Goal: Information Seeking & Learning: Check status

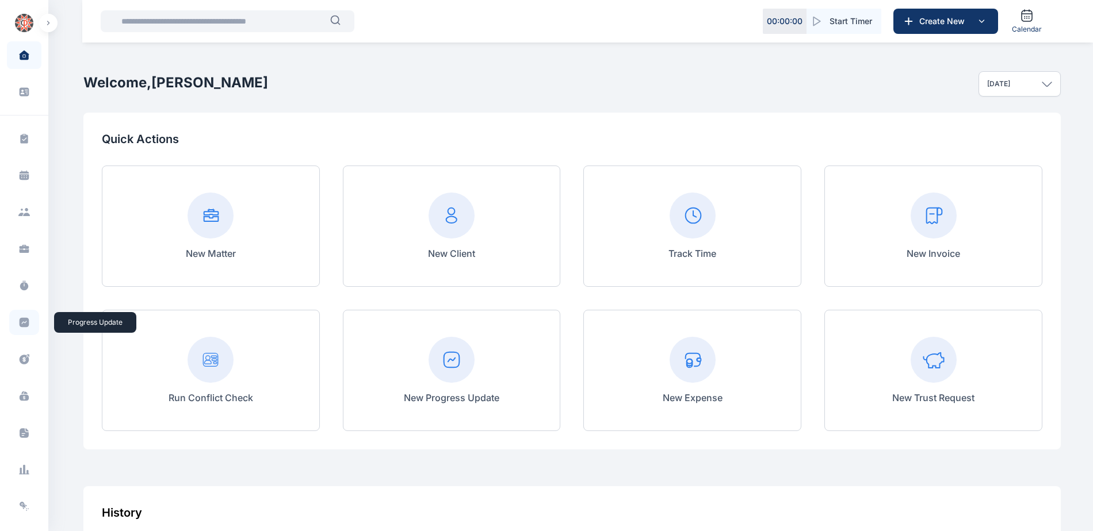
click at [21, 321] on icon at bounding box center [25, 323] width 10 height 10
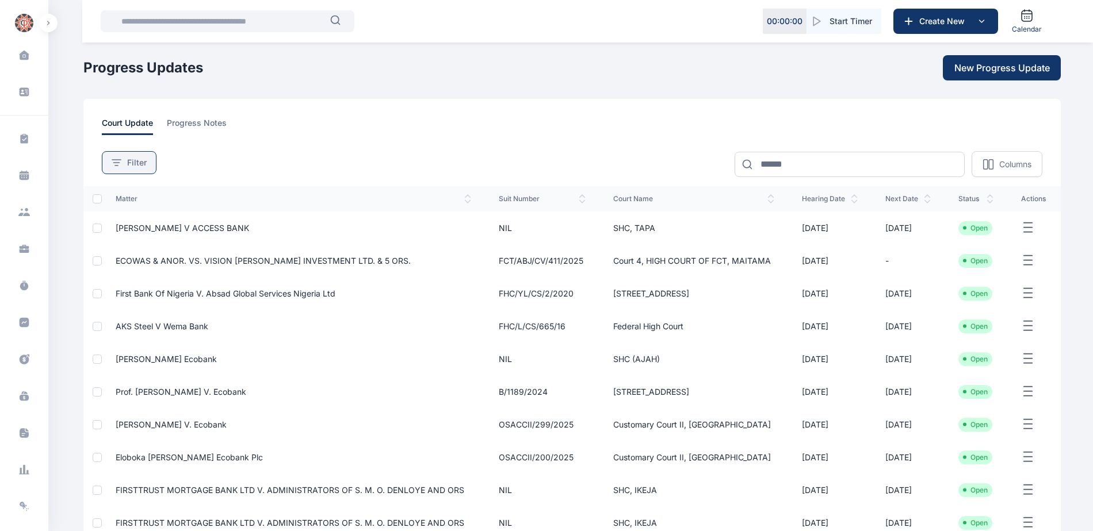
click at [138, 164] on span "Filter" at bounding box center [137, 163] width 20 height 12
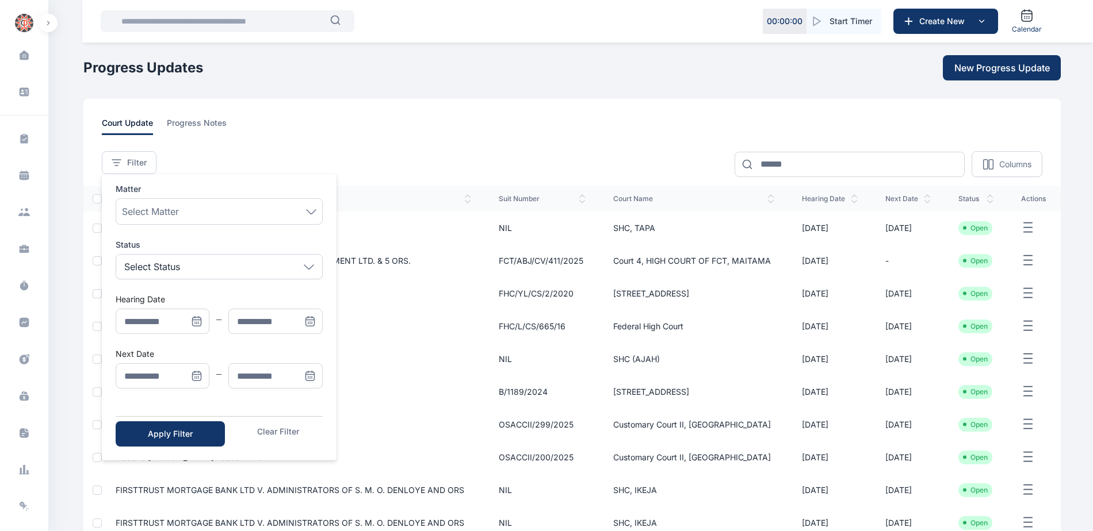
click at [197, 380] on icon "Menu" at bounding box center [197, 376] width 12 height 12
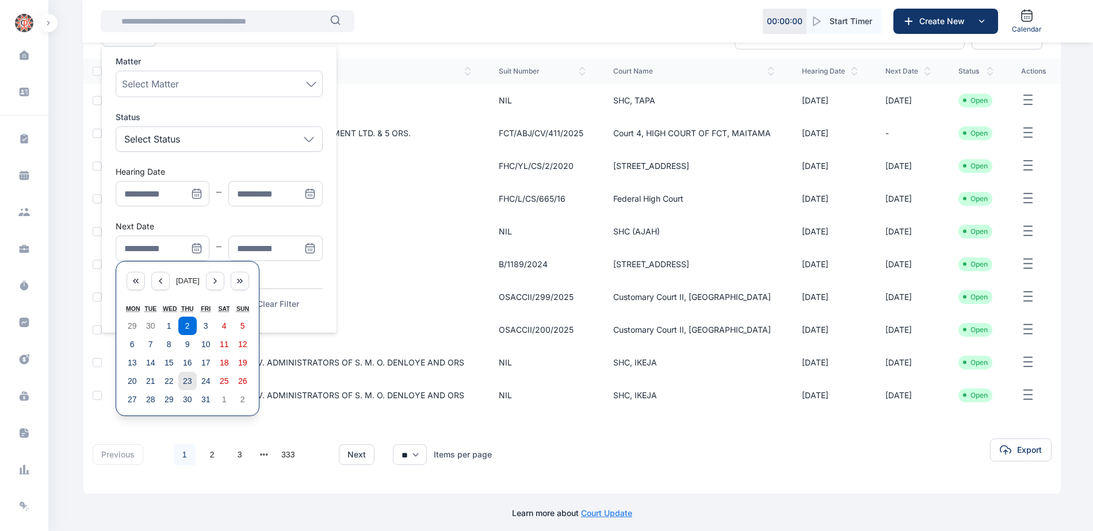
scroll to position [134, 0]
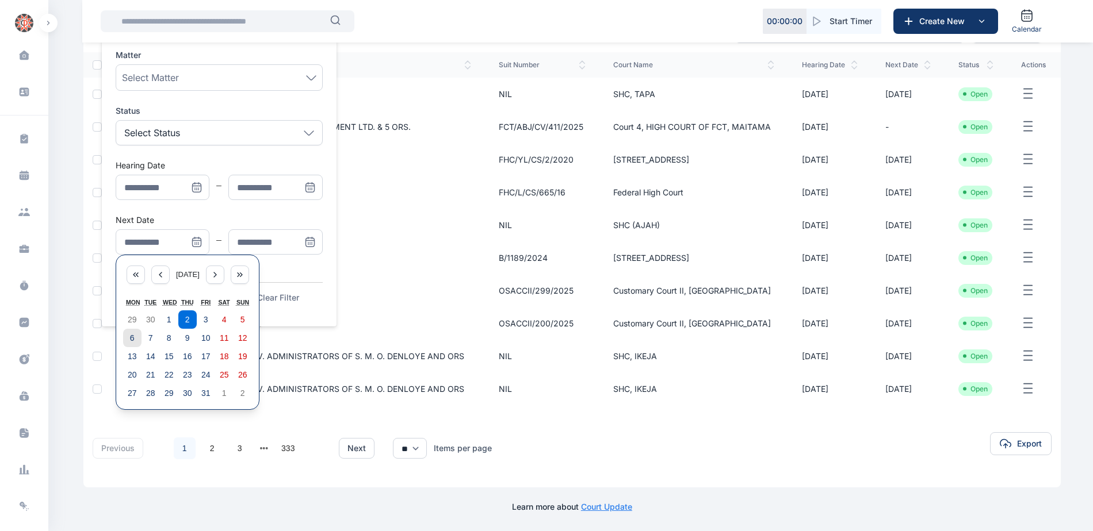
click at [131, 338] on abbr "6" at bounding box center [132, 338] width 5 height 9
type input "**********"
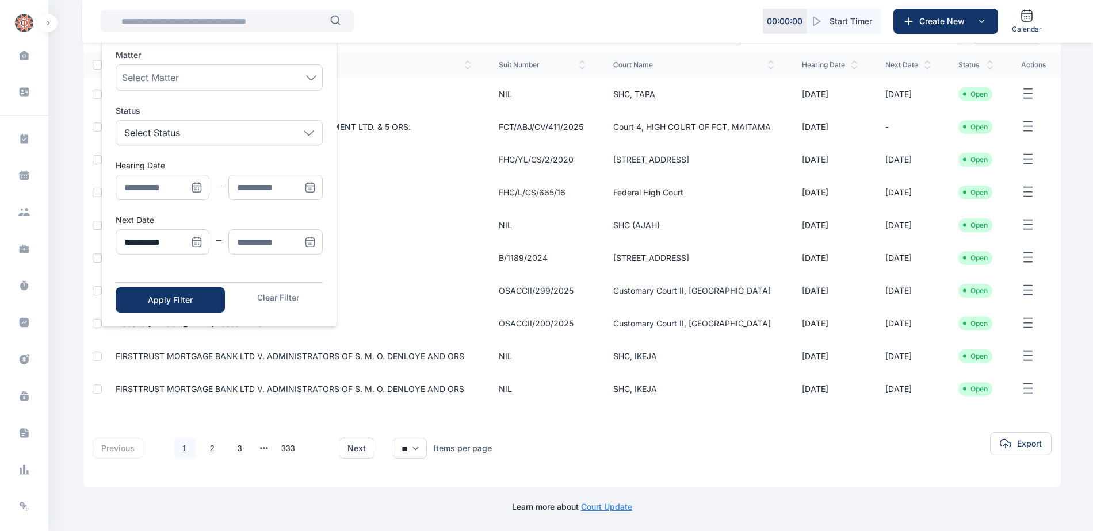
click at [302, 239] on span "Menu" at bounding box center [309, 241] width 25 height 25
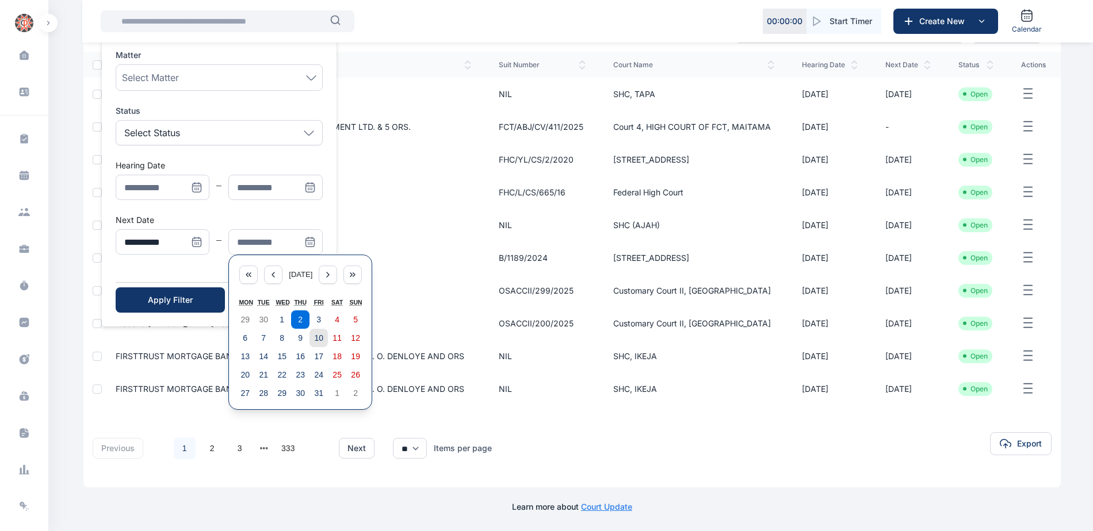
click at [314, 341] on abbr "10" at bounding box center [318, 338] width 9 height 9
type input "**********"
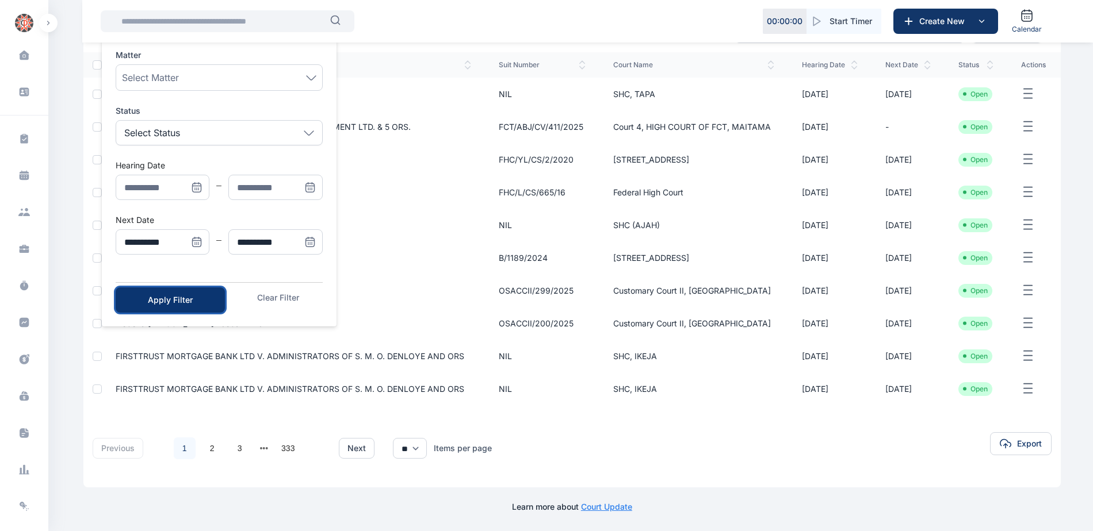
click at [186, 303] on div "Apply Filter" at bounding box center [170, 300] width 72 height 12
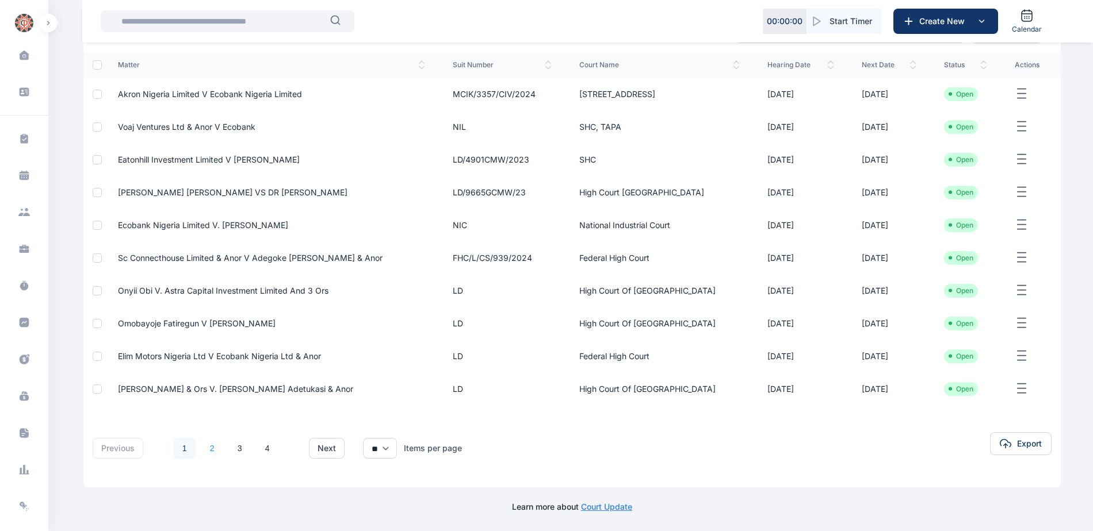
click at [212, 450] on link "2" at bounding box center [212, 449] width 22 height 22
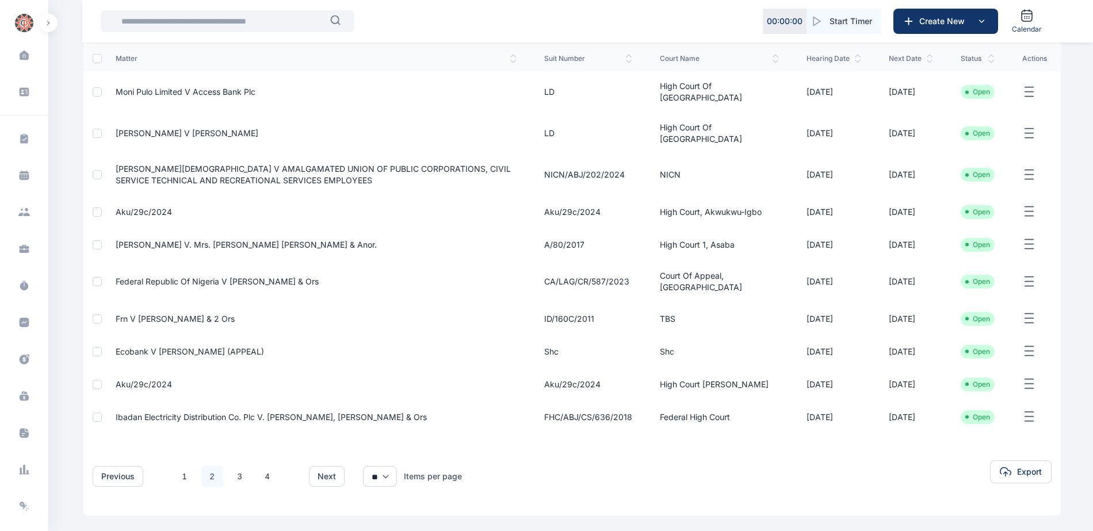
scroll to position [173, 0]
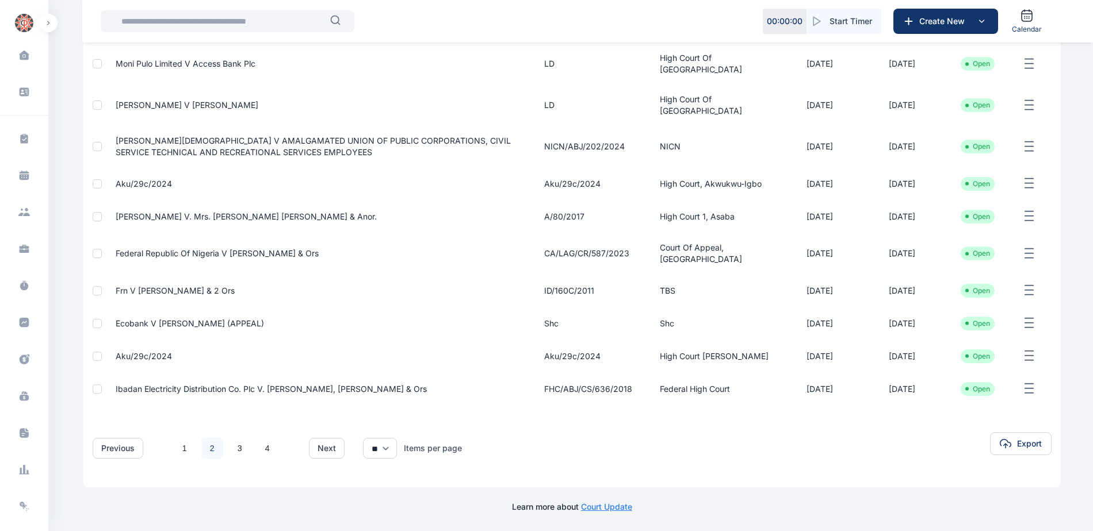
click at [171, 296] on span "Frn V [PERSON_NAME] & 2 Ors" at bounding box center [175, 291] width 119 height 10
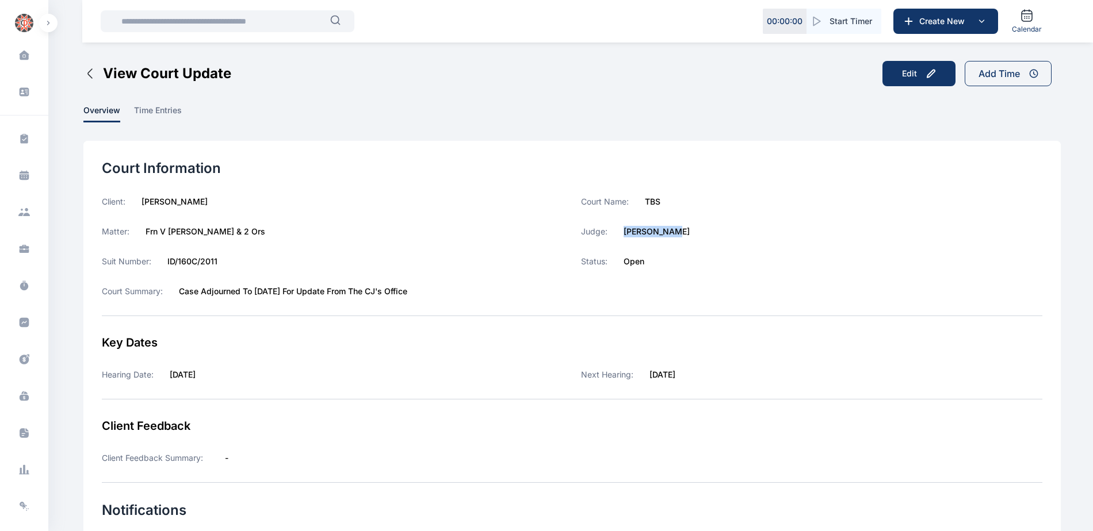
drag, startPoint x: 624, startPoint y: 233, endPoint x: 673, endPoint y: 229, distance: 49.6
click at [673, 229] on label "[PERSON_NAME]" at bounding box center [656, 232] width 66 height 12
copy label "[PERSON_NAME]"
click at [20, 324] on icon at bounding box center [25, 323] width 10 height 10
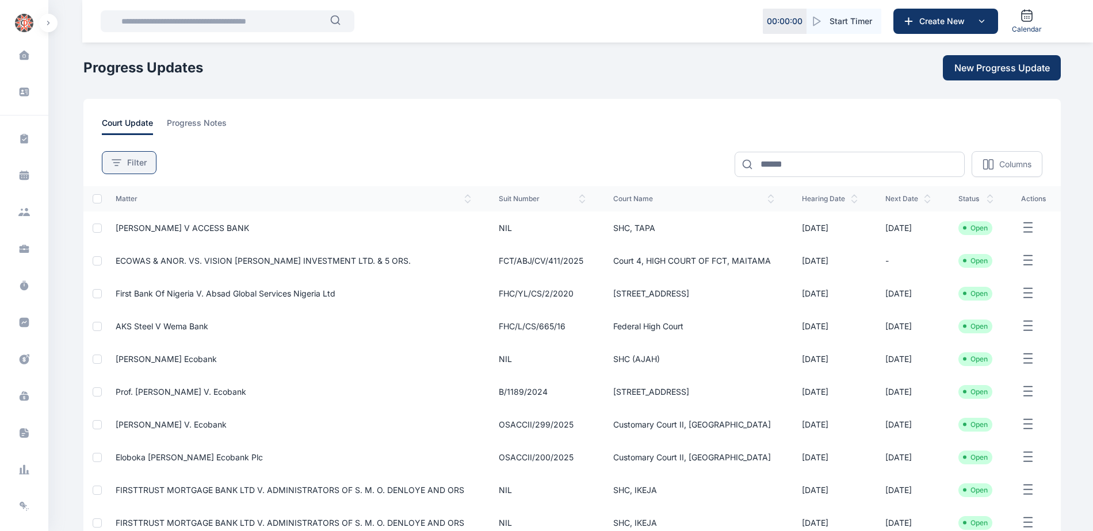
click at [118, 167] on div "Filter" at bounding box center [129, 163] width 35 height 12
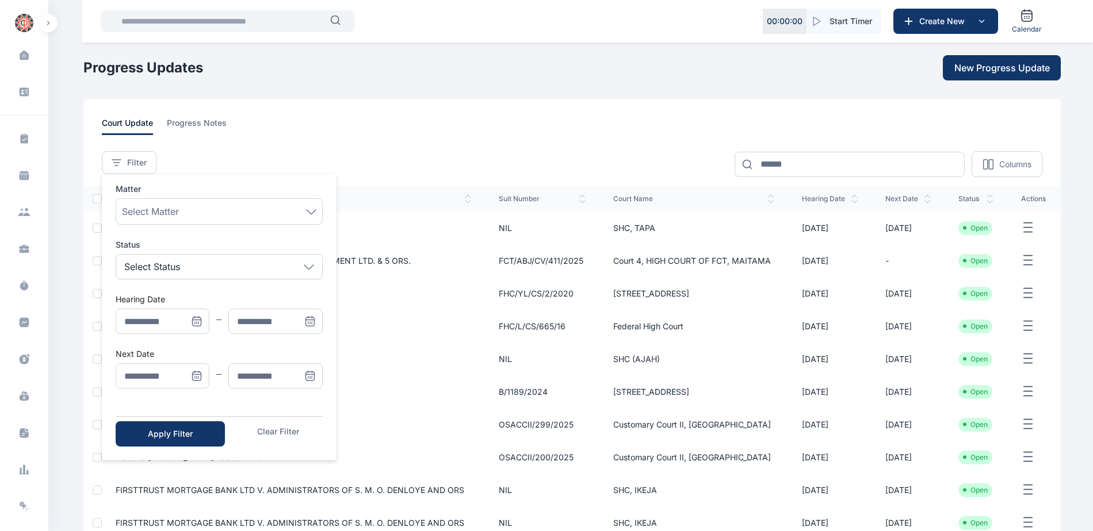
click at [191, 377] on icon "Menu" at bounding box center [197, 376] width 12 height 12
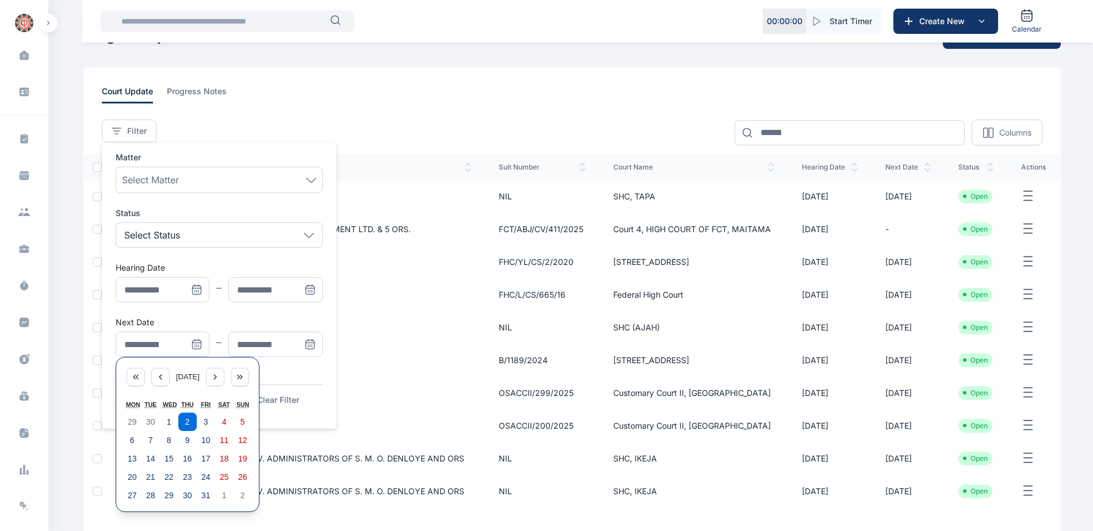
scroll to position [115, 0]
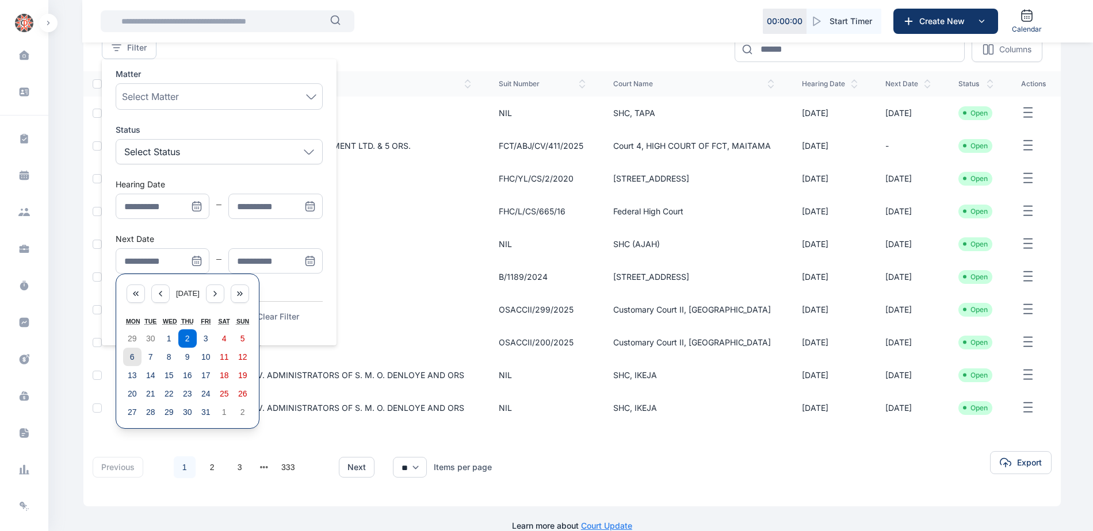
click at [131, 361] on abbr "6" at bounding box center [132, 356] width 5 height 9
type input "**********"
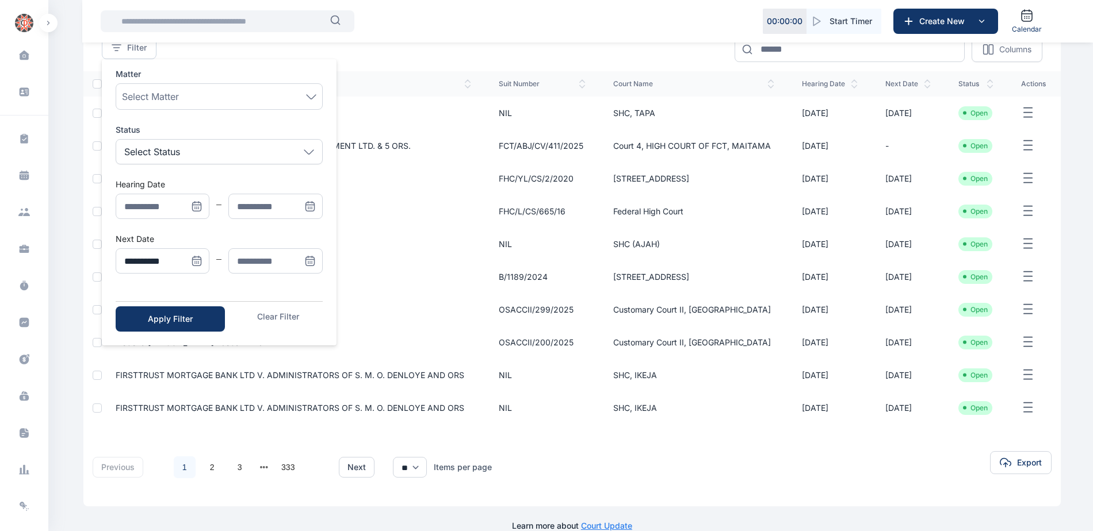
click at [305, 261] on icon "Menu" at bounding box center [310, 261] width 12 height 12
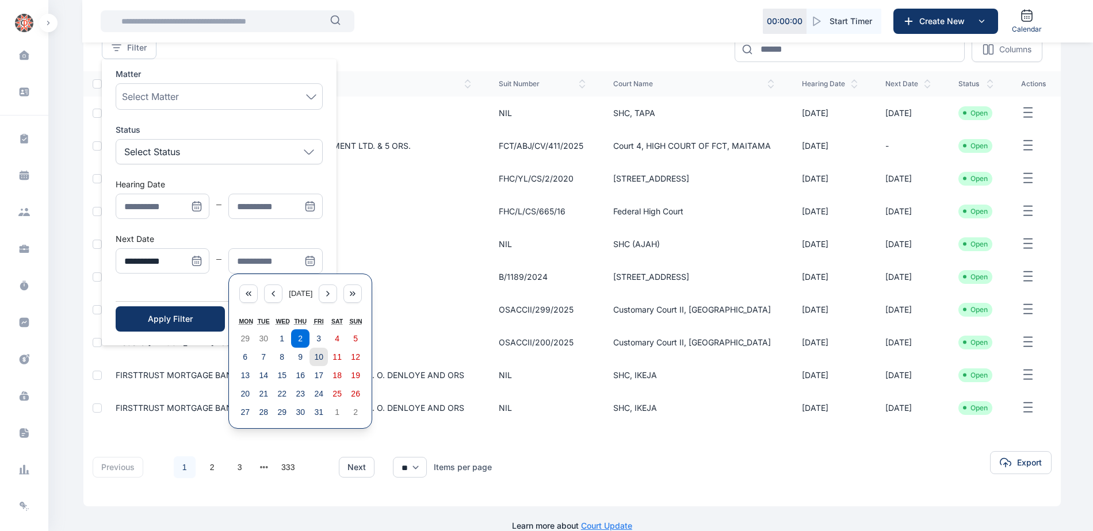
click at [321, 356] on abbr "10" at bounding box center [318, 356] width 9 height 9
type input "**********"
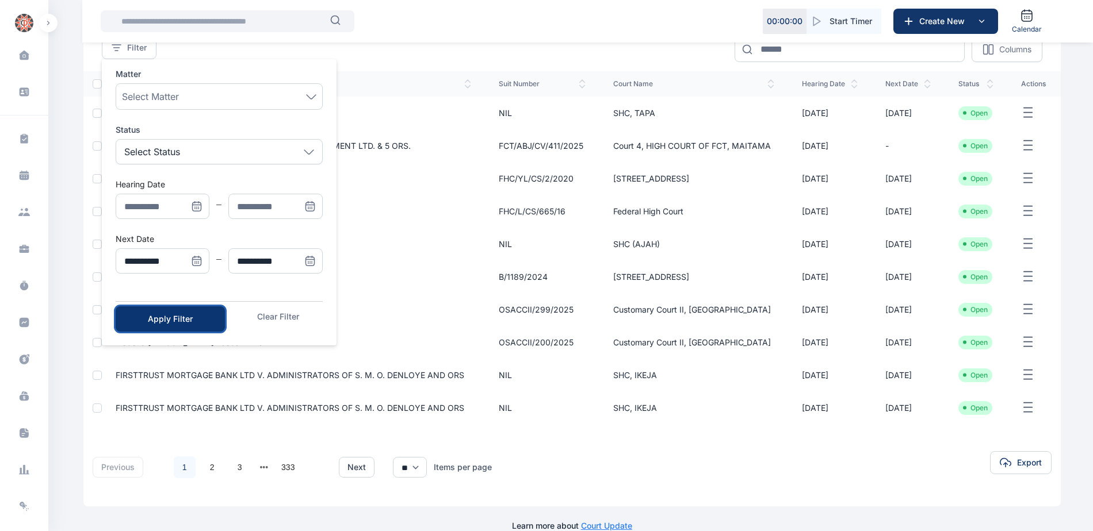
click at [180, 323] on div "Apply Filter" at bounding box center [170, 319] width 72 height 12
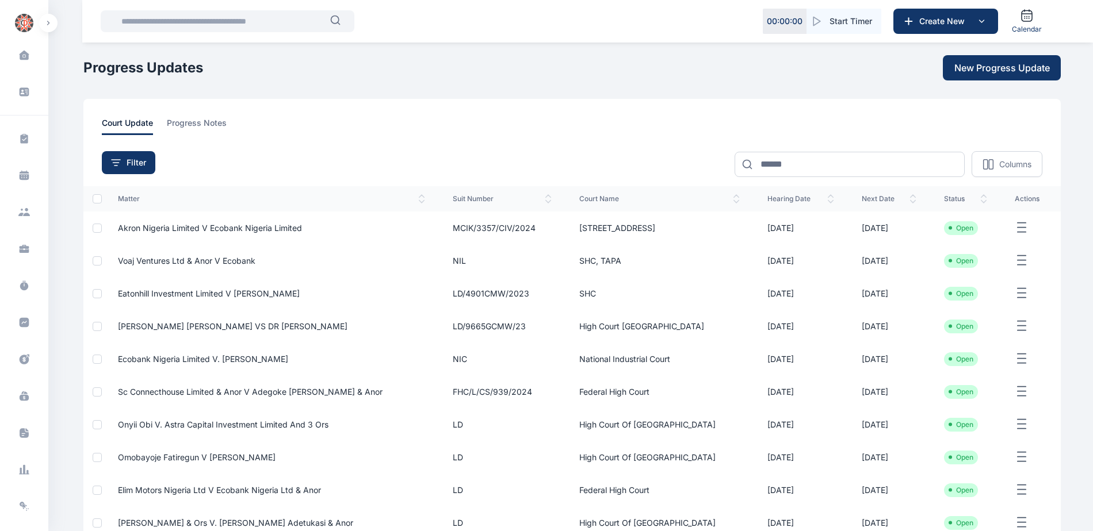
scroll to position [134, 0]
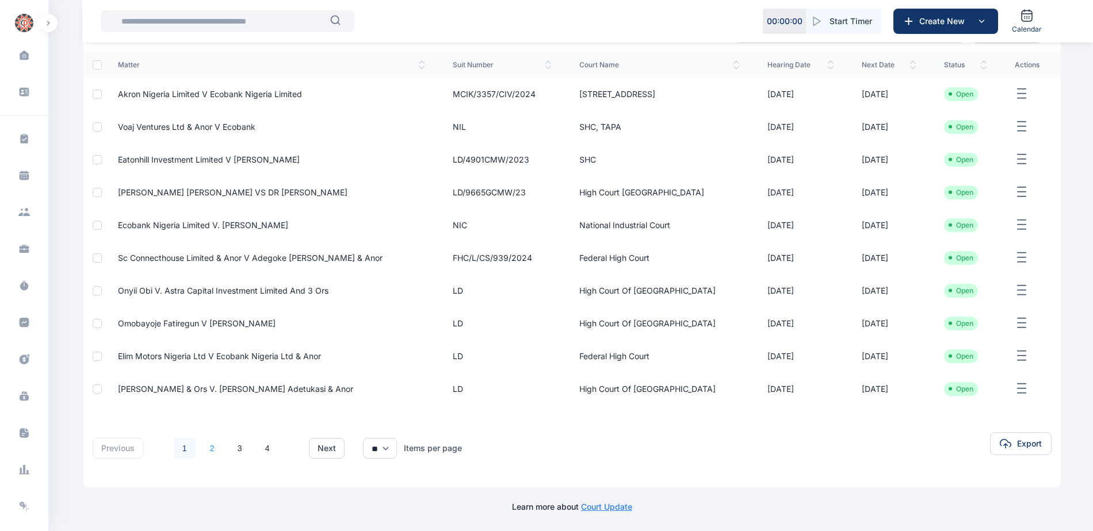
click at [211, 449] on link "2" at bounding box center [212, 449] width 22 height 22
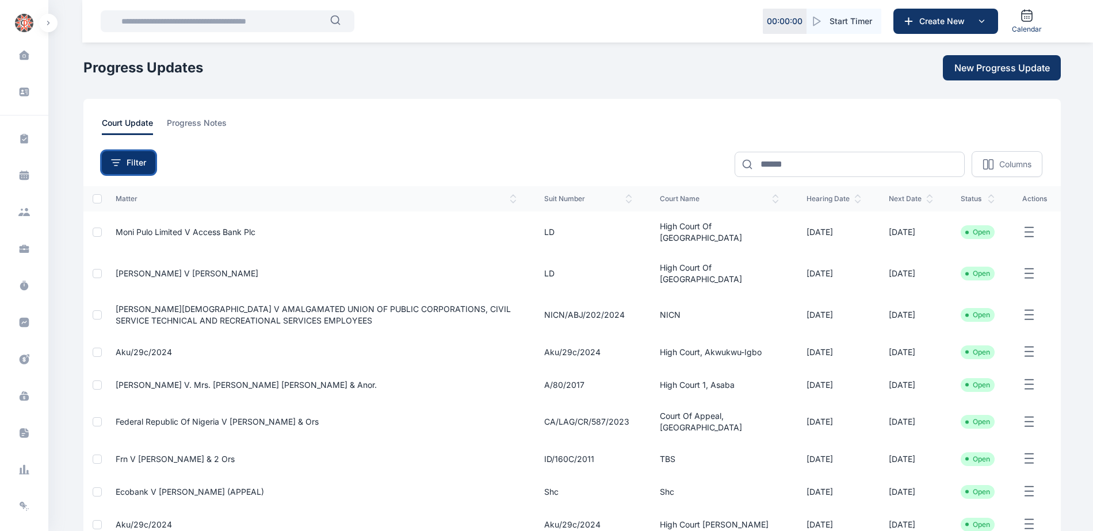
click at [132, 162] on span "Filter" at bounding box center [137, 163] width 20 height 12
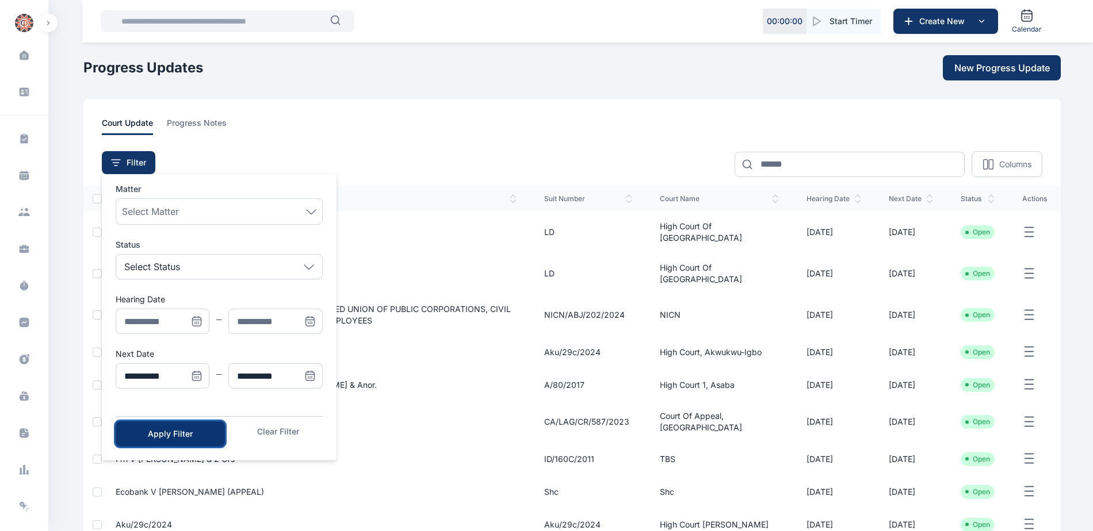
click at [198, 431] on div "Apply Filter" at bounding box center [170, 434] width 72 height 12
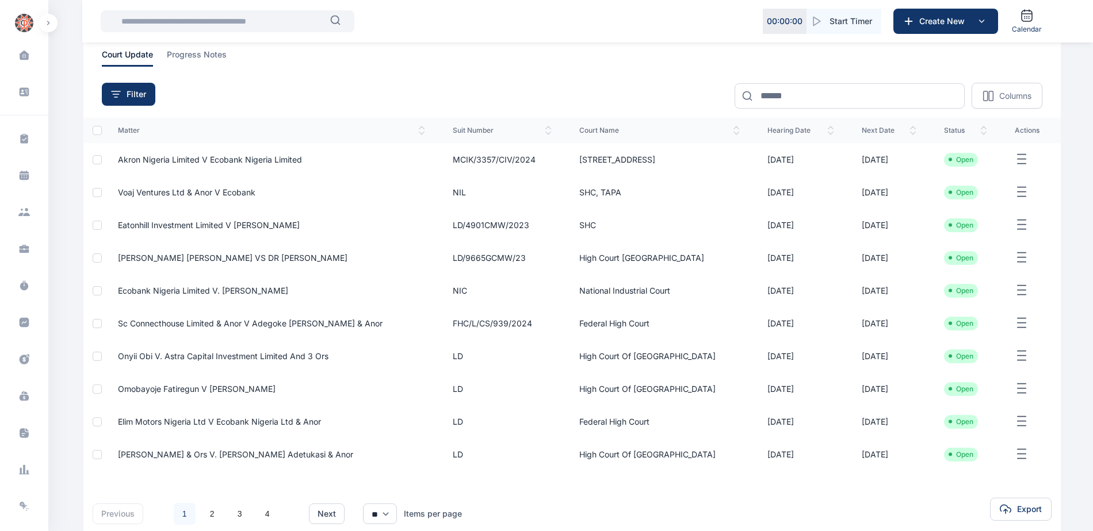
scroll to position [134, 0]
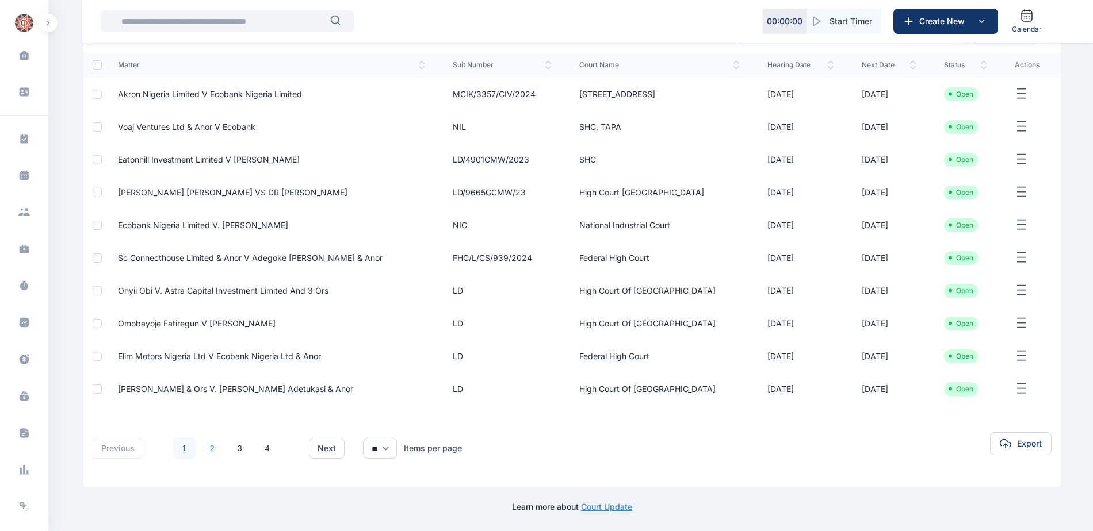
click at [212, 450] on link "2" at bounding box center [212, 449] width 22 height 22
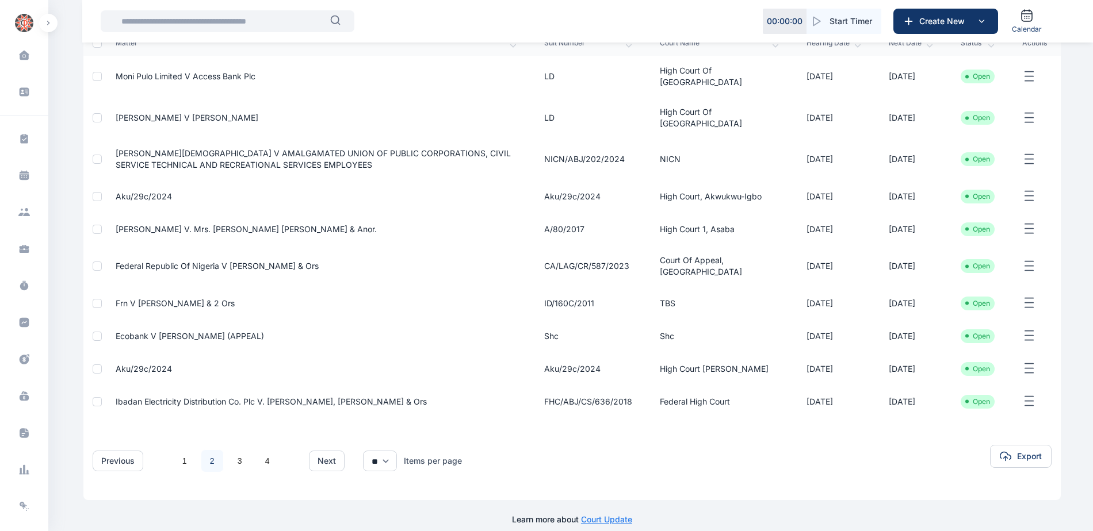
scroll to position [173, 0]
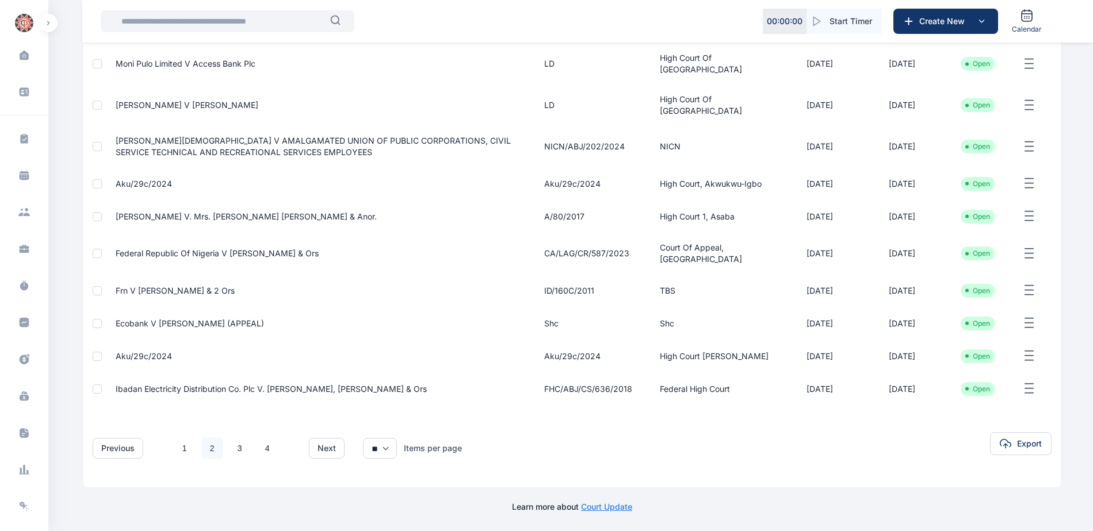
click at [215, 328] on span "Ecobank v [PERSON_NAME] (APPEAL)" at bounding box center [190, 324] width 148 height 10
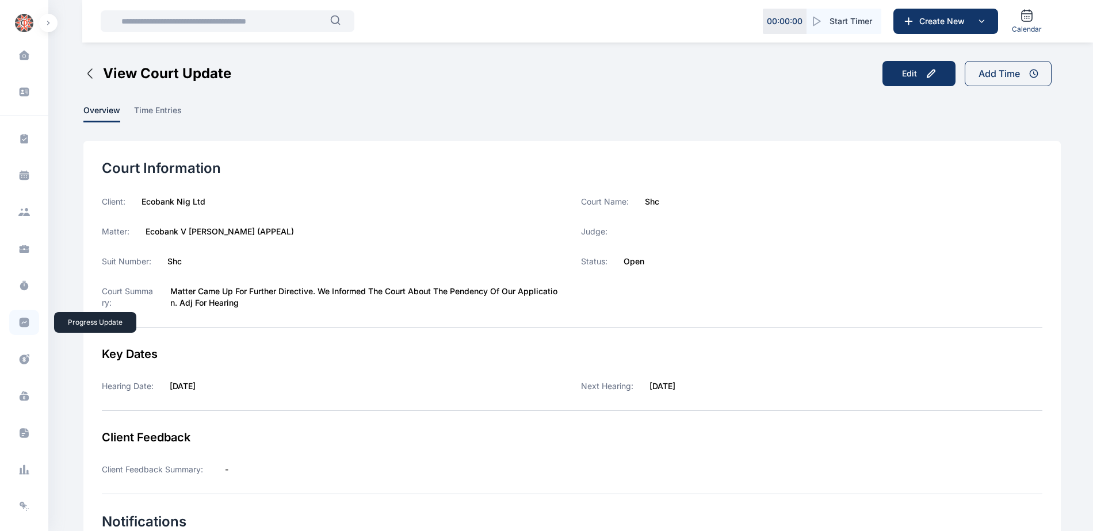
click at [13, 325] on span at bounding box center [24, 322] width 30 height 25
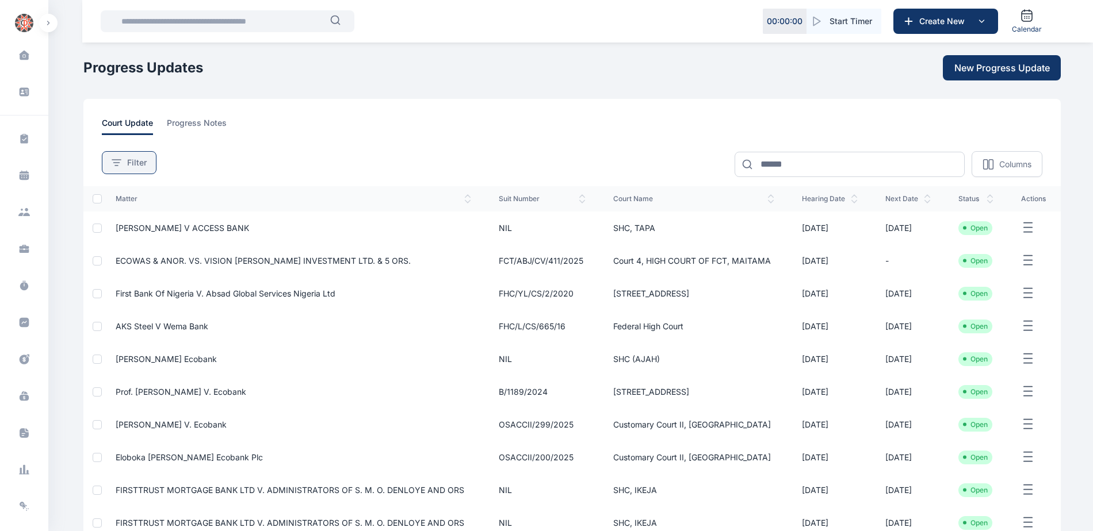
click at [134, 167] on span "Filter" at bounding box center [137, 163] width 20 height 12
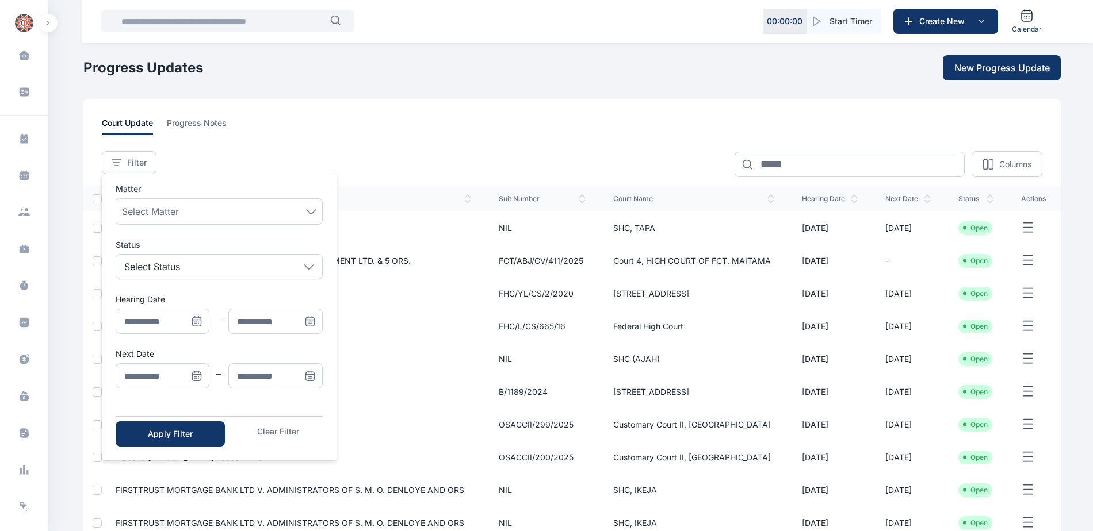
click at [199, 379] on icon "Menu" at bounding box center [197, 376] width 12 height 12
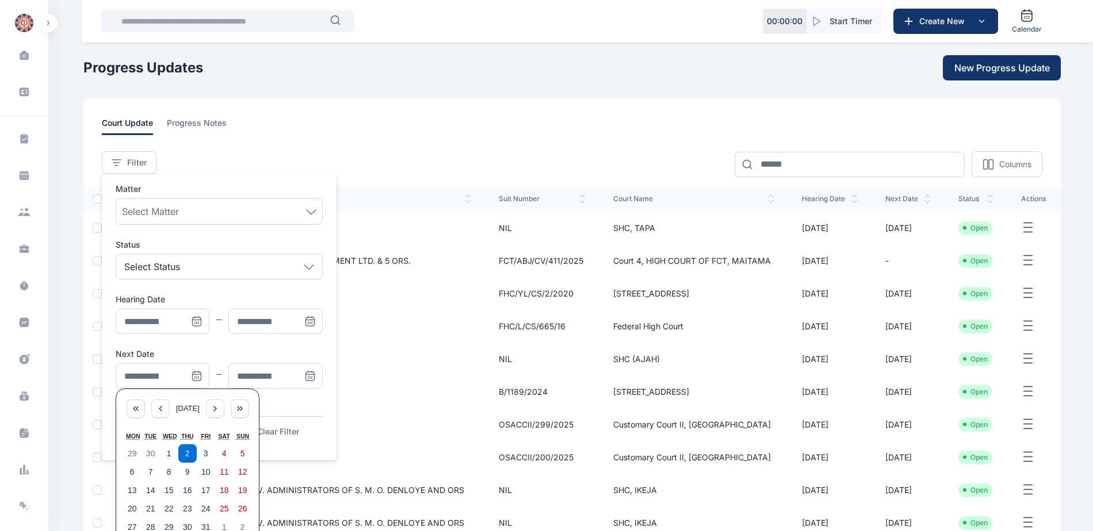
scroll to position [134, 0]
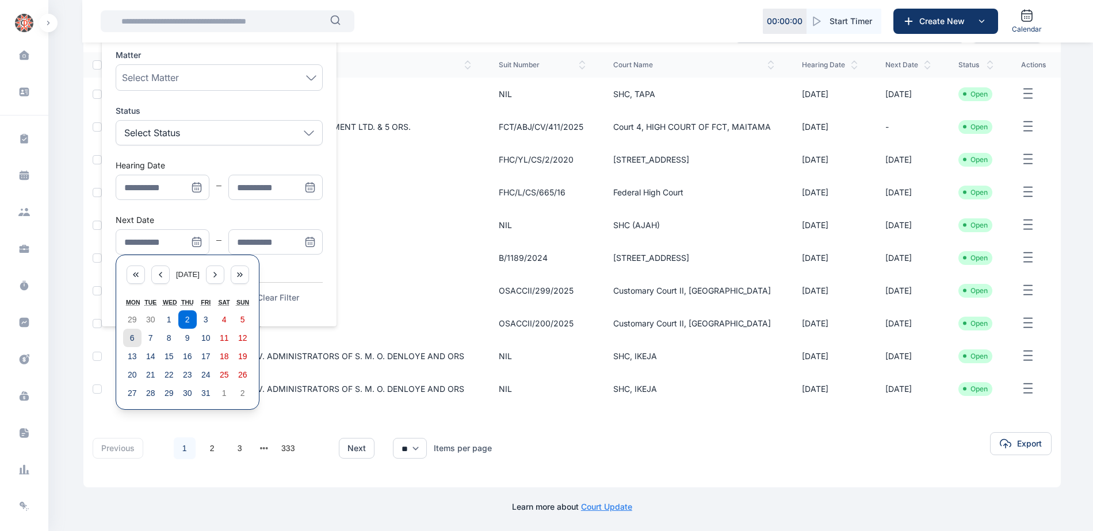
click at [132, 339] on abbr "6" at bounding box center [132, 338] width 5 height 9
type input "**********"
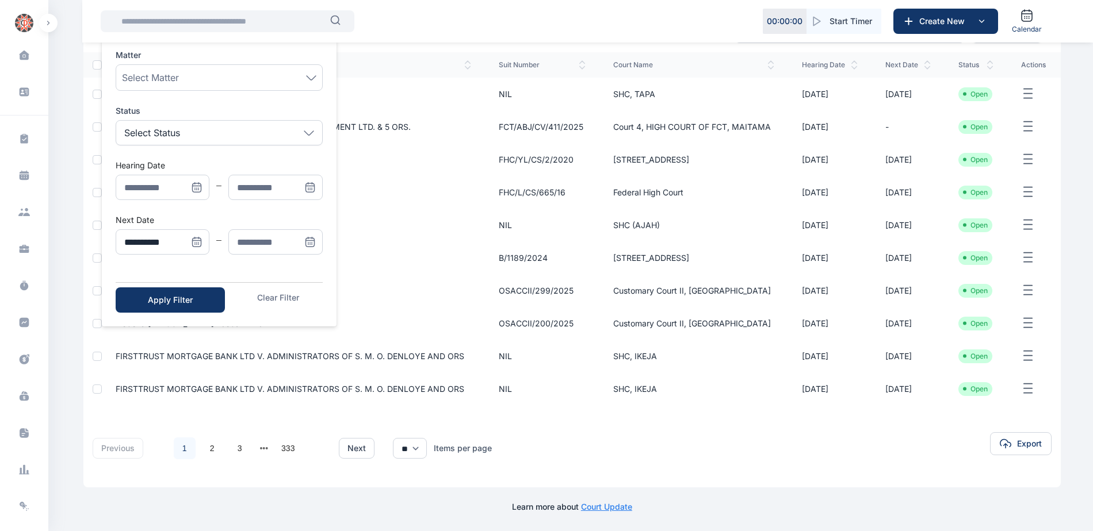
click at [309, 242] on icon "Menu" at bounding box center [310, 242] width 12 height 12
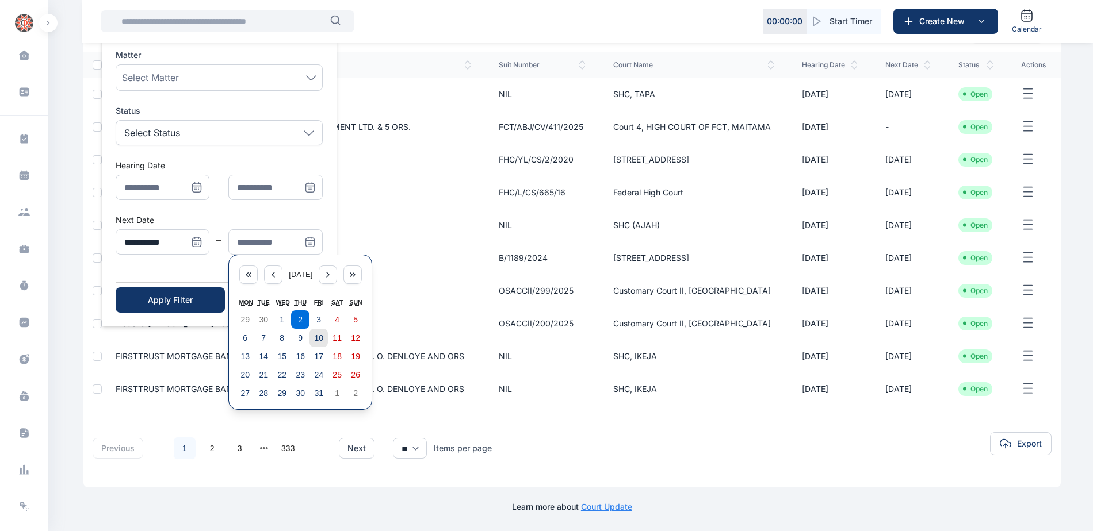
click at [324, 339] on button "10" at bounding box center [318, 338] width 18 height 18
type input "**********"
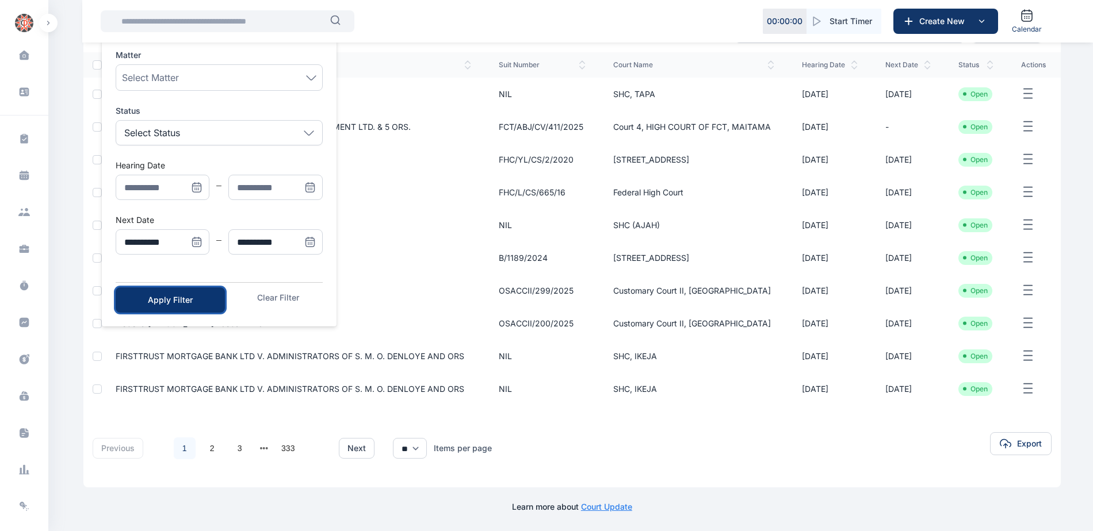
click at [215, 308] on button "Apply Filter" at bounding box center [170, 300] width 109 height 25
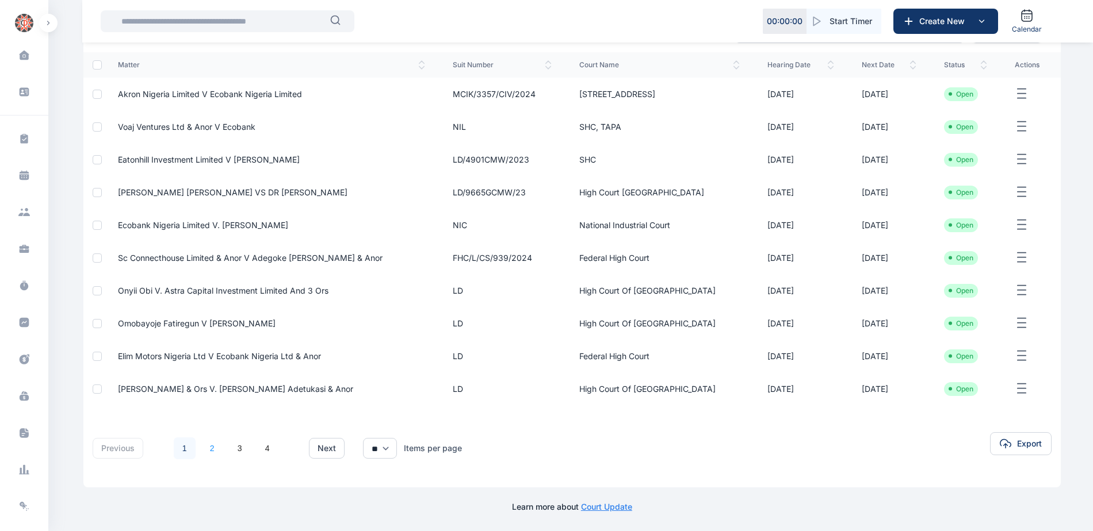
click at [215, 449] on link "2" at bounding box center [212, 449] width 22 height 22
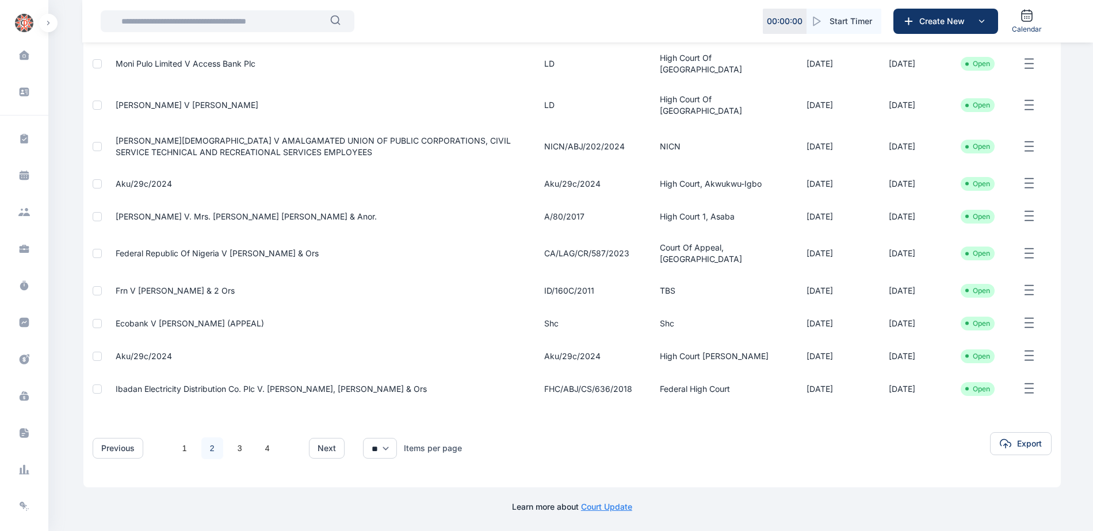
scroll to position [186, 0]
click at [131, 351] on span "Aku/29c/2024" at bounding box center [144, 356] width 56 height 10
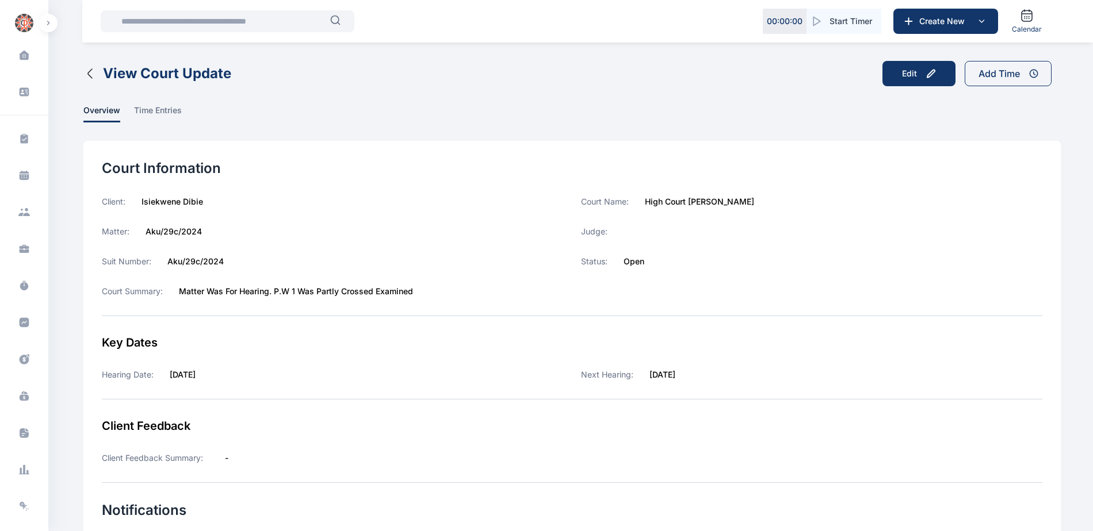
click at [90, 72] on icon "button" at bounding box center [90, 74] width 14 height 14
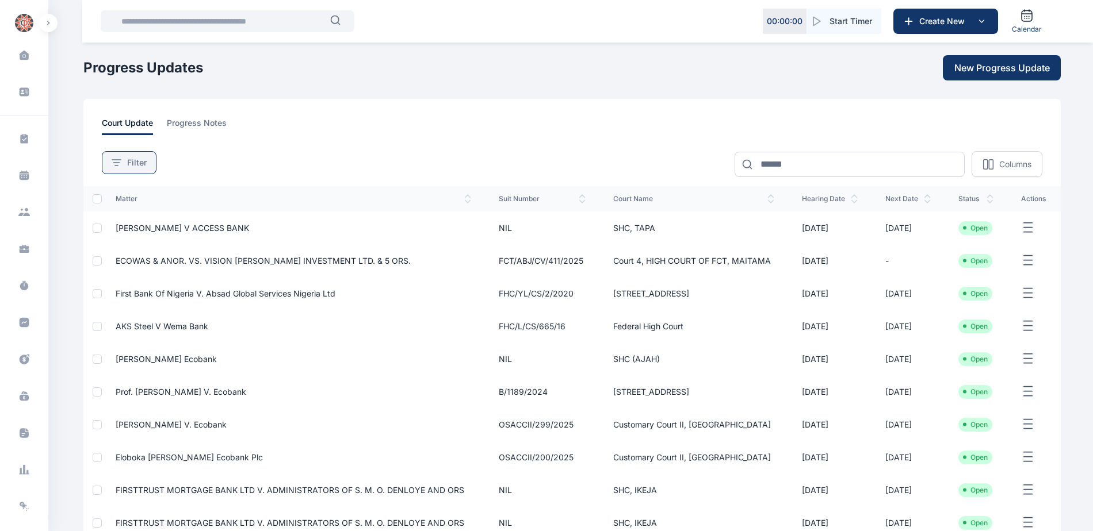
click at [137, 163] on span "Filter" at bounding box center [137, 163] width 20 height 12
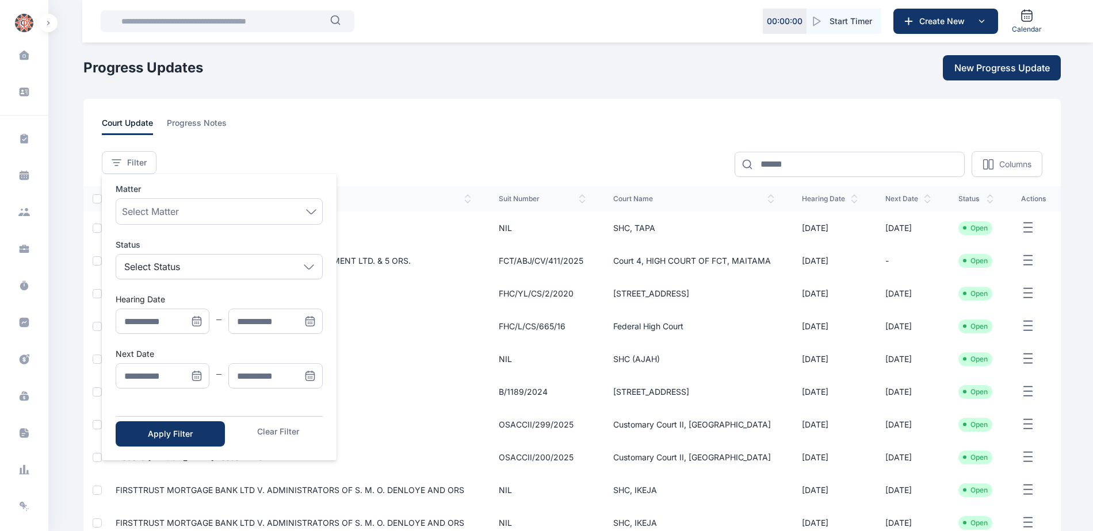
click at [344, 87] on main "**********" at bounding box center [572, 332] width 979 height 665
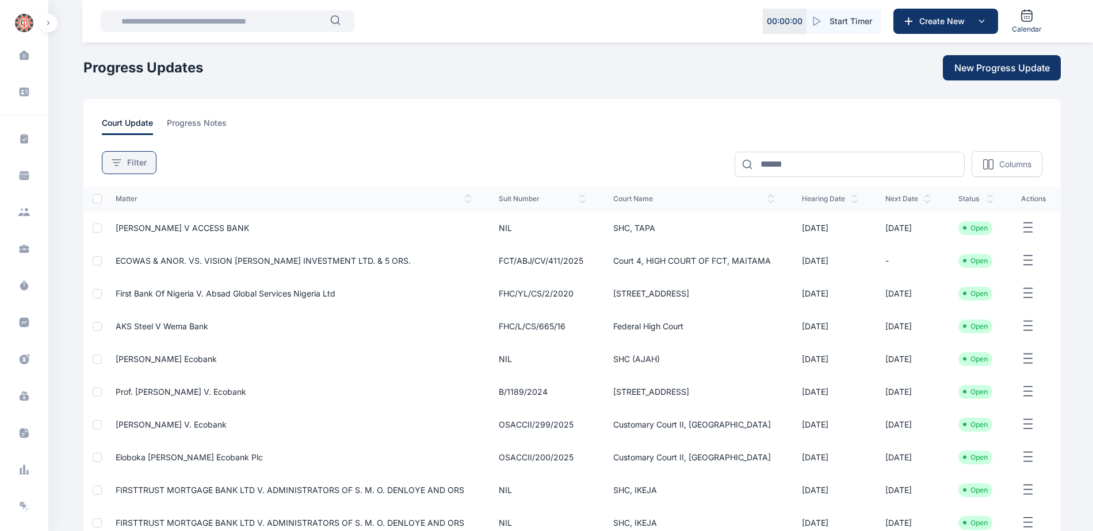
click at [133, 162] on span "Filter" at bounding box center [137, 163] width 20 height 12
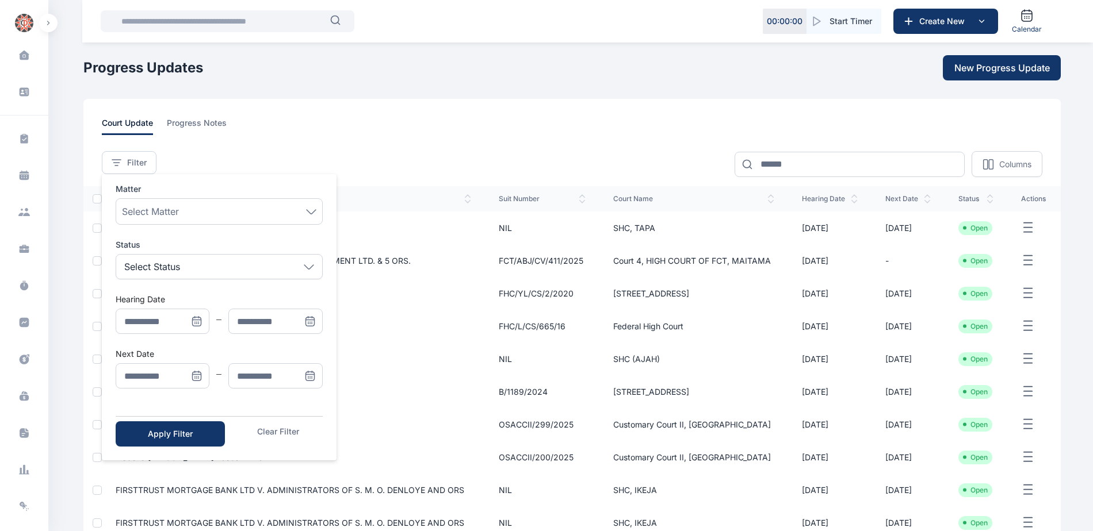
click at [195, 377] on icon "Menu" at bounding box center [195, 377] width 0 height 0
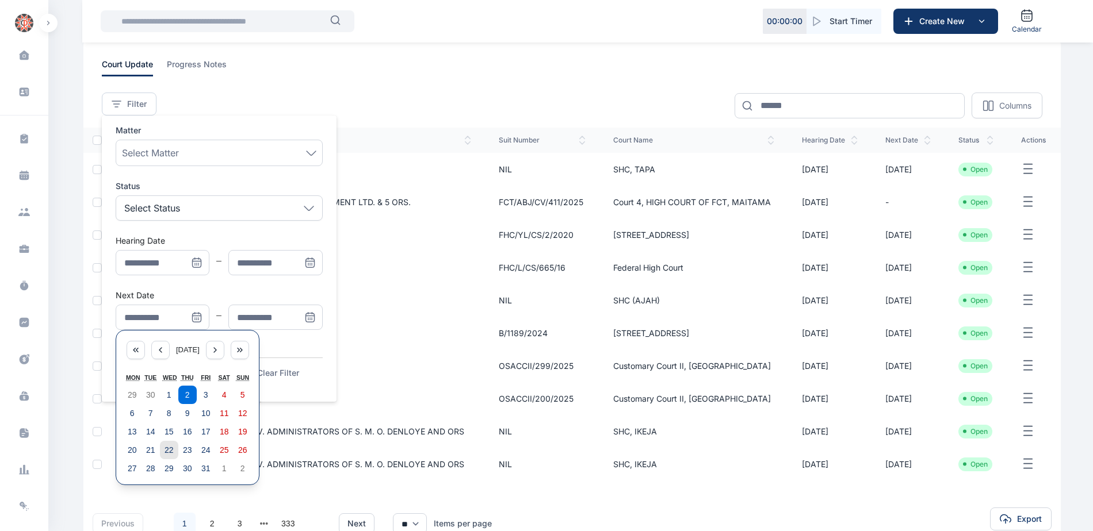
scroll to position [134, 0]
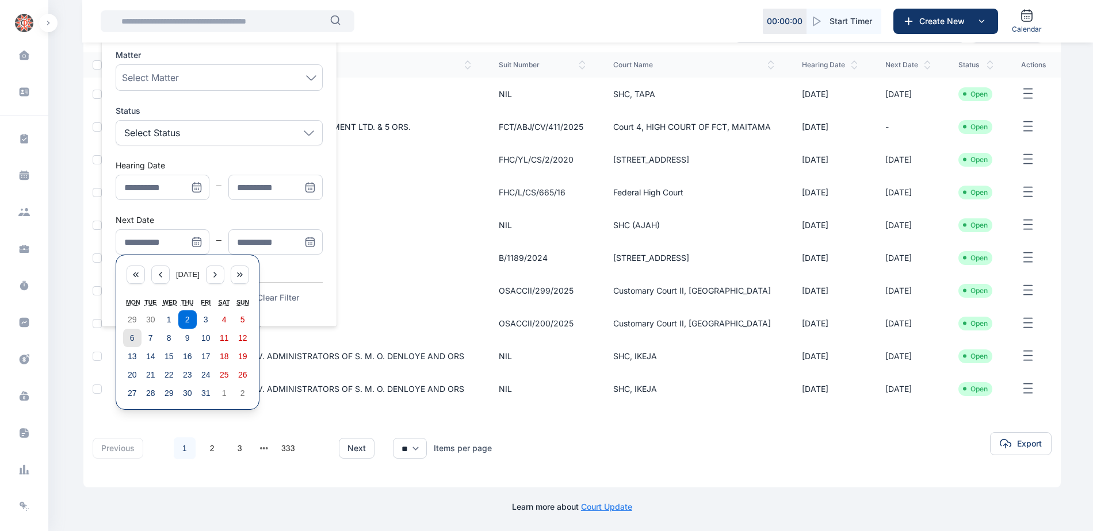
click at [133, 338] on abbr "6" at bounding box center [132, 338] width 5 height 9
type input "**********"
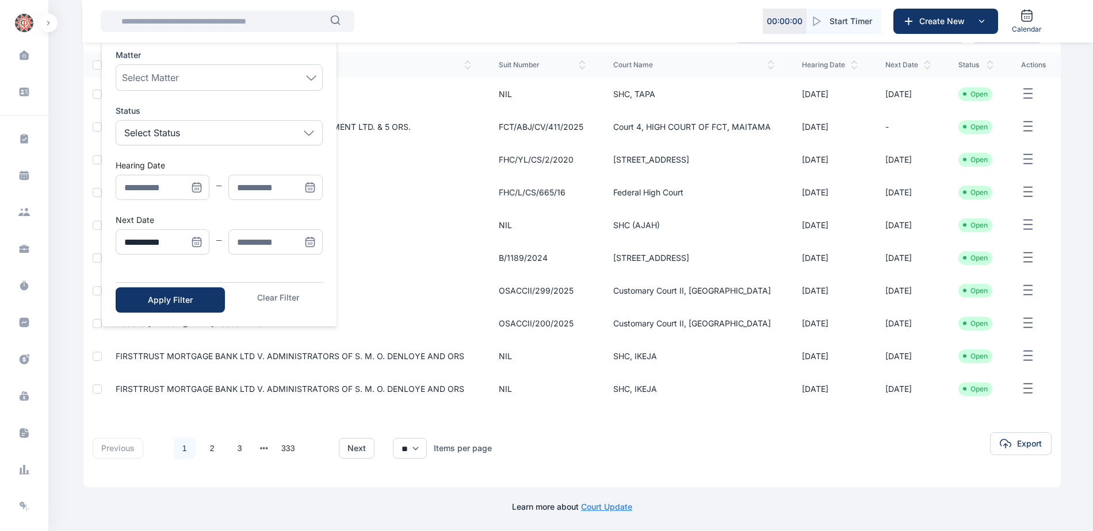
click at [307, 240] on icon "Menu" at bounding box center [310, 242] width 12 height 12
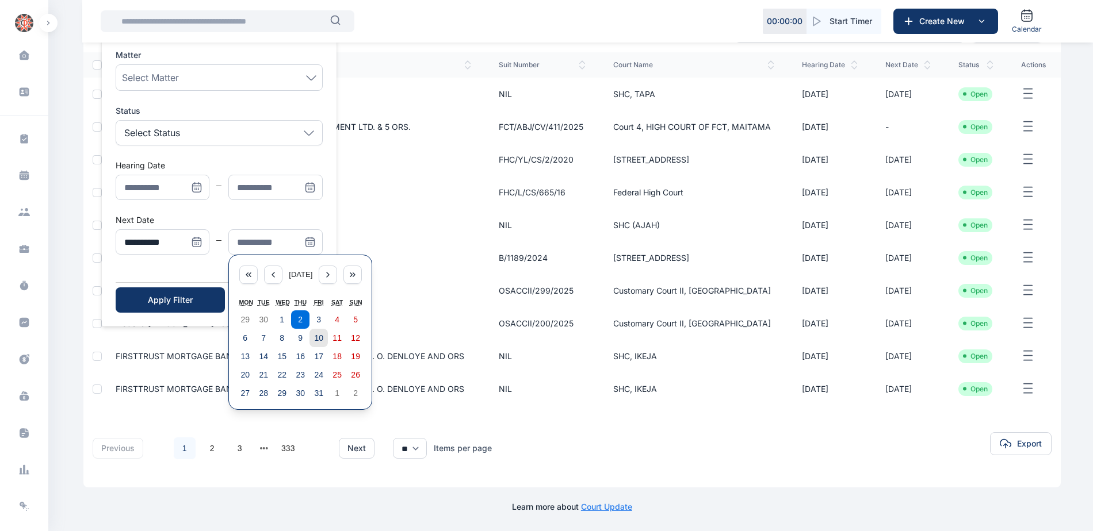
click at [314, 340] on abbr "10" at bounding box center [318, 338] width 9 height 9
type input "**********"
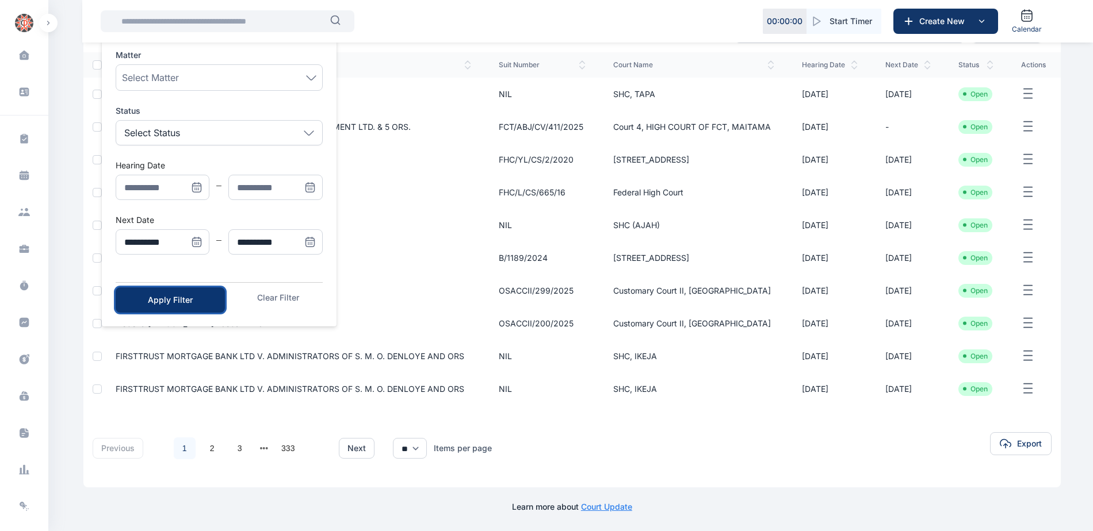
click at [210, 301] on button "Apply Filter" at bounding box center [170, 300] width 109 height 25
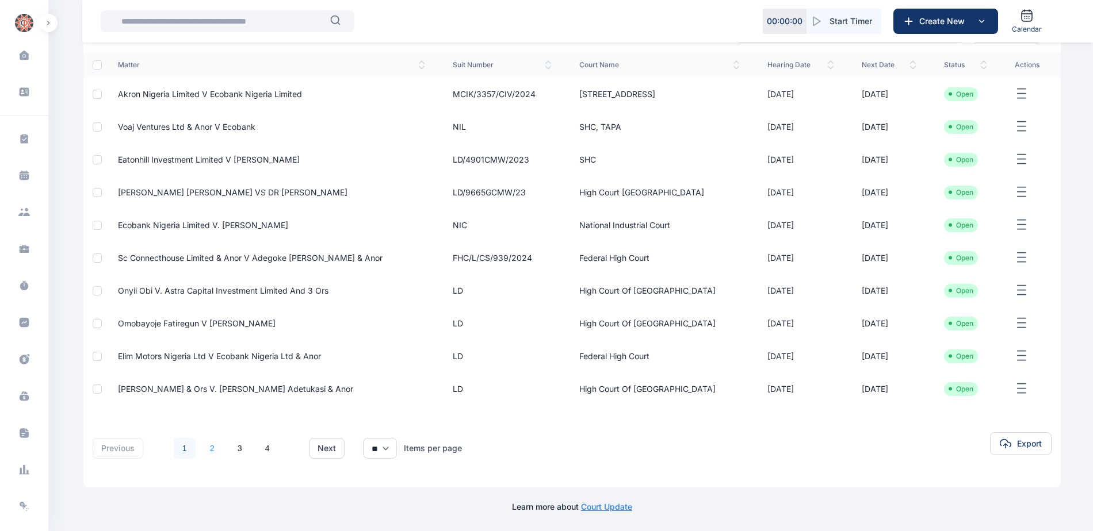
click at [209, 452] on link "2" at bounding box center [212, 449] width 22 height 22
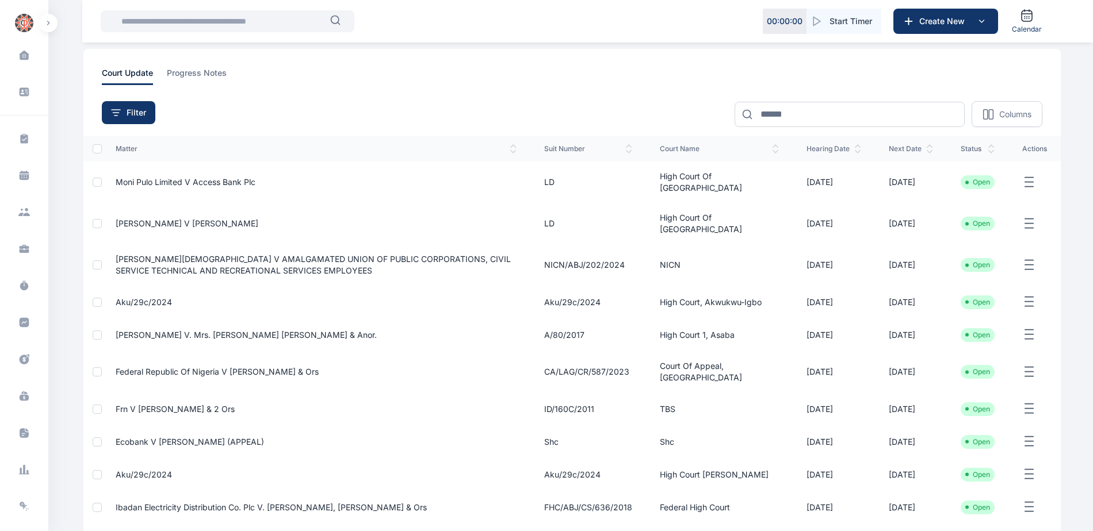
scroll to position [173, 0]
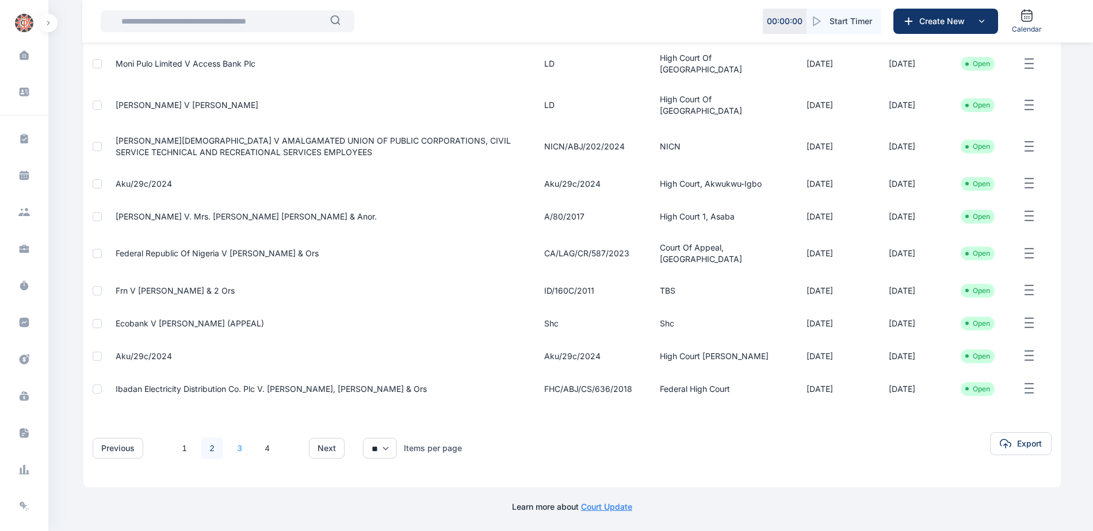
click at [236, 459] on link "3" at bounding box center [240, 449] width 22 height 22
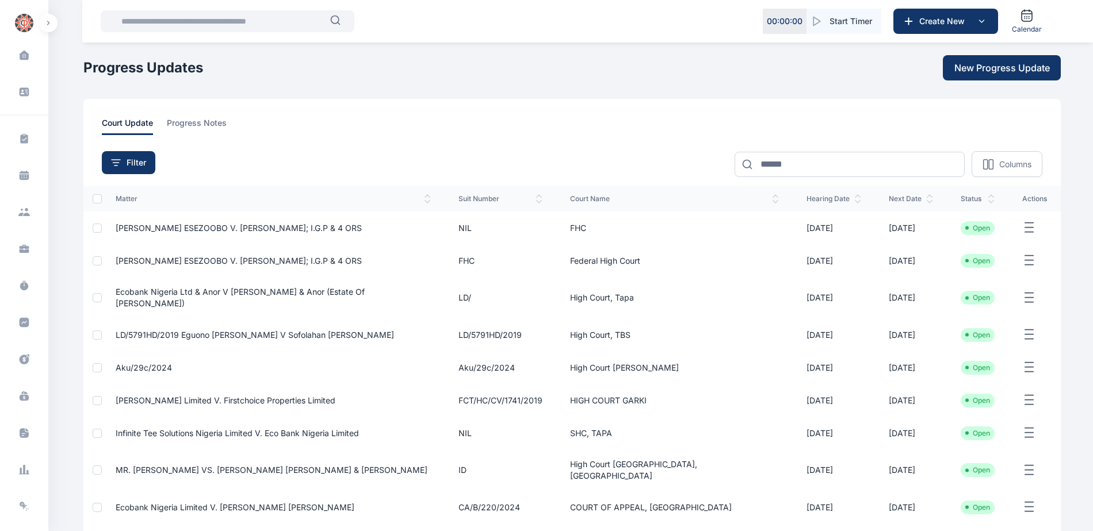
click at [201, 231] on span "[PERSON_NAME] ESEZOOBO v. [PERSON_NAME]; I.G.P & 4 ORS" at bounding box center [239, 228] width 246 height 10
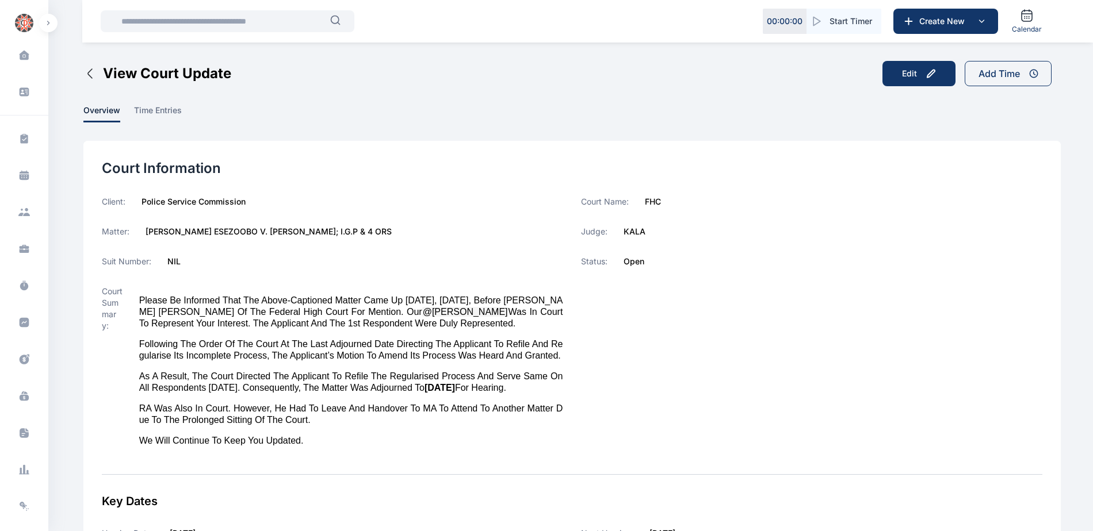
drag, startPoint x: 145, startPoint y: 233, endPoint x: 411, endPoint y: 230, distance: 265.7
click at [411, 230] on div "Matter: [PERSON_NAME] ESEZOOBO v. [PERSON_NAME]; I.G.P & 4 ORS" at bounding box center [332, 232] width 461 height 12
copy label "[PERSON_NAME] ESEZOOBO v. [PERSON_NAME]; I.G.P & 4 ORS"
drag, startPoint x: 622, startPoint y: 230, endPoint x: 654, endPoint y: 231, distance: 32.8
click at [654, 231] on div "Judge: [PERSON_NAME]" at bounding box center [811, 232] width 461 height 12
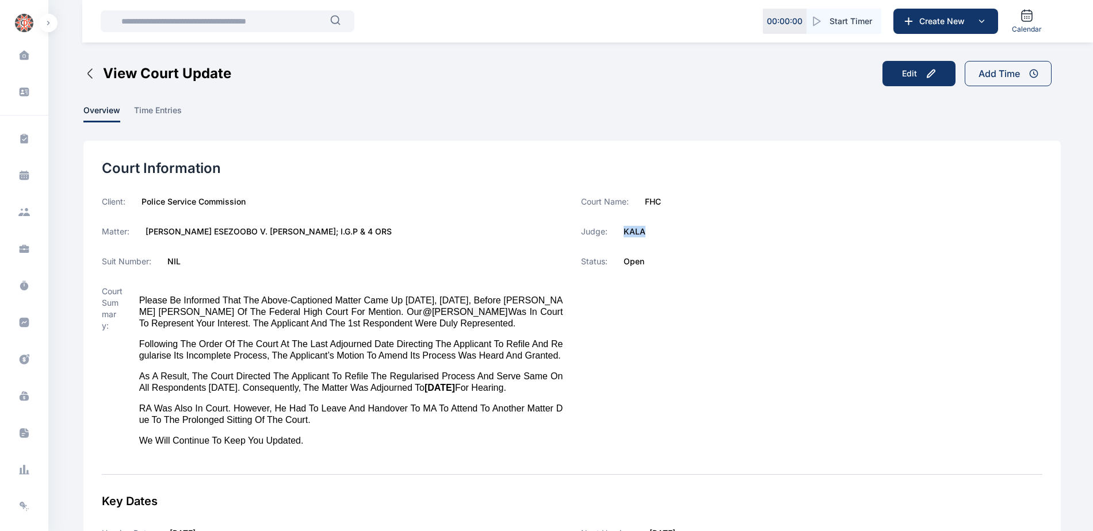
copy label "KALA"
click at [21, 321] on icon at bounding box center [25, 323] width 10 height 10
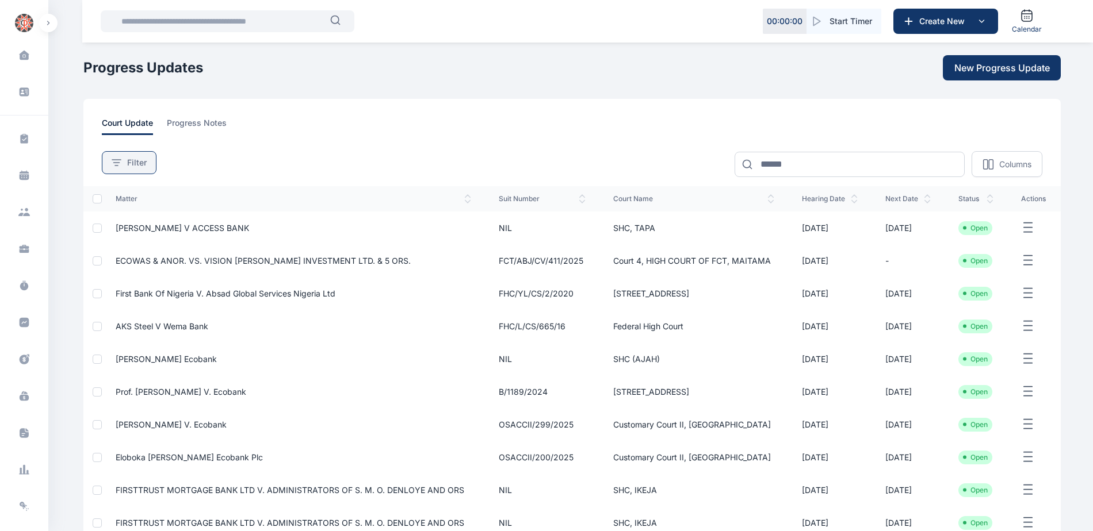
click at [125, 159] on div "Filter" at bounding box center [129, 163] width 35 height 12
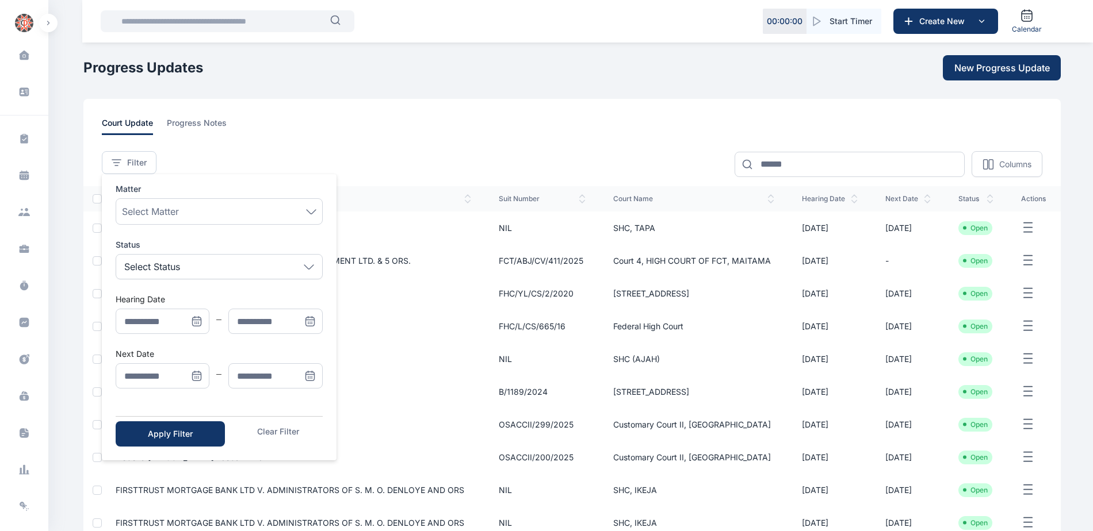
click at [196, 374] on icon "Menu" at bounding box center [197, 376] width 12 height 12
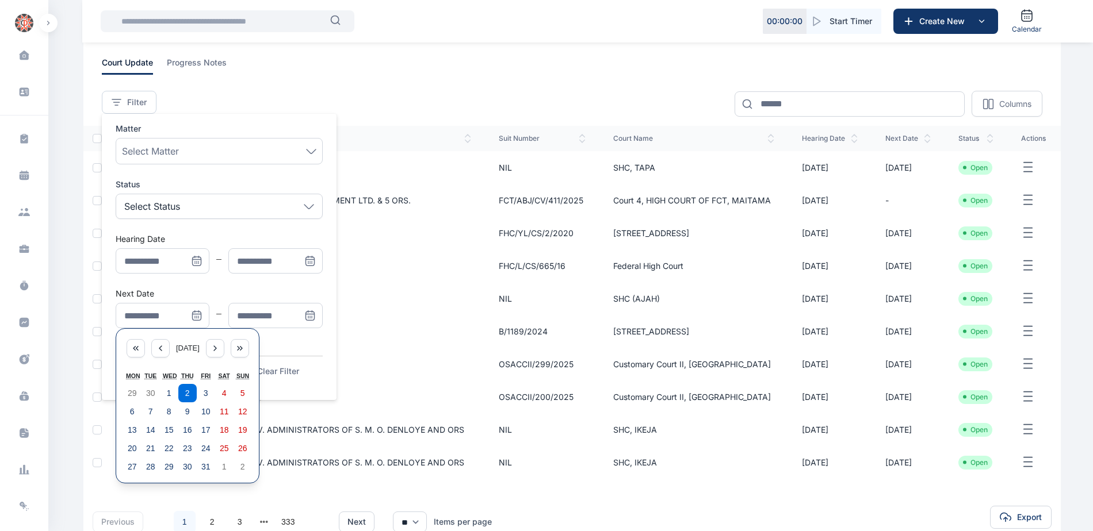
scroll to position [134, 0]
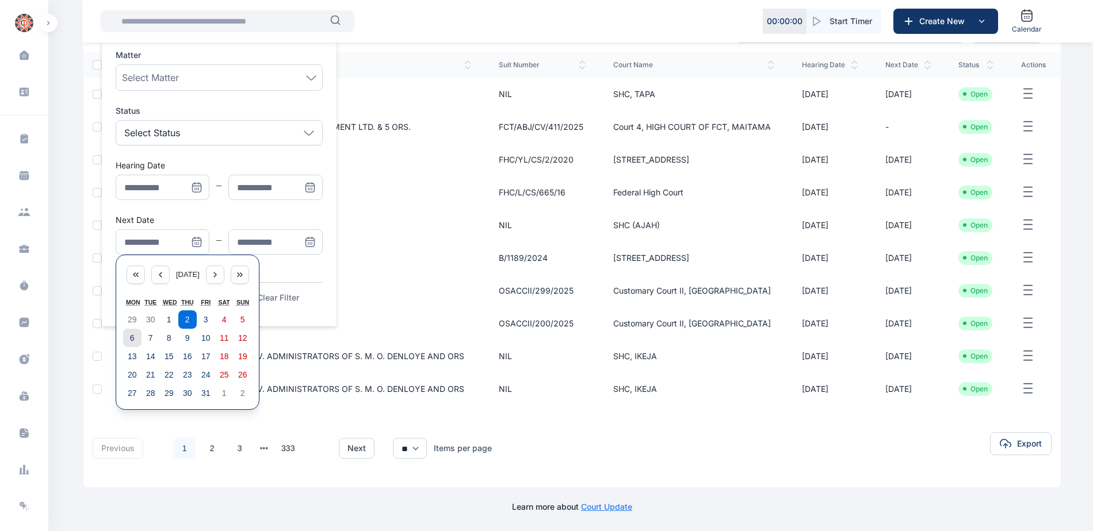
click at [132, 339] on abbr "6" at bounding box center [132, 338] width 5 height 9
type input "**********"
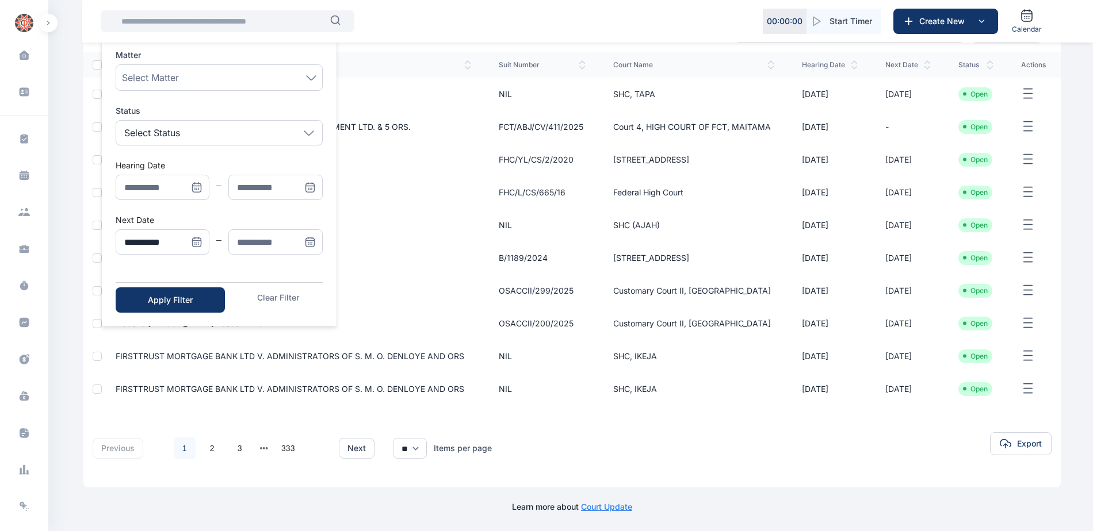
click at [310, 241] on icon "Menu" at bounding box center [310, 241] width 8 height 0
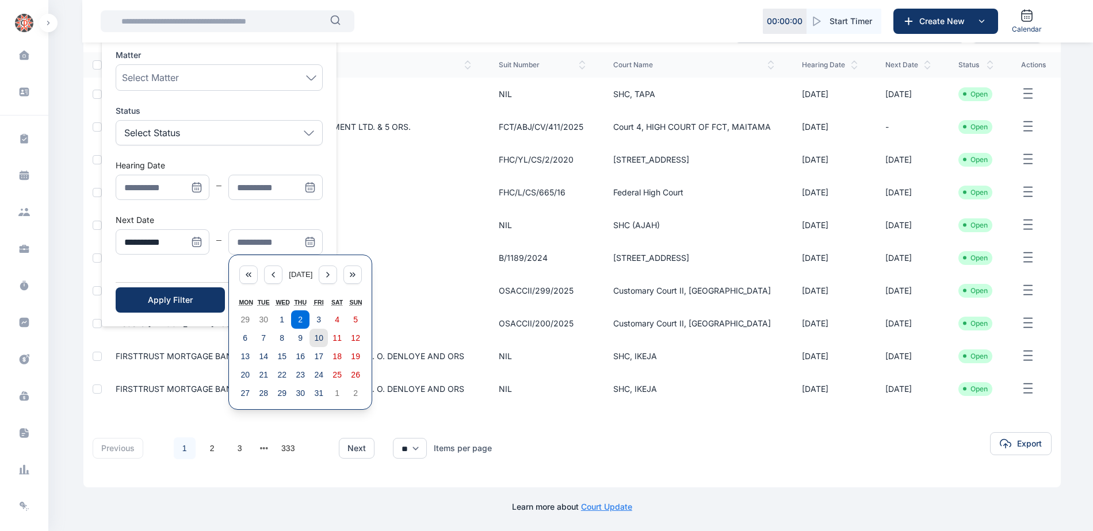
click at [319, 342] on abbr "10" at bounding box center [318, 338] width 9 height 9
type input "**********"
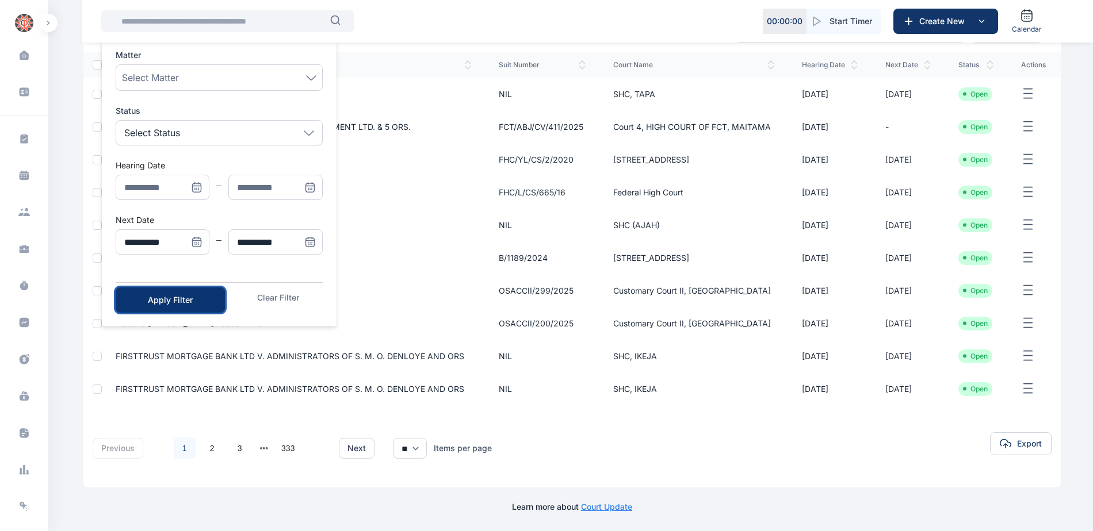
click at [217, 299] on button "Apply Filter" at bounding box center [170, 300] width 109 height 25
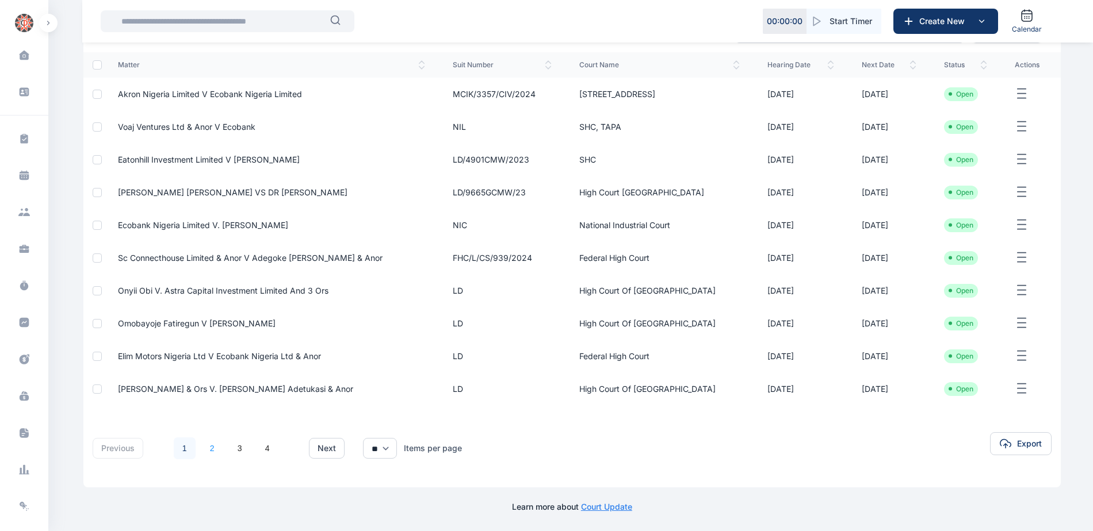
click at [212, 447] on link "2" at bounding box center [212, 449] width 22 height 22
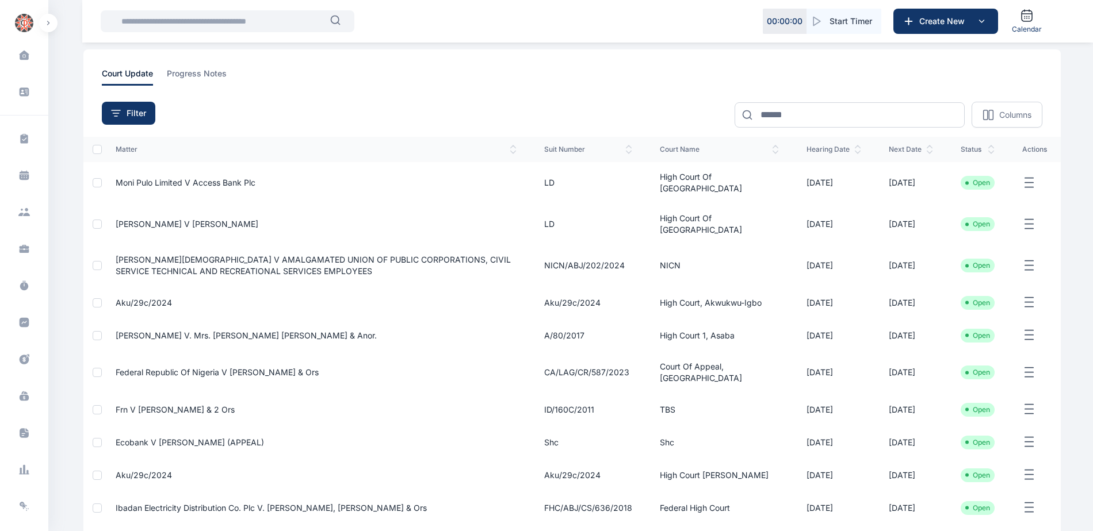
scroll to position [173, 0]
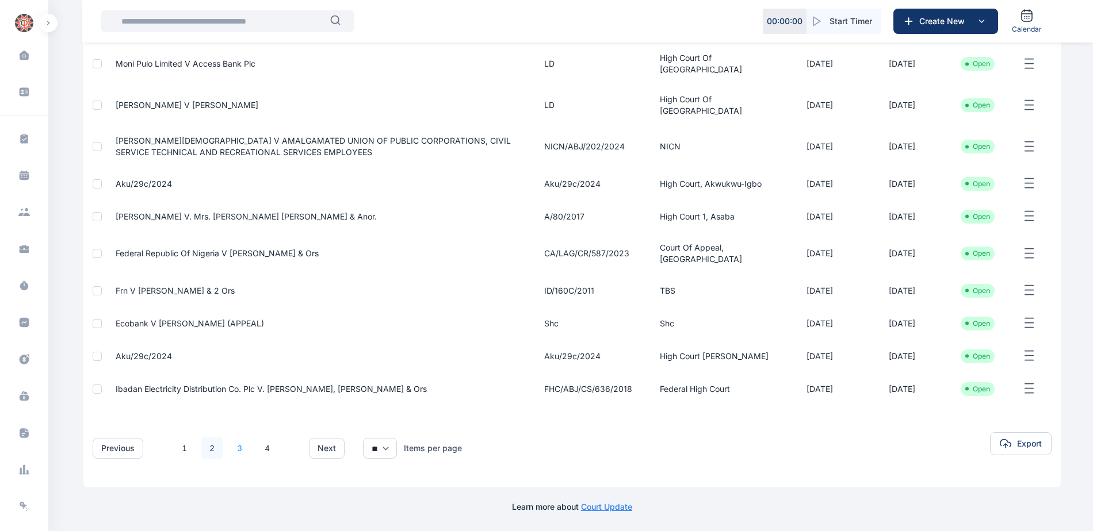
click at [237, 459] on link "3" at bounding box center [240, 449] width 22 height 22
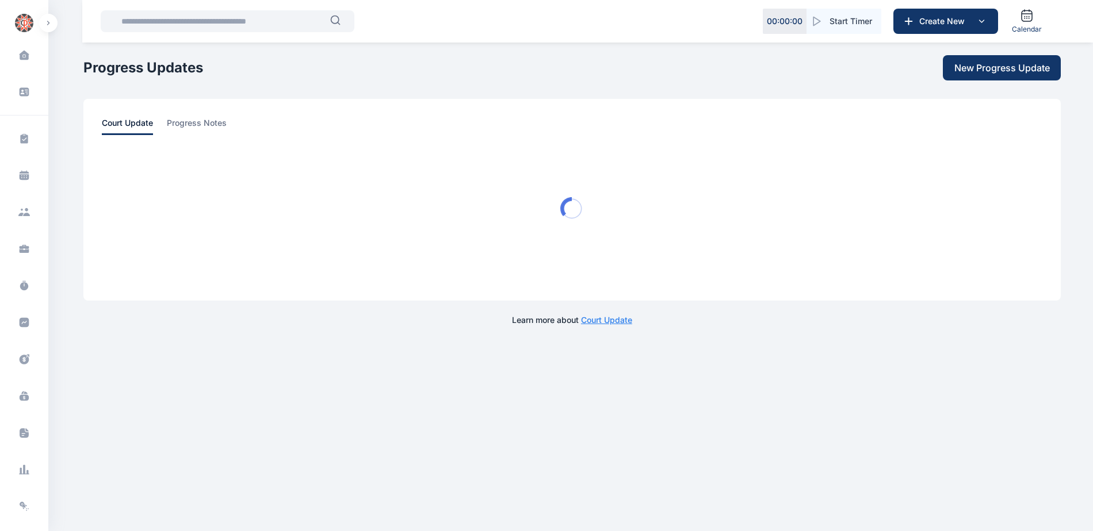
scroll to position [0, 0]
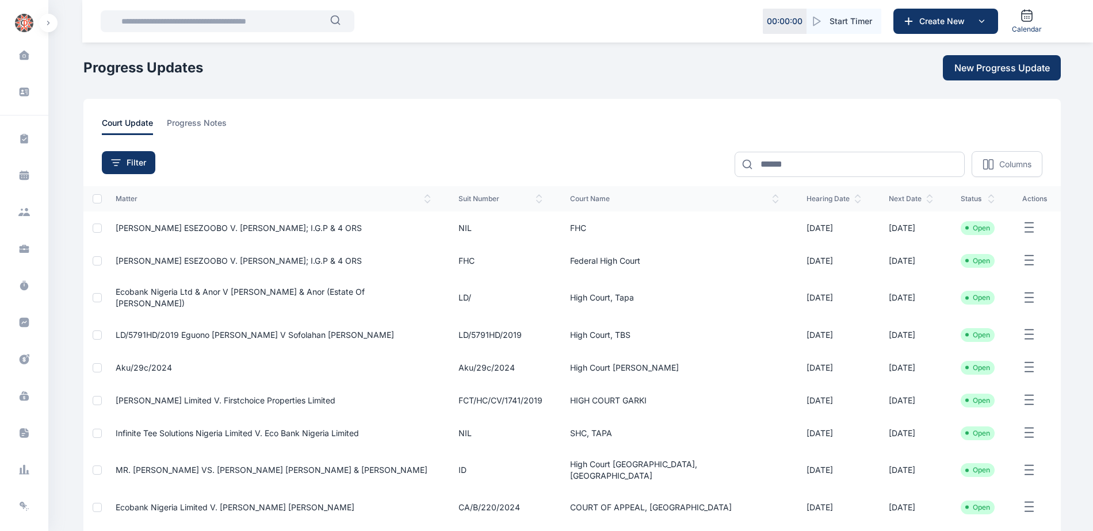
click at [237, 292] on span "Ecobank Nigeria Ltd & Anor V [PERSON_NAME] & Anor (Estate Of [PERSON_NAME])" at bounding box center [240, 297] width 249 height 21
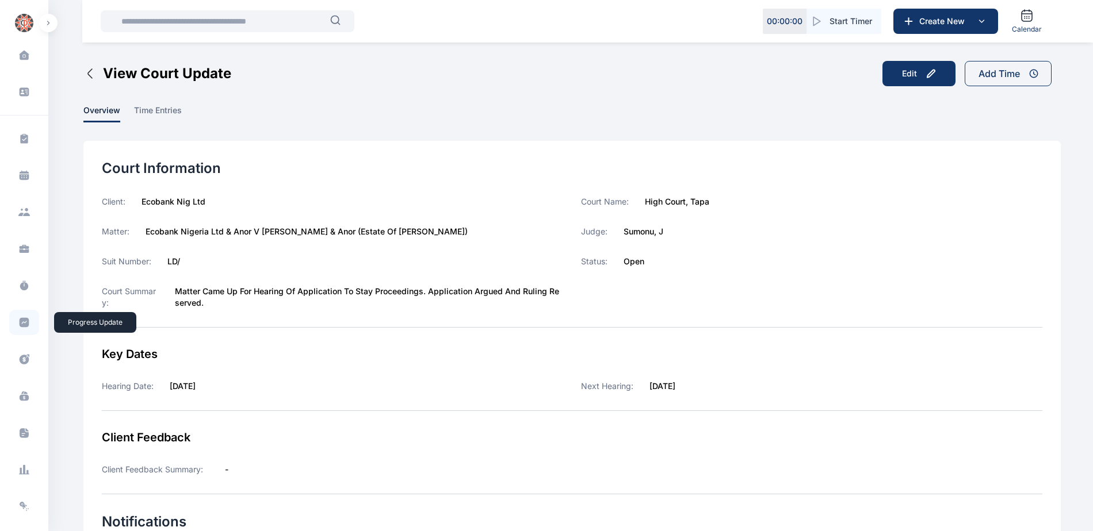
click at [20, 323] on icon at bounding box center [25, 323] width 10 height 10
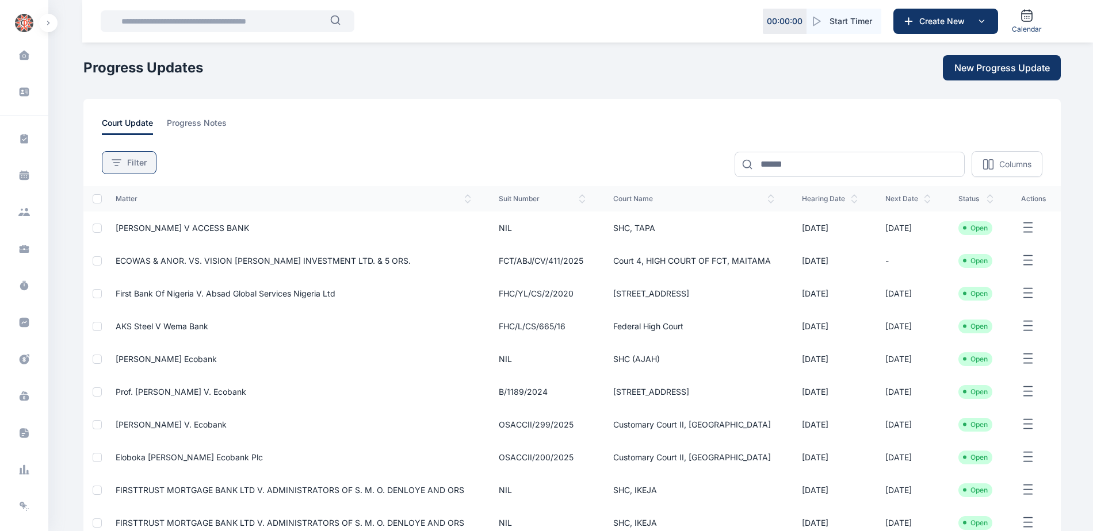
click at [131, 170] on button "Filter" at bounding box center [129, 162] width 55 height 23
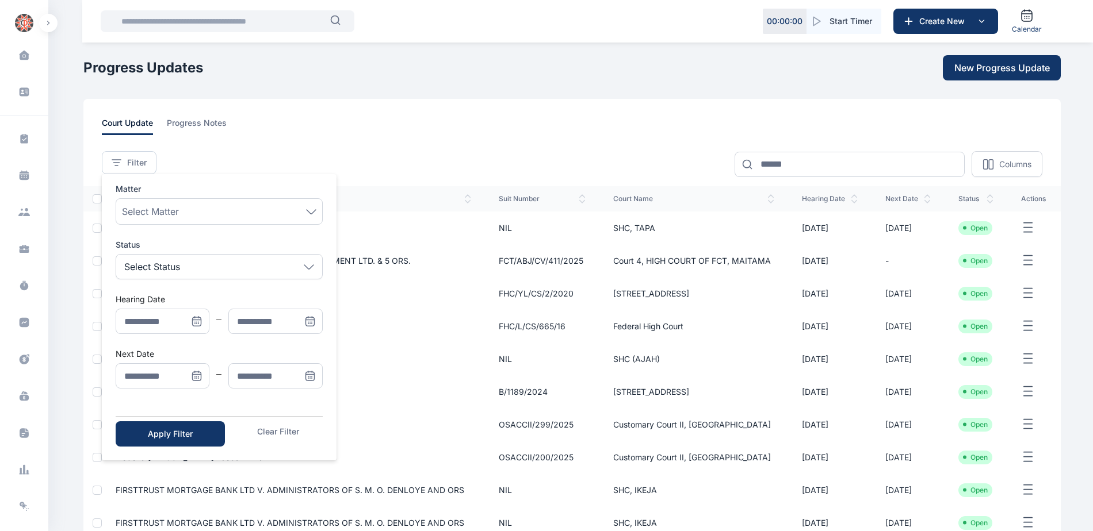
click at [200, 379] on icon "Menu" at bounding box center [197, 376] width 12 height 12
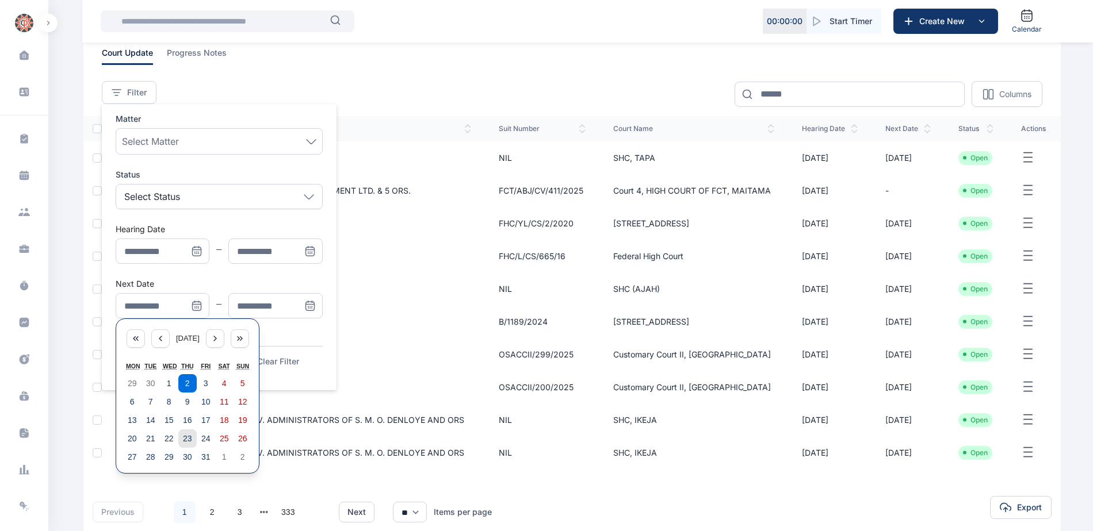
scroll to position [134, 0]
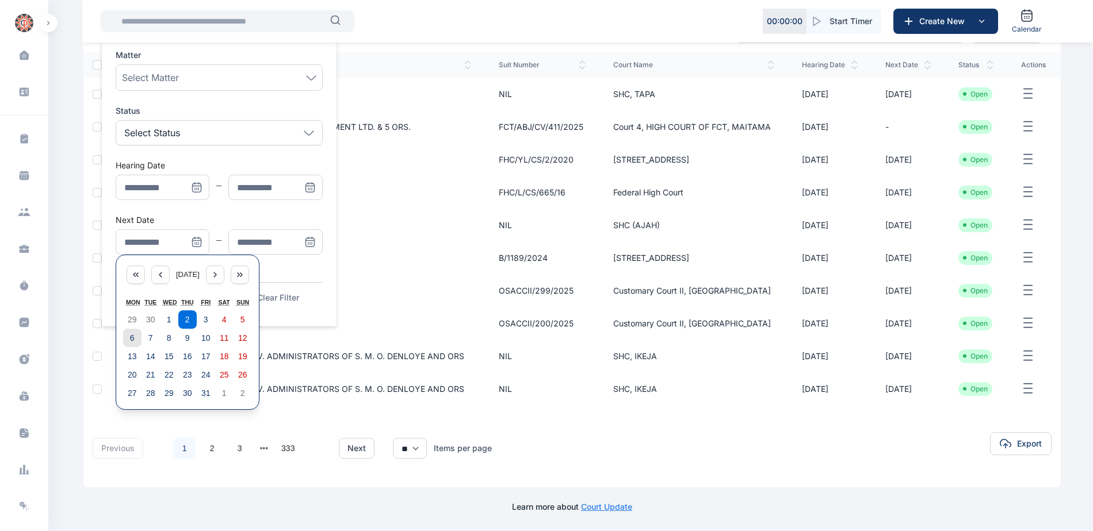
click at [128, 340] on button "6" at bounding box center [132, 338] width 18 height 18
type input "**********"
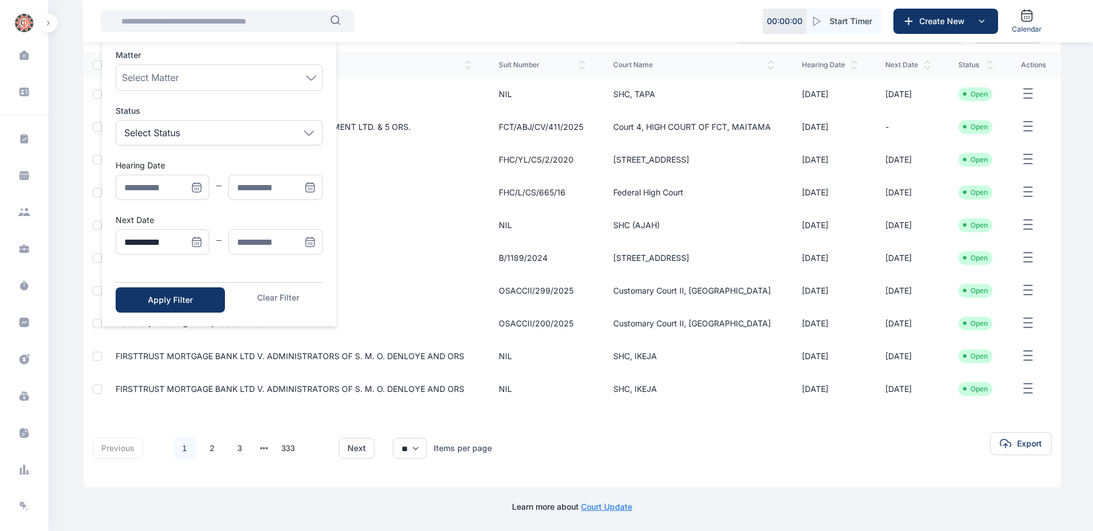
click at [306, 244] on icon "Menu" at bounding box center [310, 242] width 12 height 12
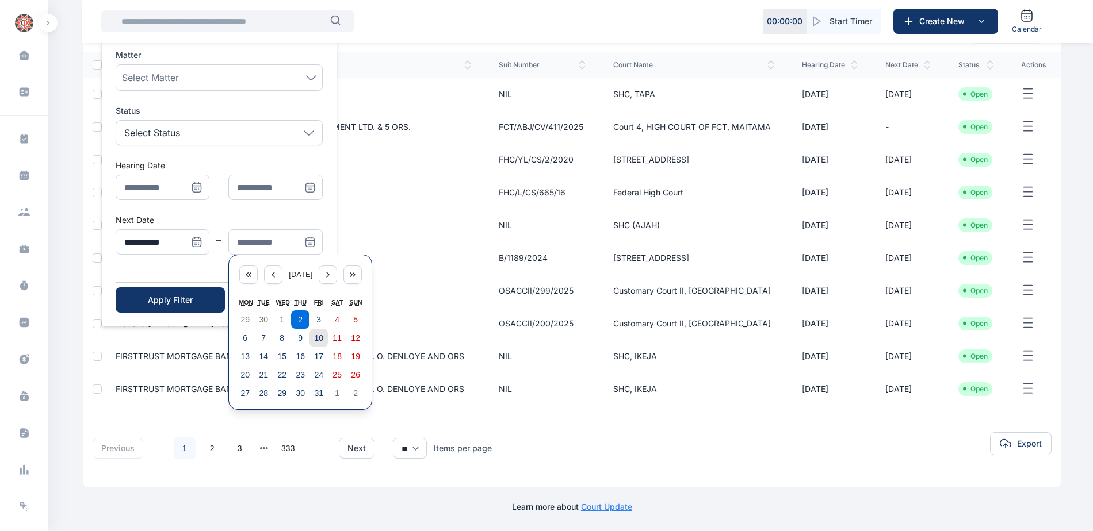
click at [322, 338] on abbr "10" at bounding box center [318, 338] width 9 height 9
type input "**********"
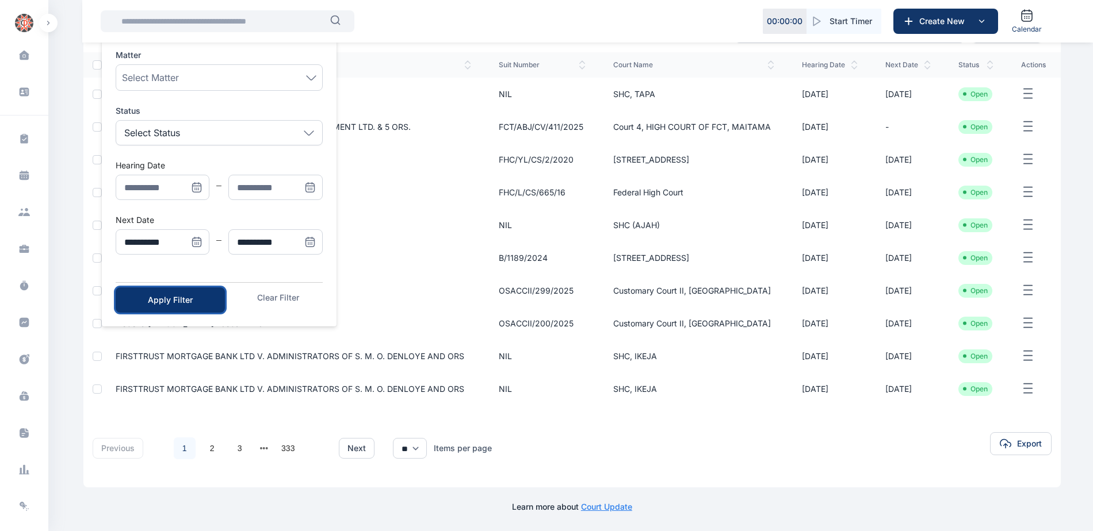
click at [179, 304] on div "Apply Filter" at bounding box center [170, 300] width 72 height 12
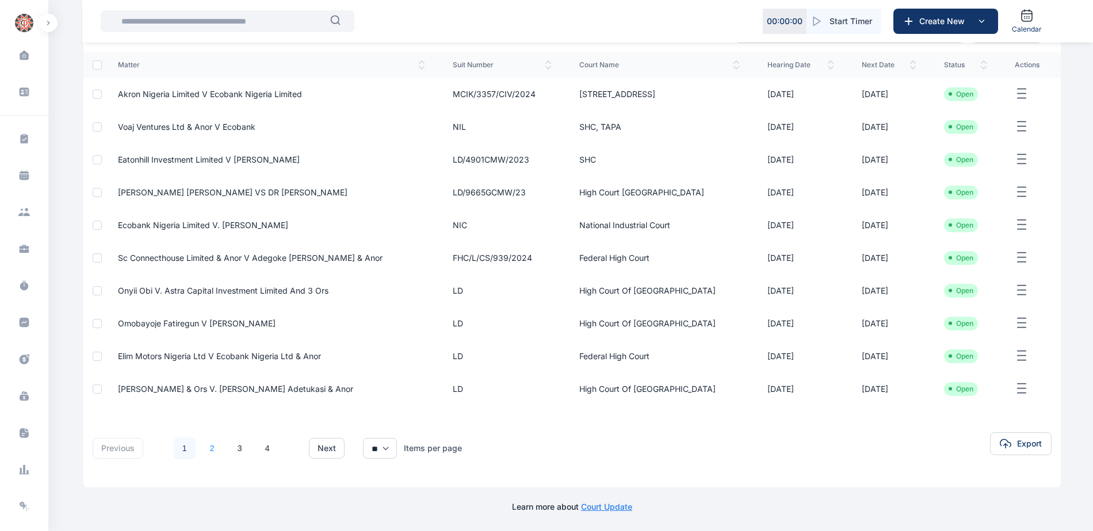
click at [214, 446] on link "2" at bounding box center [212, 449] width 22 height 22
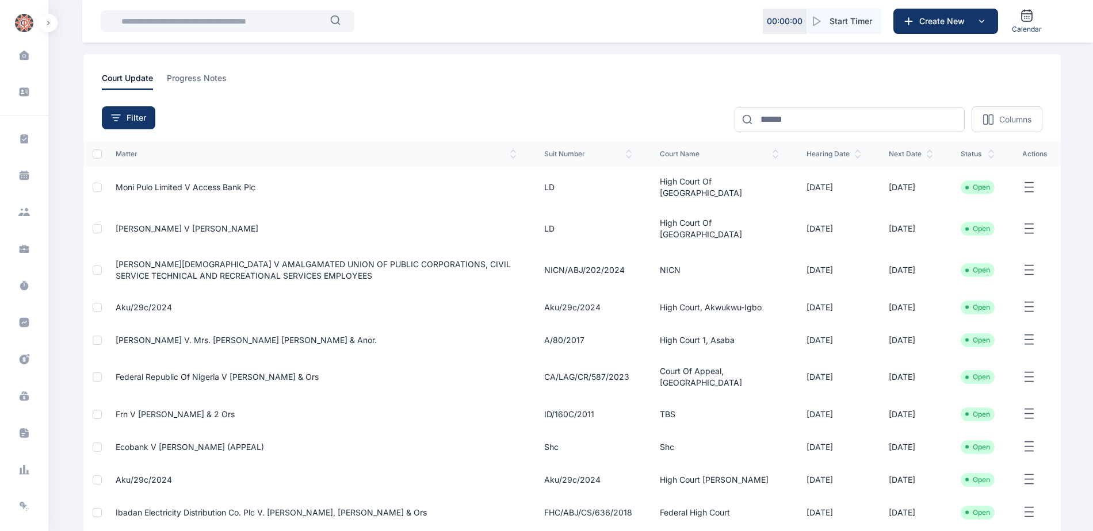
scroll to position [186, 0]
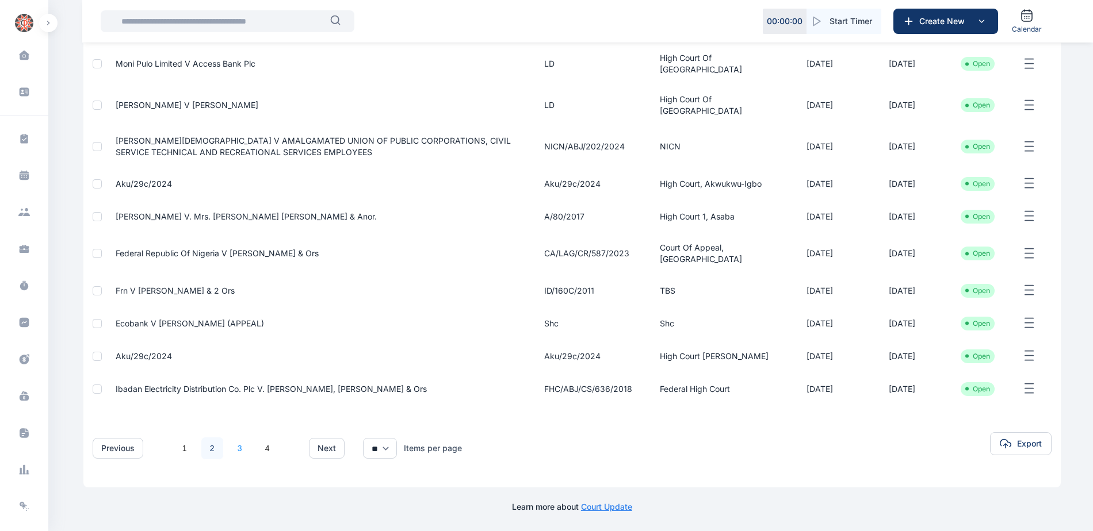
click at [242, 448] on link "3" at bounding box center [240, 449] width 22 height 22
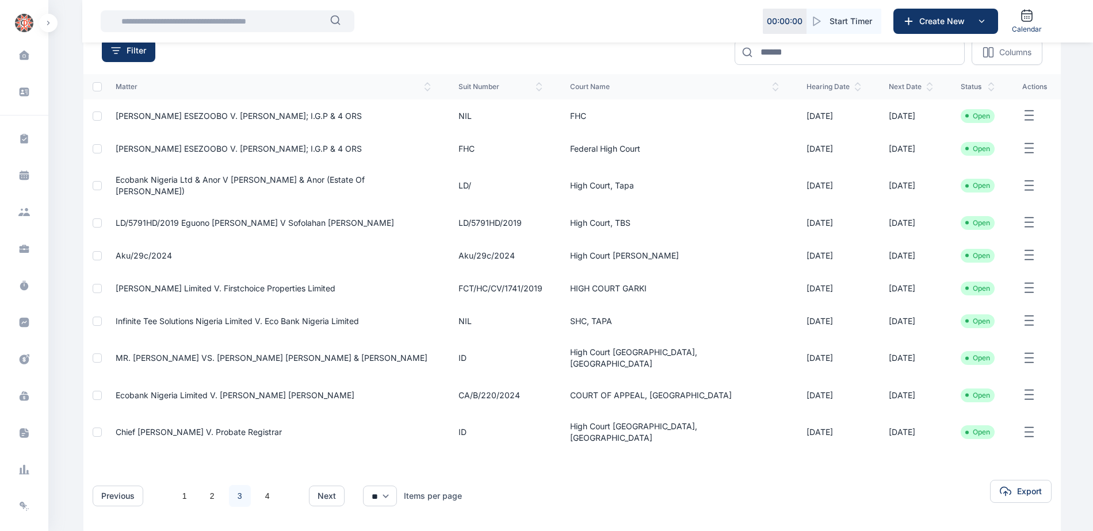
scroll to position [115, 0]
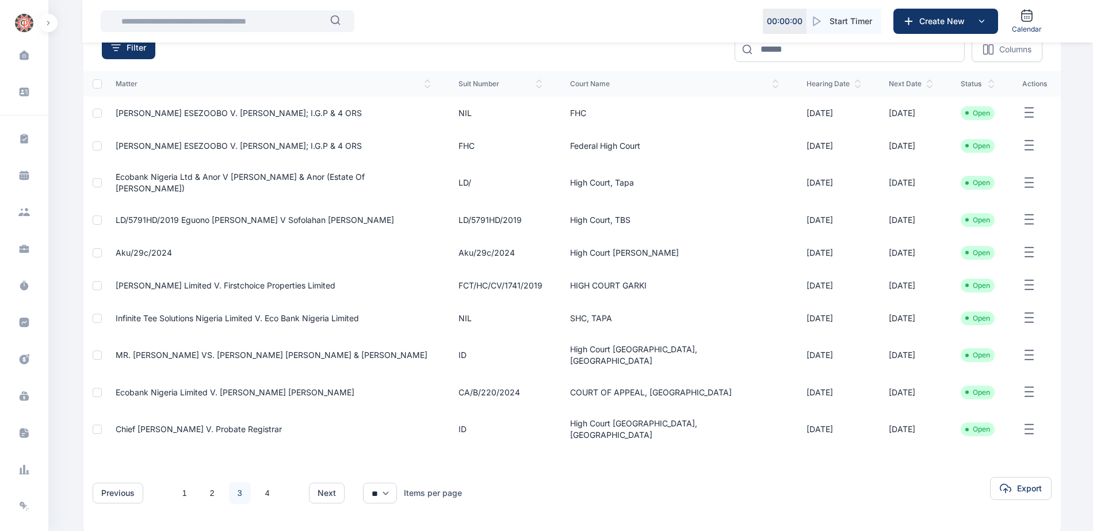
click at [210, 215] on span "LD/5791HD/2019 Eguono [PERSON_NAME] v Sofolahan [PERSON_NAME]" at bounding box center [255, 220] width 278 height 10
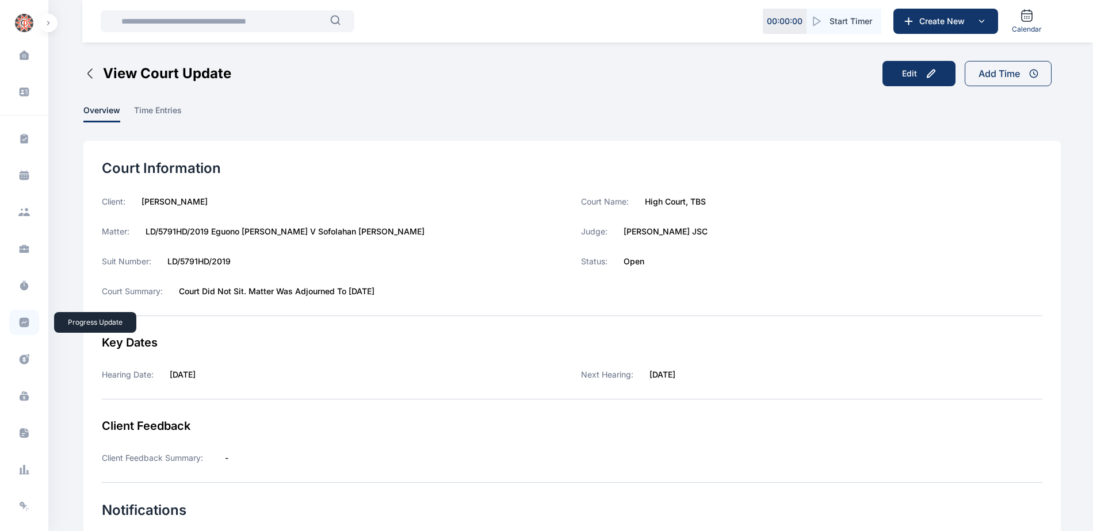
click at [20, 324] on icon at bounding box center [25, 323] width 10 height 10
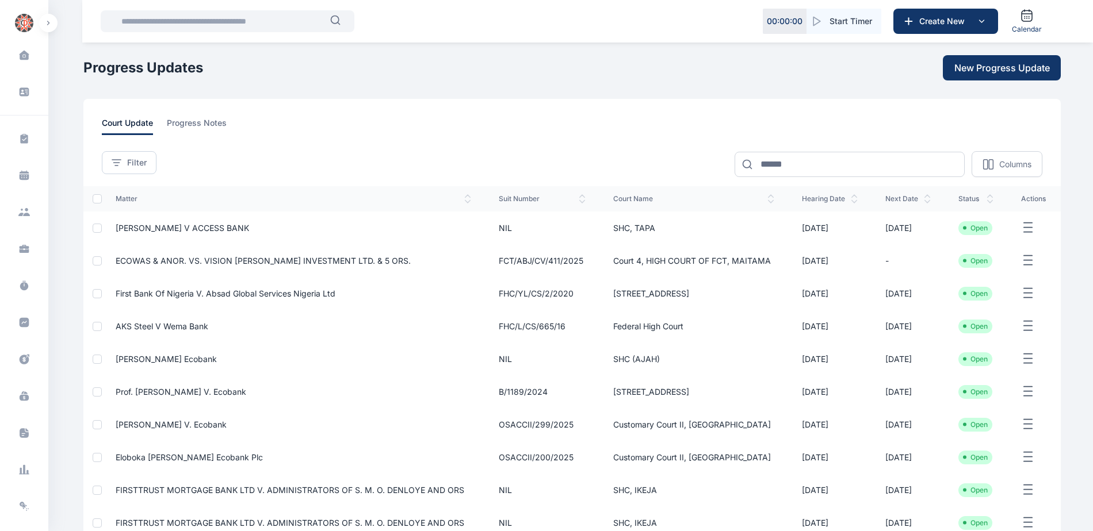
drag, startPoint x: 124, startPoint y: 164, endPoint x: 127, endPoint y: 191, distance: 27.8
click at [124, 164] on div "Filter" at bounding box center [129, 163] width 35 height 12
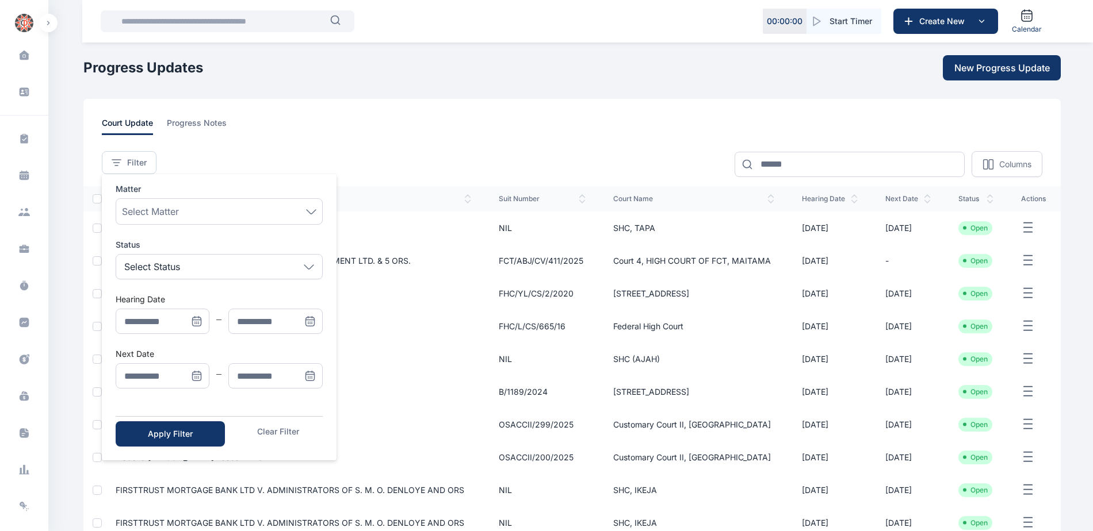
click at [196, 372] on icon "Menu" at bounding box center [197, 376] width 9 height 9
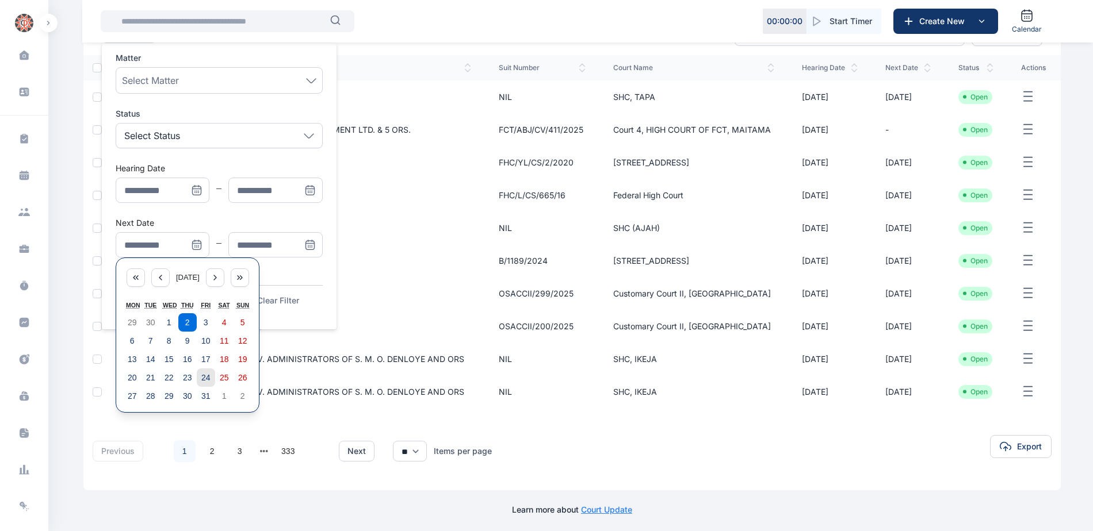
scroll to position [134, 0]
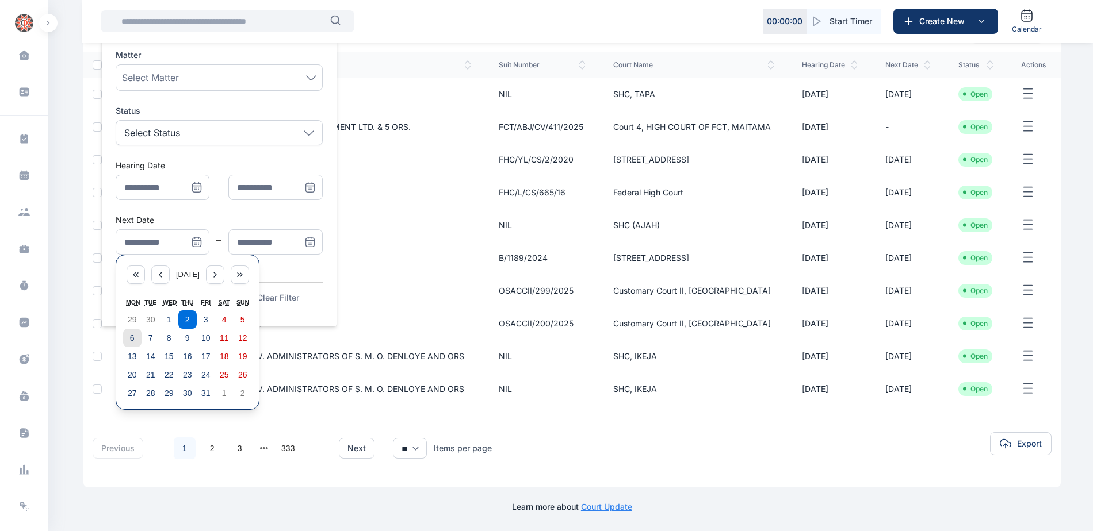
click at [132, 340] on abbr "6" at bounding box center [132, 338] width 5 height 9
type input "**********"
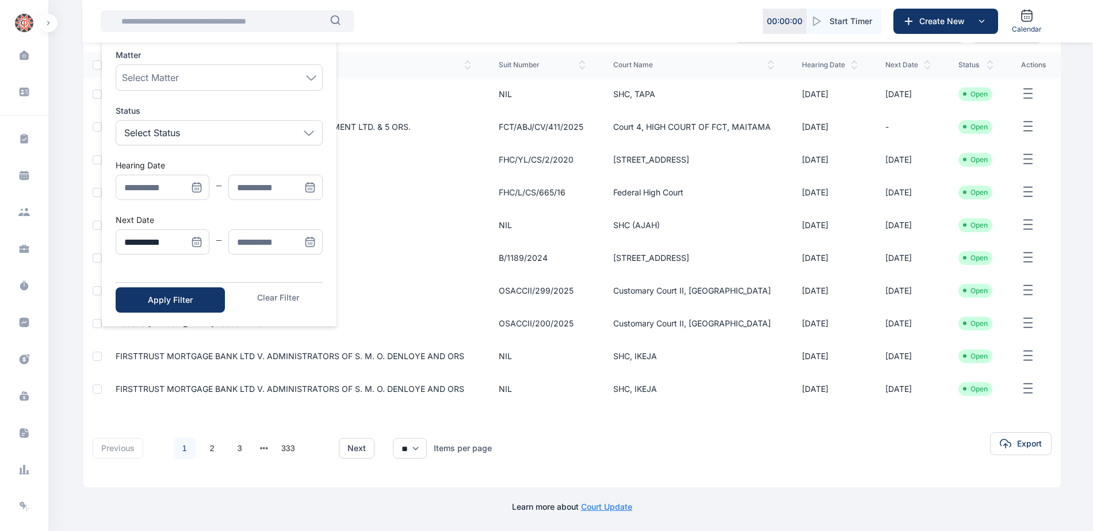
click at [307, 243] on icon "Menu" at bounding box center [310, 242] width 12 height 12
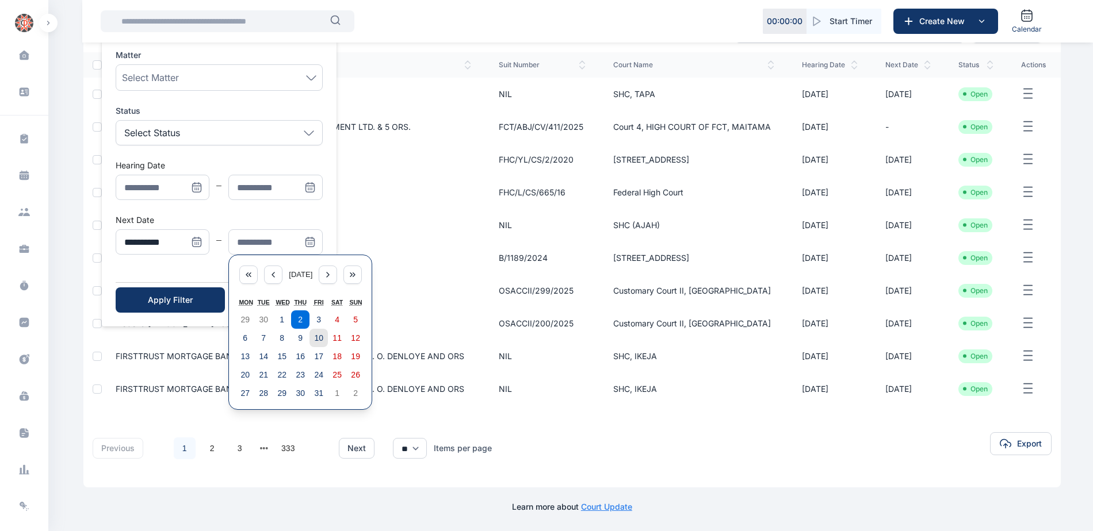
click at [317, 336] on abbr "10" at bounding box center [318, 338] width 9 height 9
type input "**********"
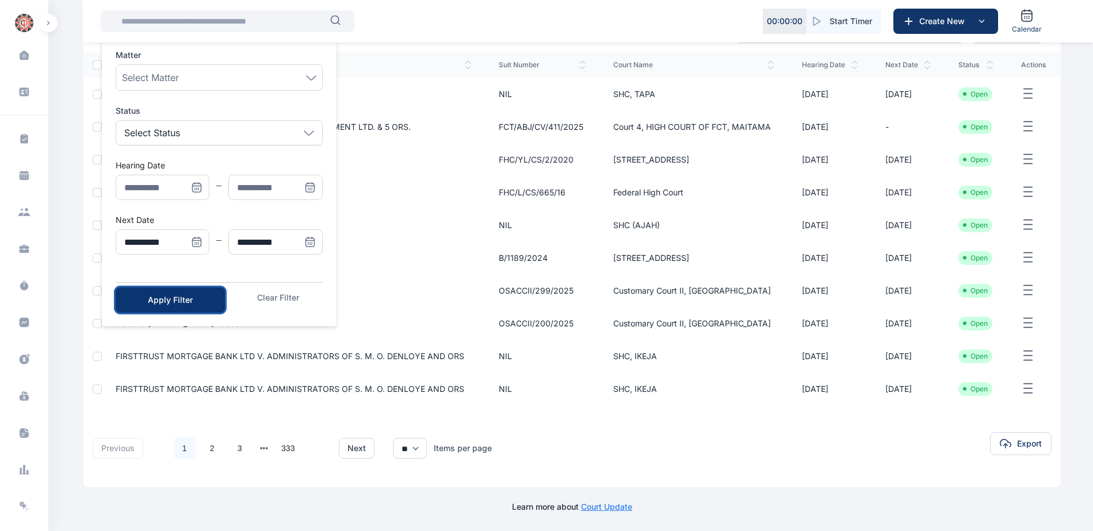
click at [191, 304] on div "Apply Filter" at bounding box center [170, 300] width 72 height 12
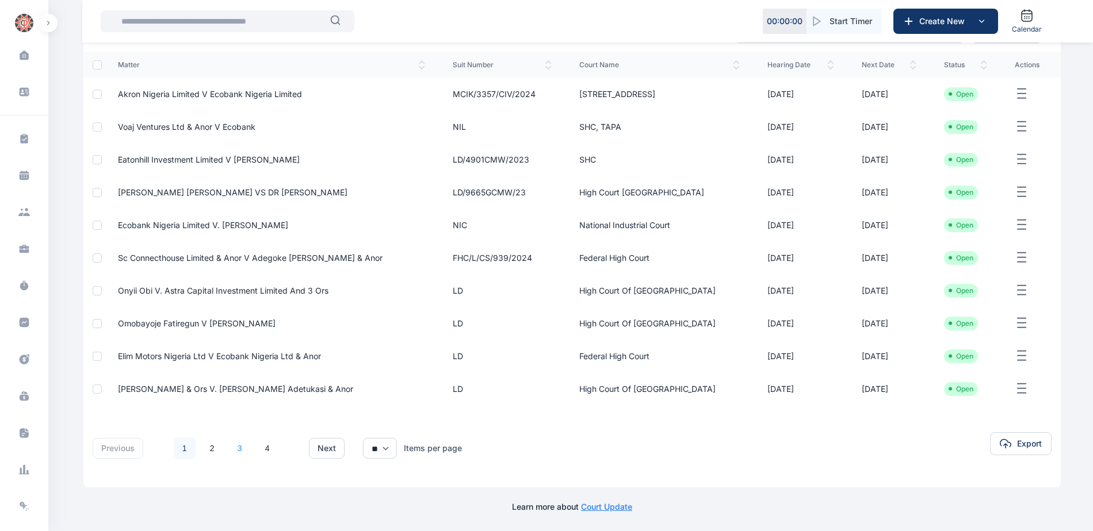
click at [244, 445] on link "3" at bounding box center [240, 449] width 22 height 22
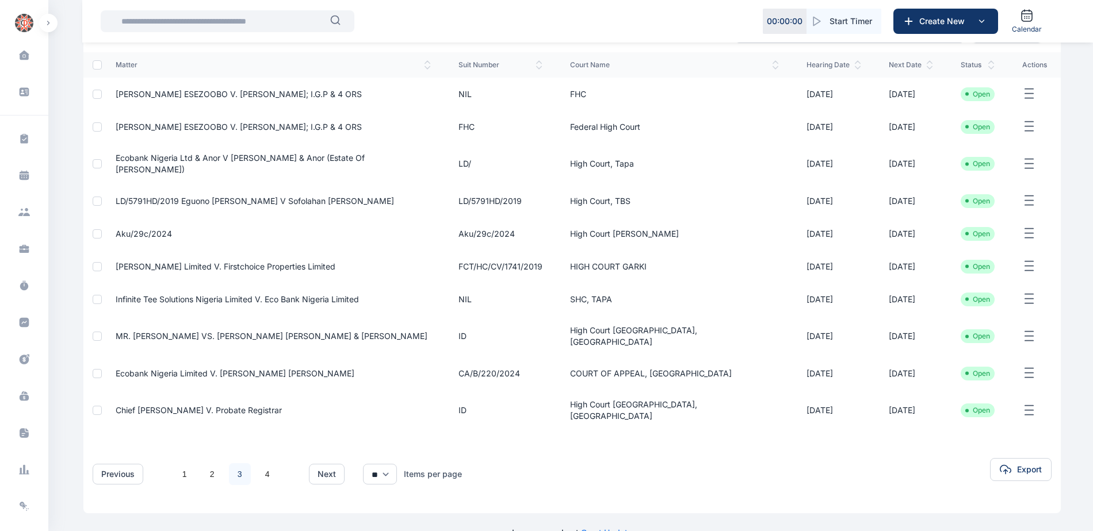
click at [177, 294] on span "Infinite Tee Solutions Nigeria Limited V. Eco Bank Nigeria Limited" at bounding box center [237, 299] width 243 height 10
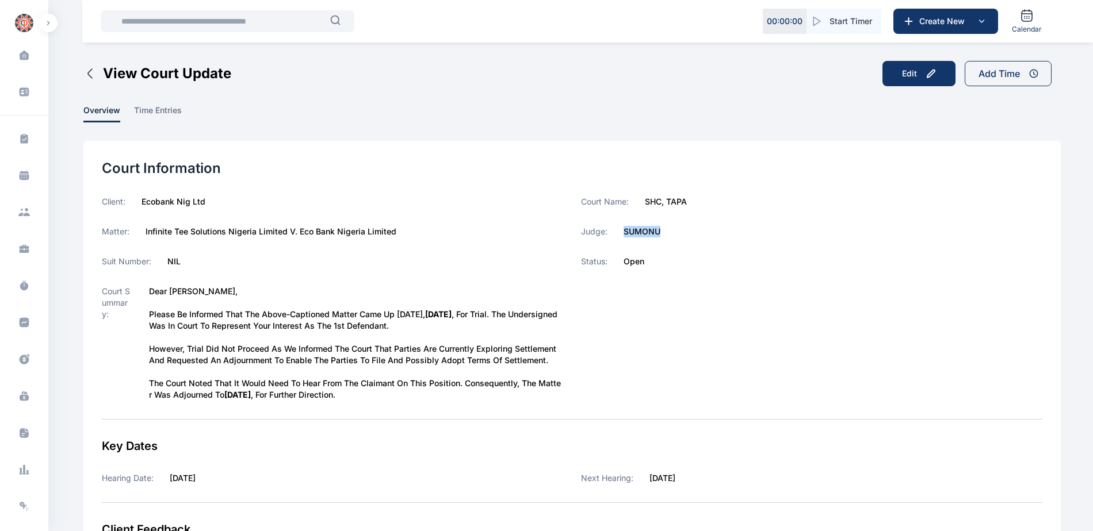
drag, startPoint x: 623, startPoint y: 233, endPoint x: 660, endPoint y: 232, distance: 37.4
click at [660, 232] on div "Judge: SUMONU" at bounding box center [811, 232] width 461 height 12
copy label "SUMONU"
drag, startPoint x: 642, startPoint y: 204, endPoint x: 689, endPoint y: 202, distance: 47.2
click at [689, 202] on div "Court Name: [PERSON_NAME][GEOGRAPHIC_DATA]" at bounding box center [811, 202] width 461 height 12
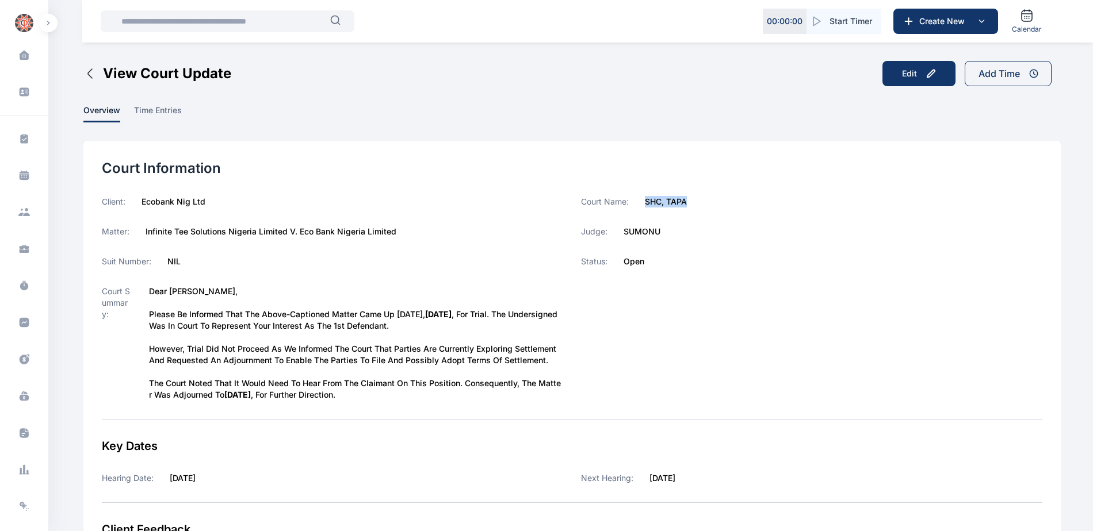
copy label "SHC, TAPA"
click at [29, 324] on span at bounding box center [24, 322] width 30 height 25
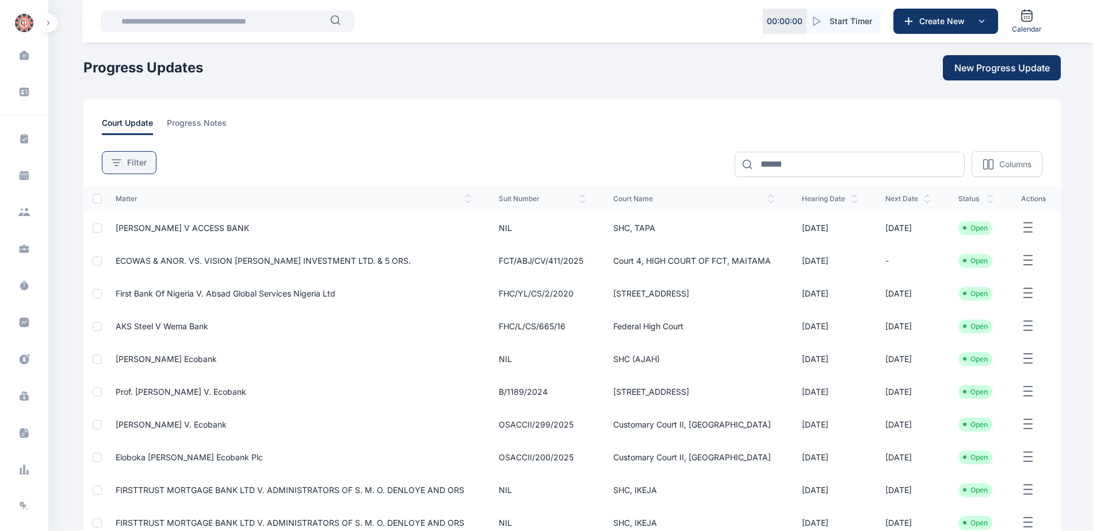
click at [135, 160] on span "Filter" at bounding box center [137, 163] width 20 height 12
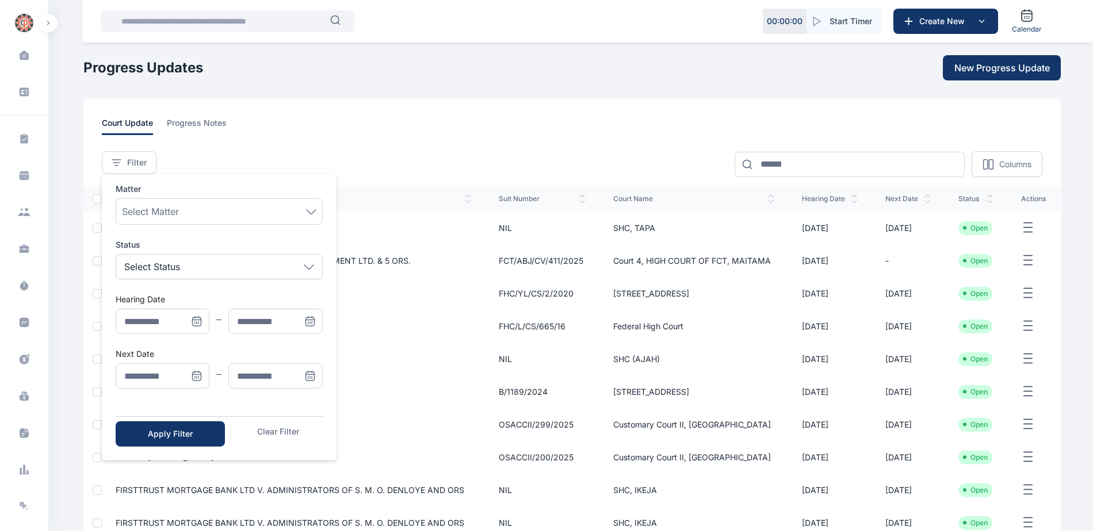
click at [195, 373] on icon "Menu" at bounding box center [197, 376] width 12 height 12
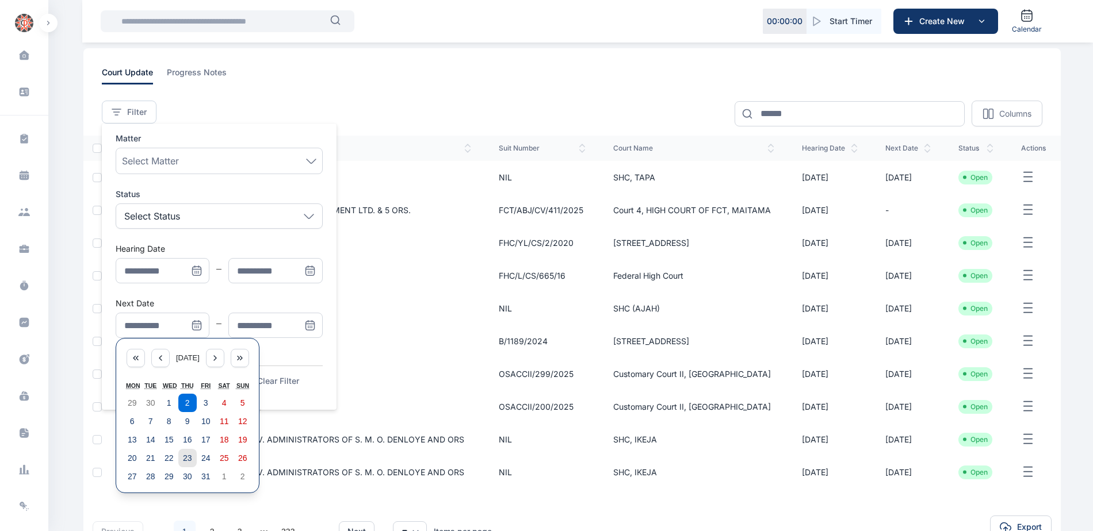
scroll to position [134, 0]
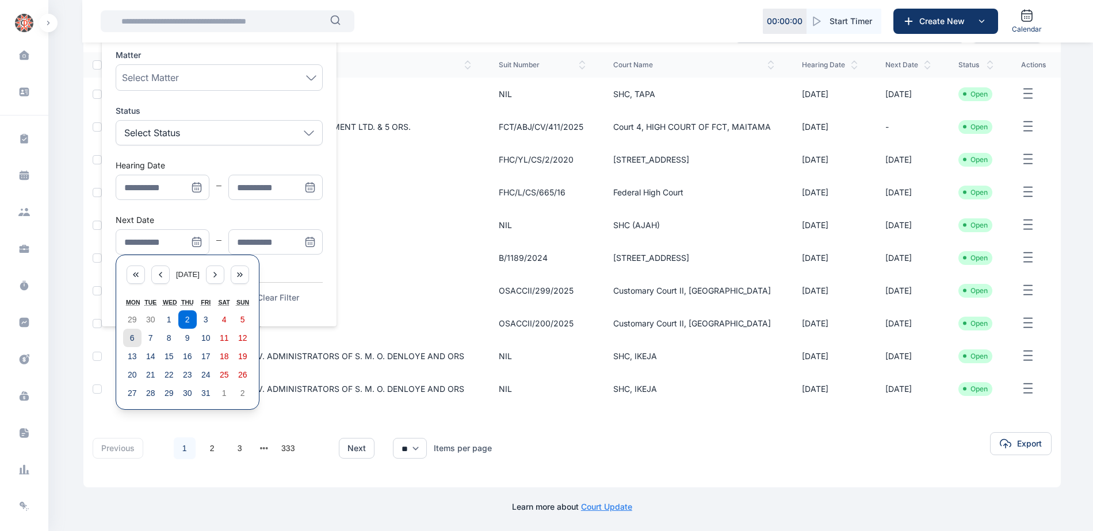
click at [135, 341] on button "6" at bounding box center [132, 338] width 18 height 18
type input "**********"
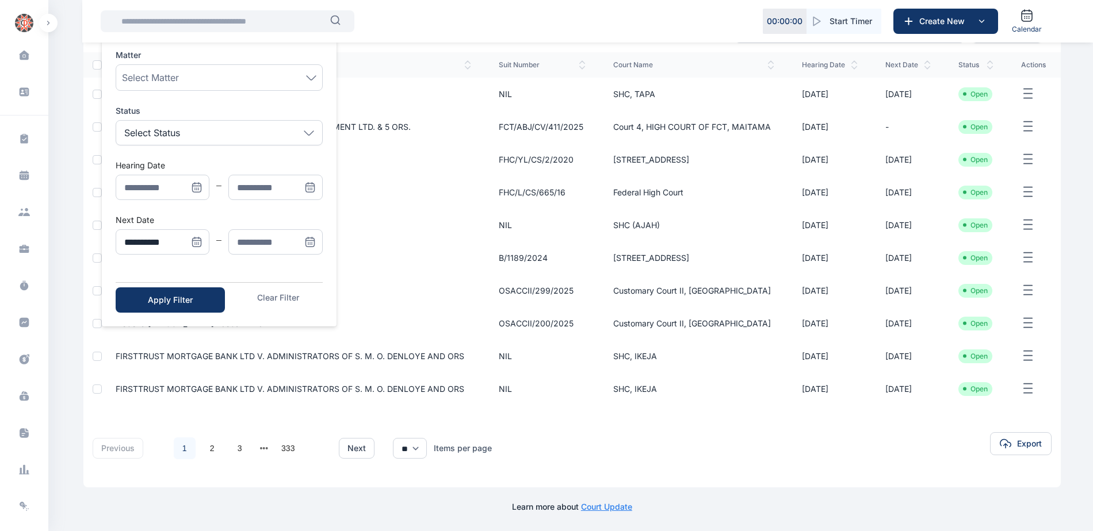
click at [310, 244] on icon "Menu" at bounding box center [310, 244] width 0 height 0
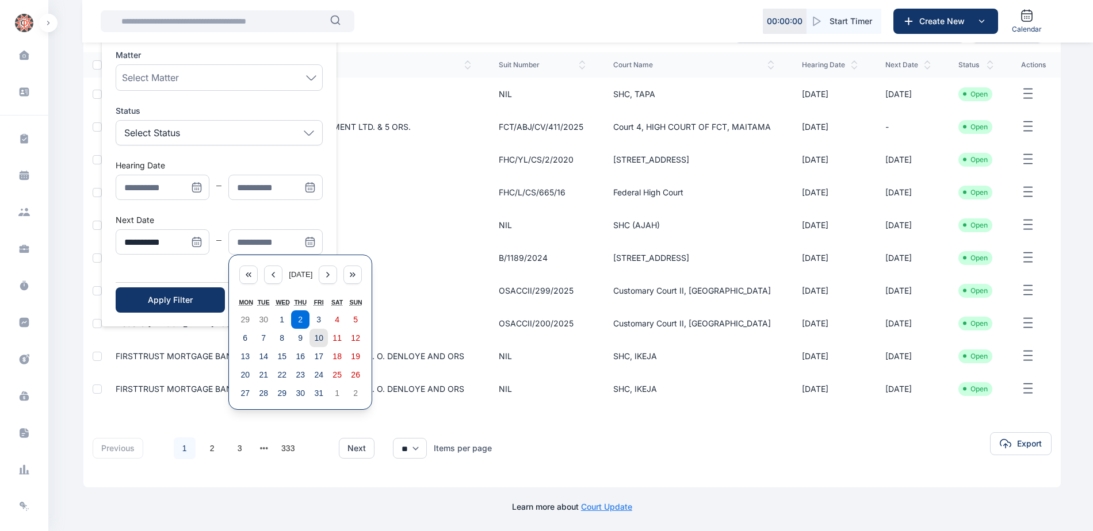
click at [314, 338] on abbr "10" at bounding box center [318, 338] width 9 height 9
type input "**********"
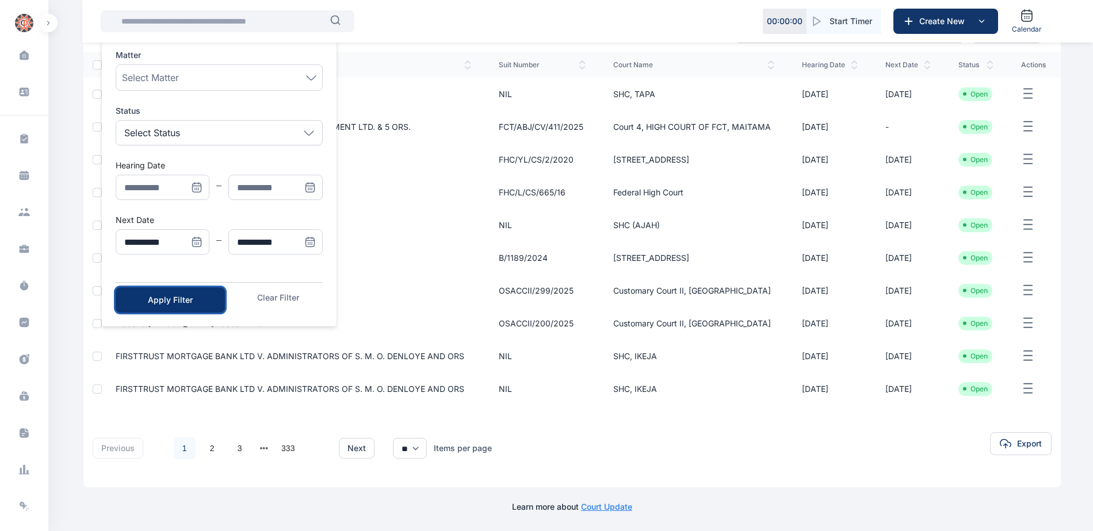
click at [212, 302] on button "Apply Filter" at bounding box center [170, 300] width 109 height 25
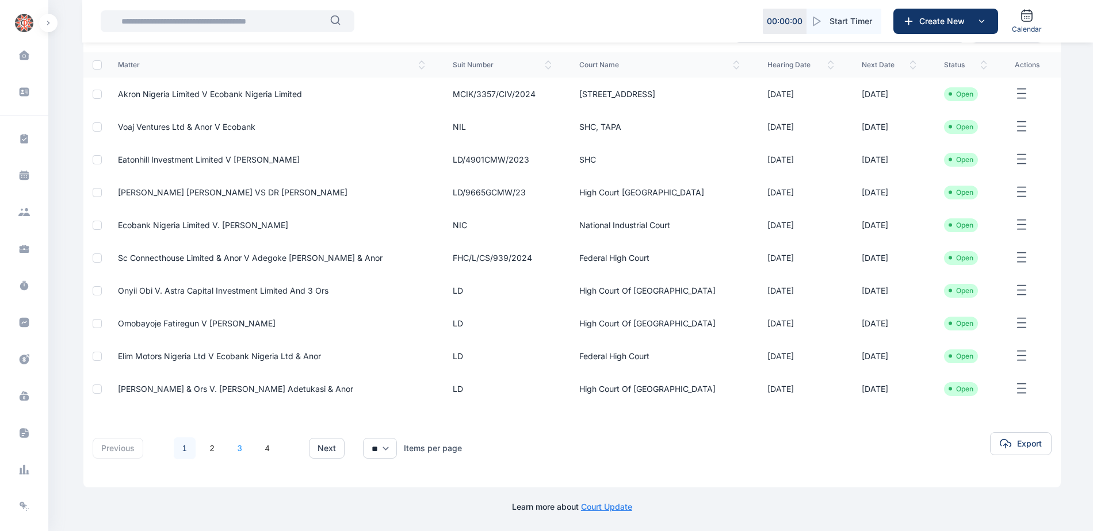
click at [237, 449] on link "3" at bounding box center [240, 449] width 22 height 22
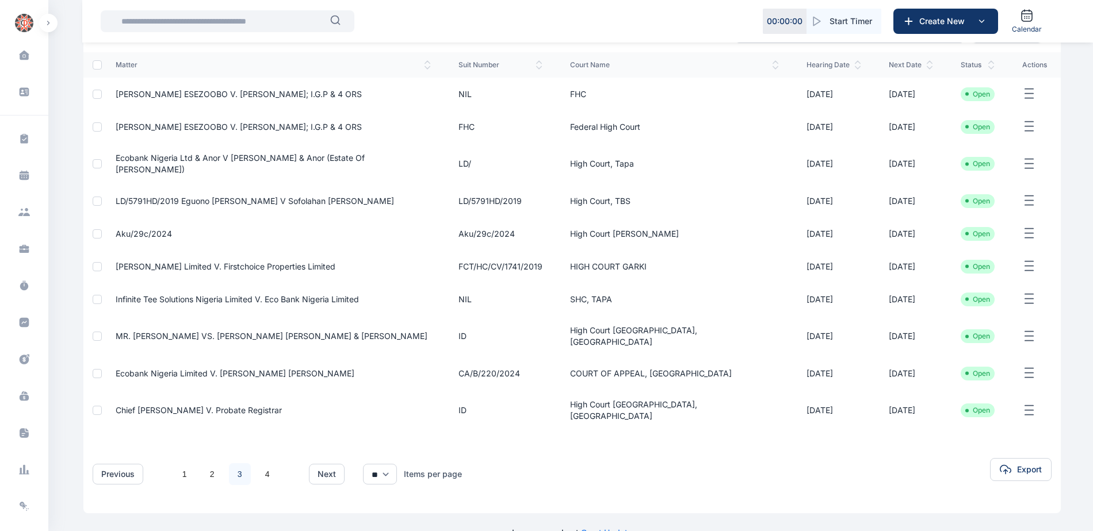
click at [232, 331] on span "MR. [PERSON_NAME] VS. [PERSON_NAME] [PERSON_NAME] & [PERSON_NAME]" at bounding box center [272, 336] width 312 height 10
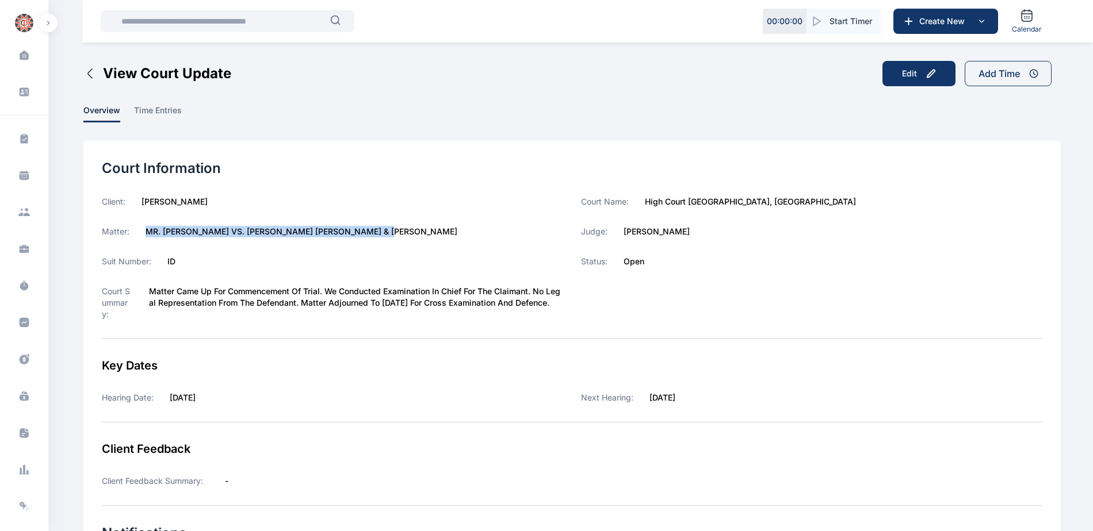
drag, startPoint x: 145, startPoint y: 231, endPoint x: 399, endPoint y: 236, distance: 253.6
click at [399, 236] on div "Matter: MR. [PERSON_NAME] VS. [PERSON_NAME] [PERSON_NAME] & [PERSON_NAME]" at bounding box center [332, 232] width 461 height 12
copy label "MR. [PERSON_NAME] VS. [PERSON_NAME] [PERSON_NAME] & [PERSON_NAME]"
click at [13, 323] on span at bounding box center [24, 322] width 30 height 25
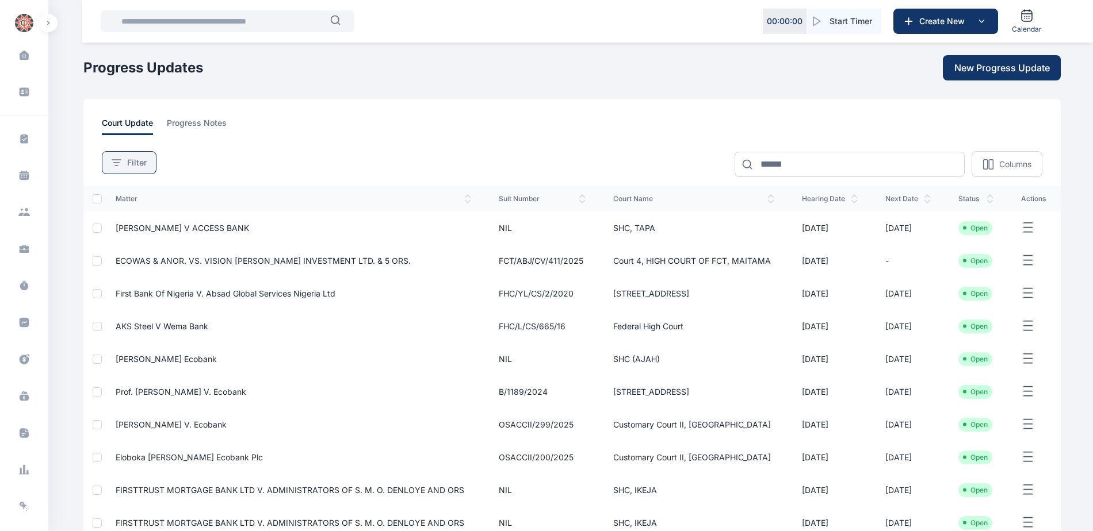
click at [117, 159] on div "Filter" at bounding box center [129, 163] width 35 height 12
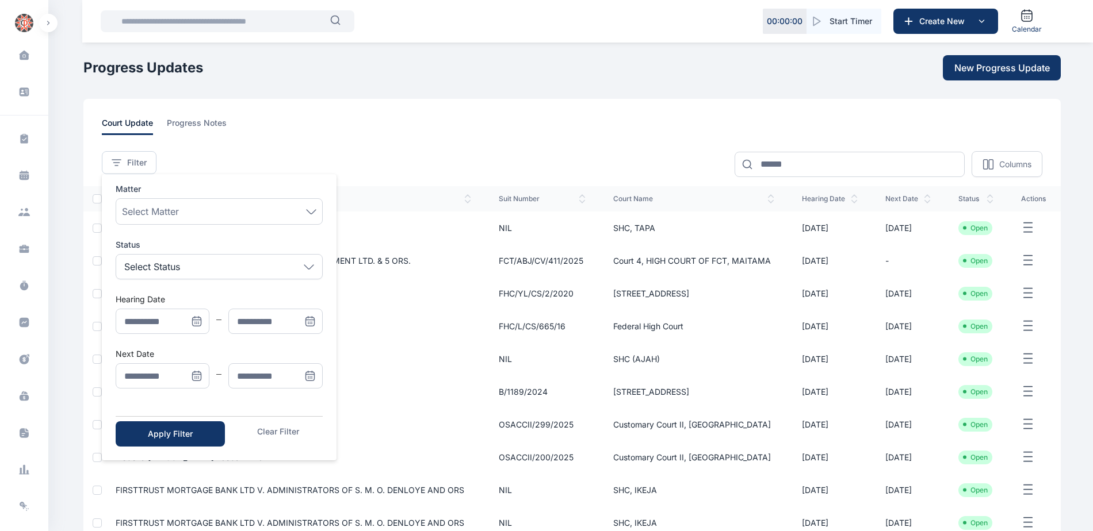
click at [198, 375] on icon "Menu" at bounding box center [197, 375] width 8 height 0
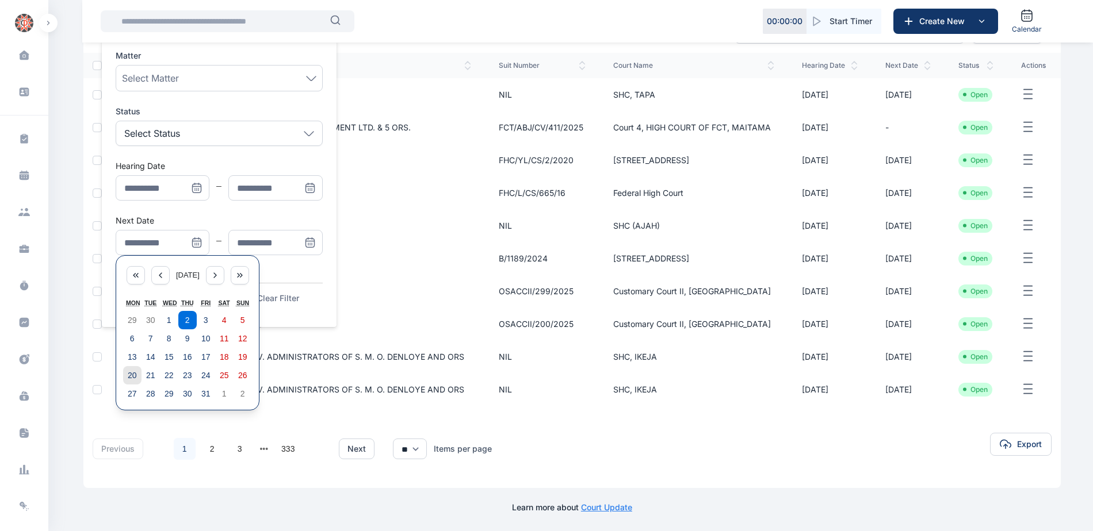
scroll to position [134, 0]
click at [133, 338] on abbr "6" at bounding box center [132, 338] width 5 height 9
type input "**********"
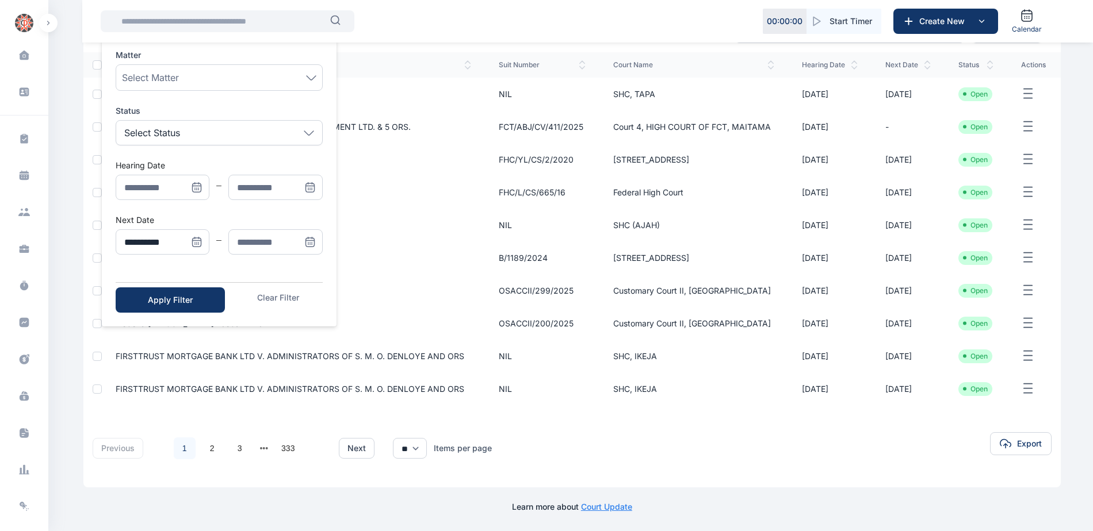
click at [302, 244] on span "Menu" at bounding box center [309, 241] width 25 height 25
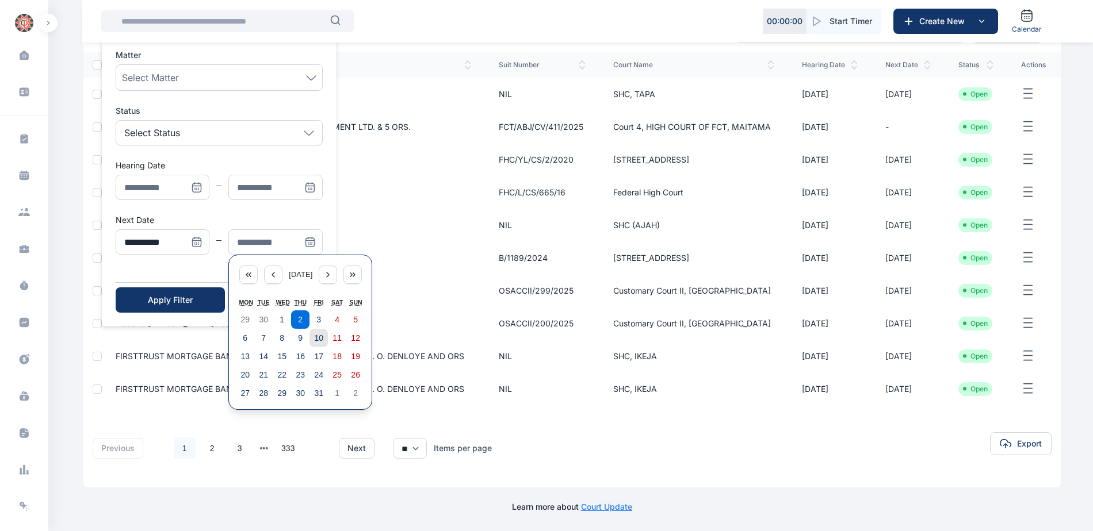
click at [318, 338] on abbr "10" at bounding box center [318, 338] width 9 height 9
type input "**********"
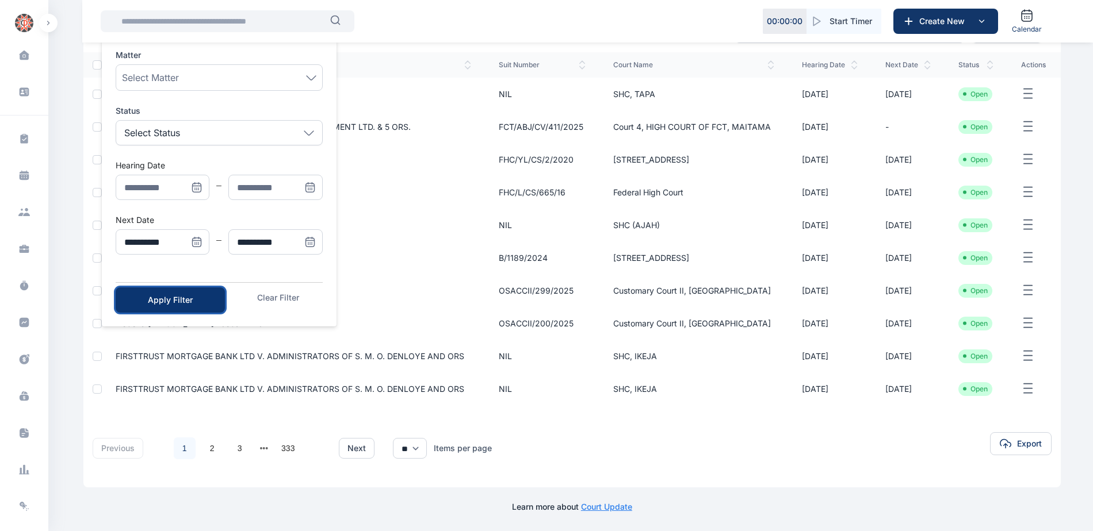
click at [185, 306] on button "Apply Filter" at bounding box center [170, 300] width 109 height 25
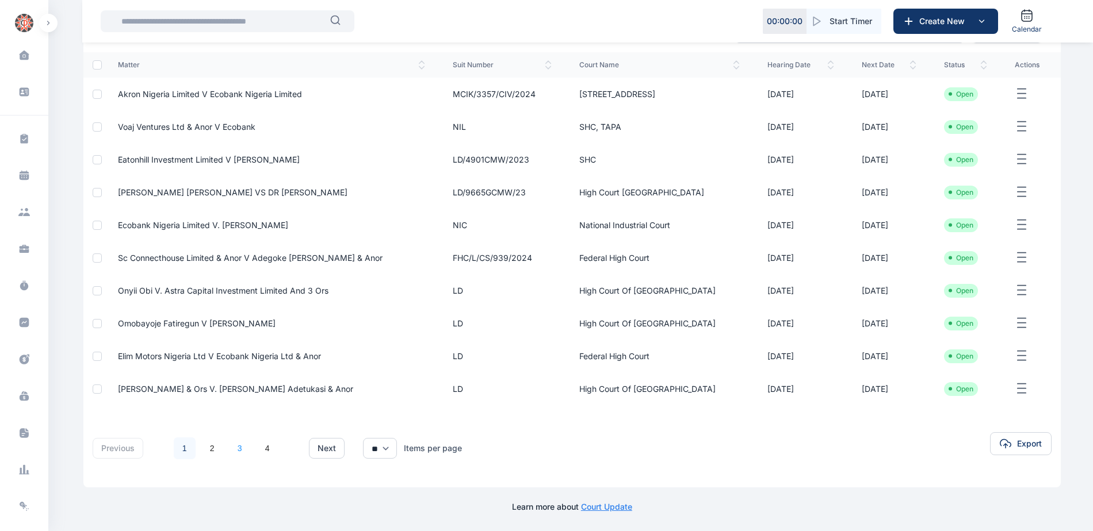
click at [237, 452] on link "3" at bounding box center [240, 449] width 22 height 22
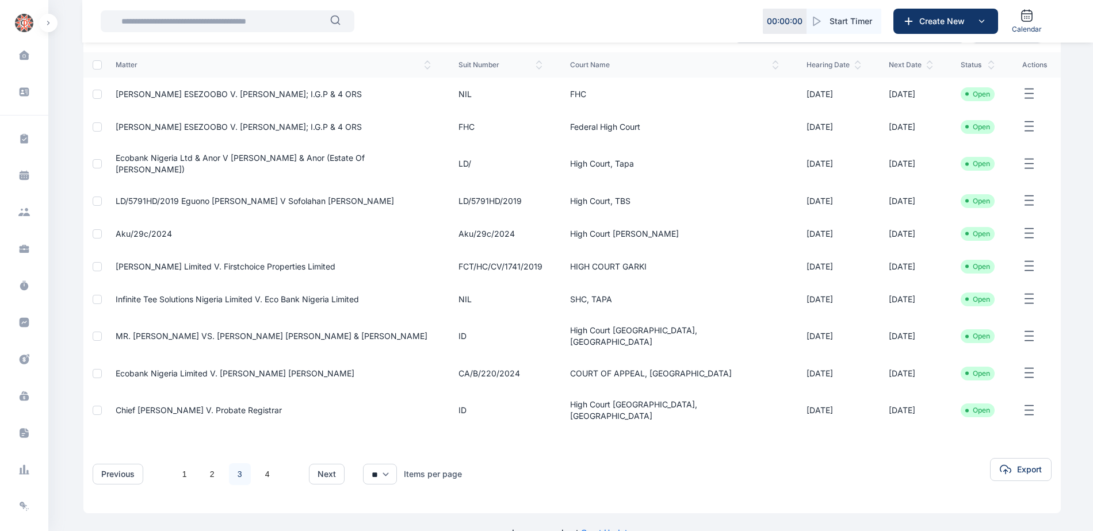
click at [198, 405] on span "Chief [PERSON_NAME] v. Probate Registrar" at bounding box center [199, 410] width 166 height 10
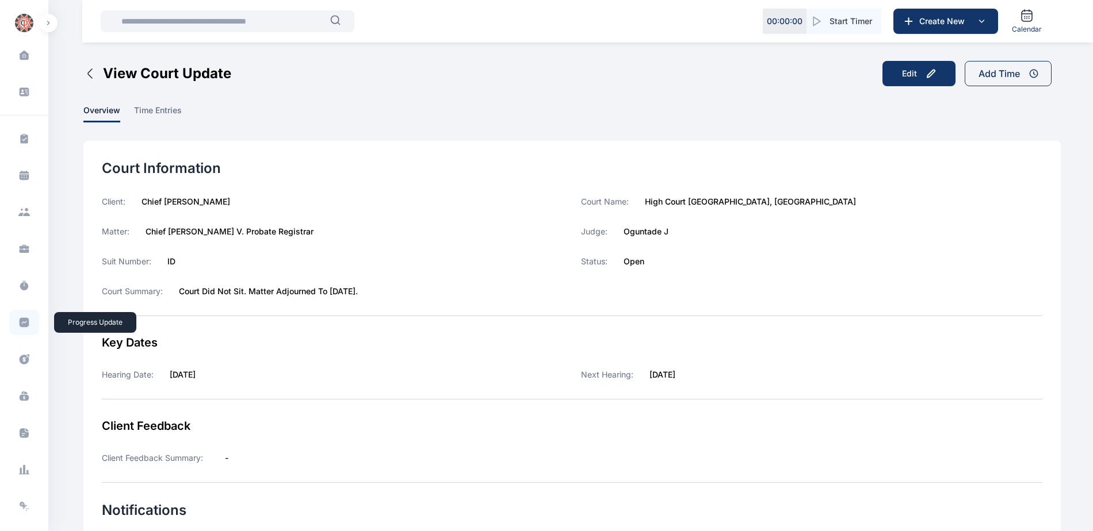
click at [24, 320] on icon at bounding box center [25, 323] width 10 height 10
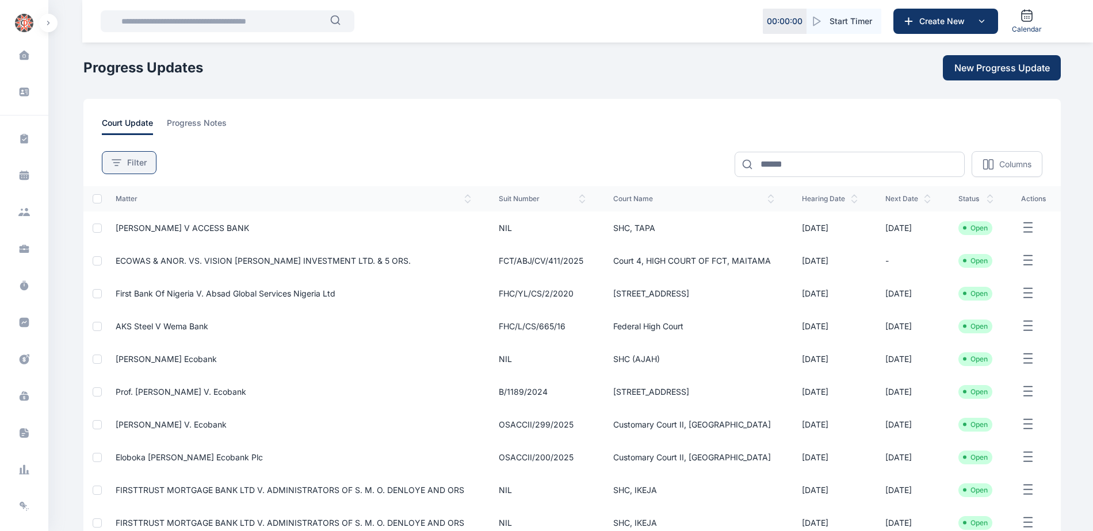
click at [126, 169] on button "Filter" at bounding box center [129, 162] width 55 height 23
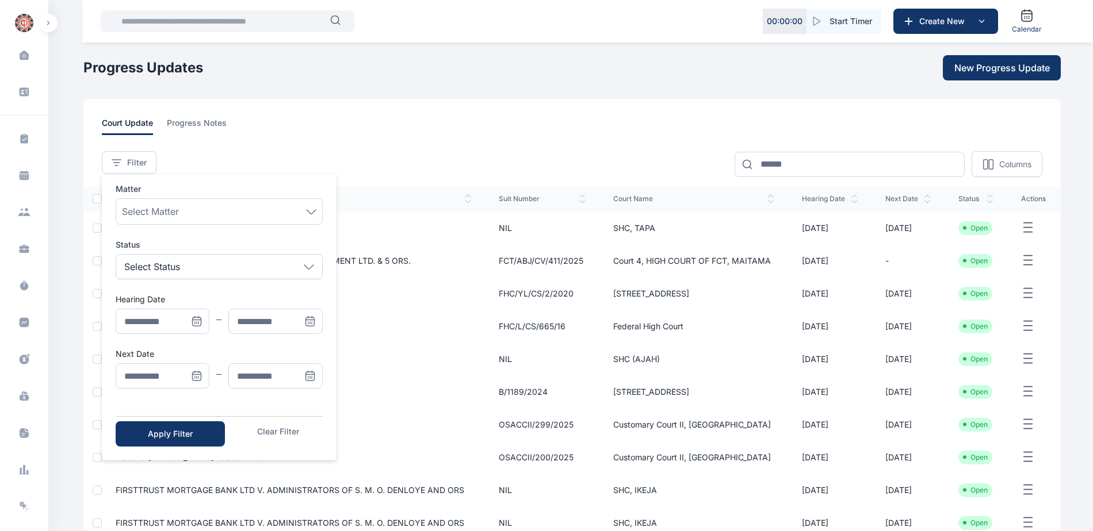
click at [193, 375] on icon "Menu" at bounding box center [197, 375] width 8 height 0
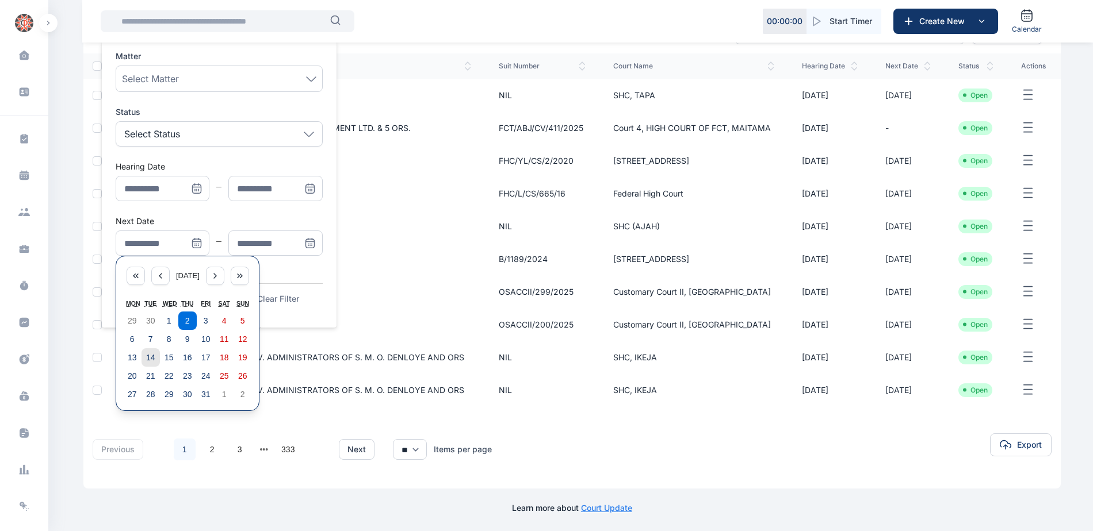
scroll to position [134, 0]
drag, startPoint x: 128, startPoint y: 340, endPoint x: 145, endPoint y: 338, distance: 18.0
click at [128, 340] on button "6" at bounding box center [132, 338] width 18 height 18
type input "**********"
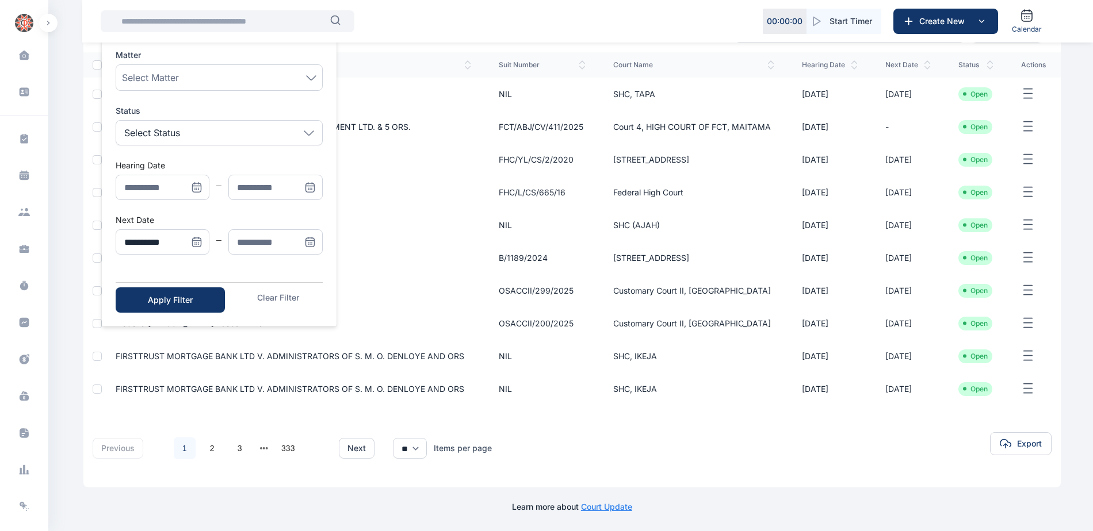
click at [310, 244] on icon "Menu" at bounding box center [310, 244] width 0 height 0
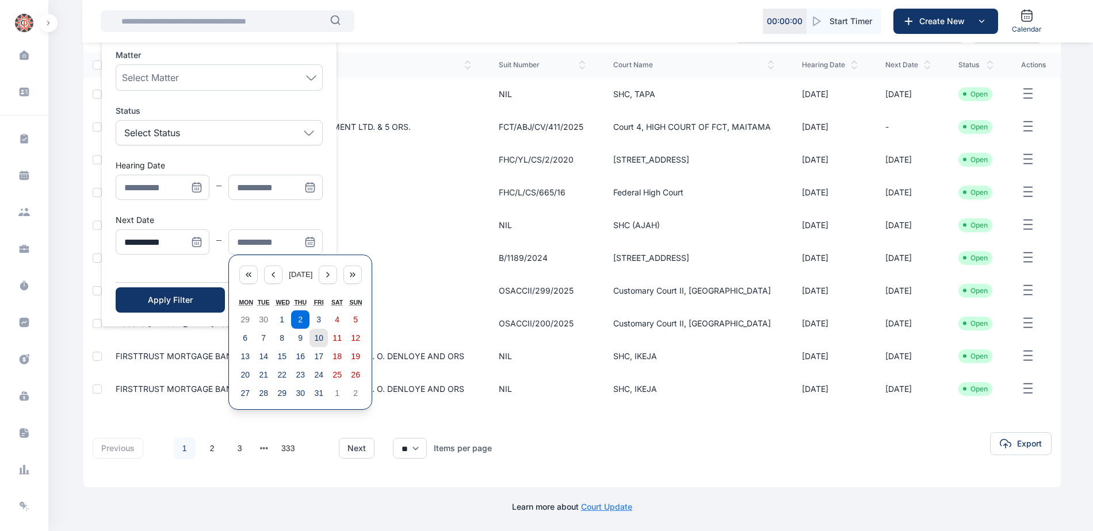
click at [317, 339] on abbr "10" at bounding box center [318, 338] width 9 height 9
type input "**********"
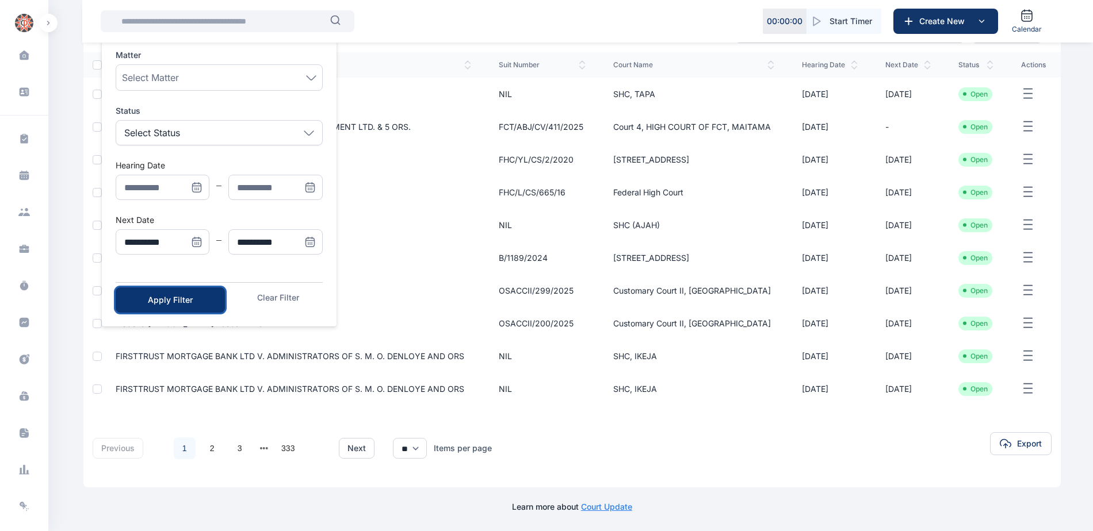
click at [145, 300] on div "Apply Filter" at bounding box center [170, 300] width 72 height 12
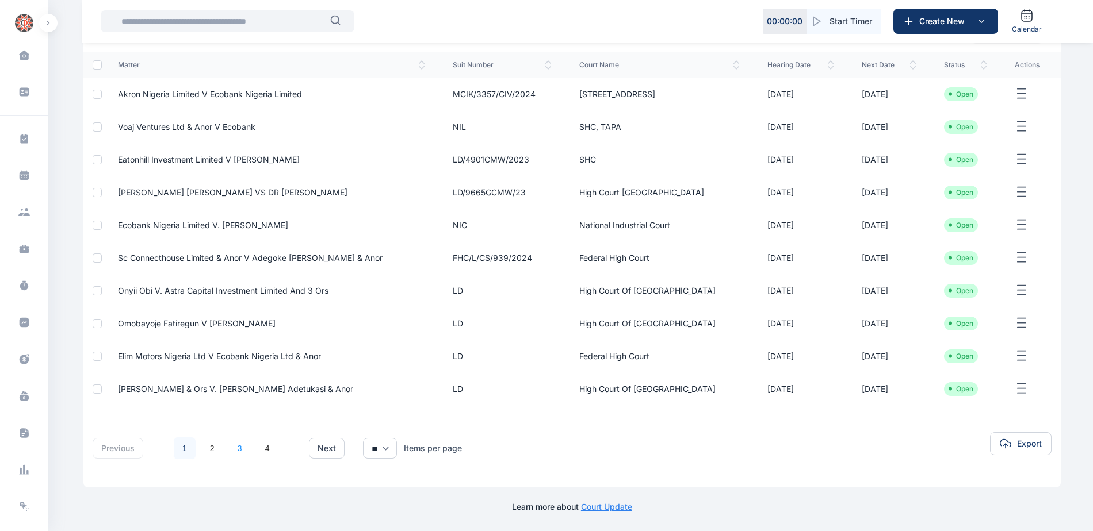
click at [243, 450] on link "3" at bounding box center [240, 449] width 22 height 22
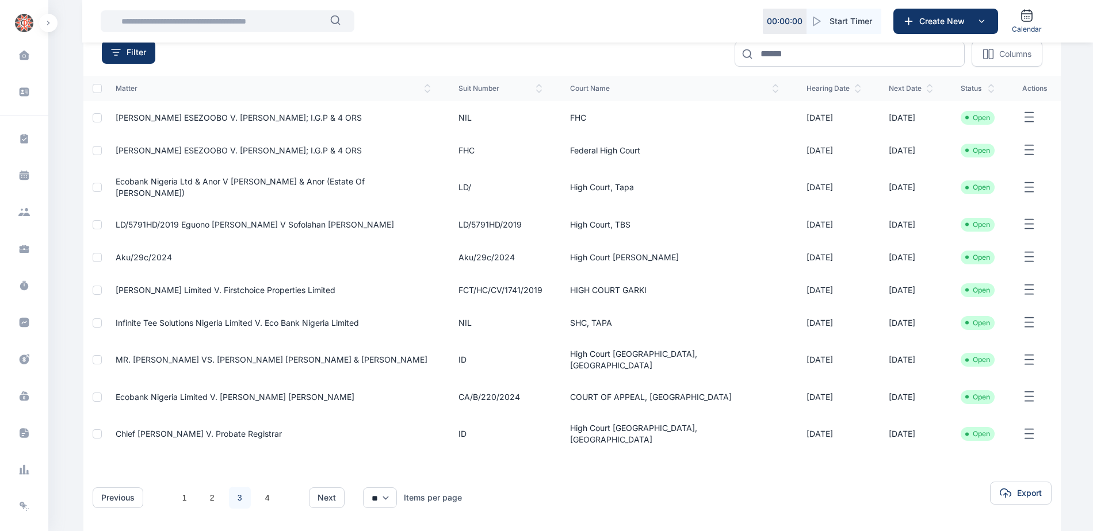
scroll to position [115, 0]
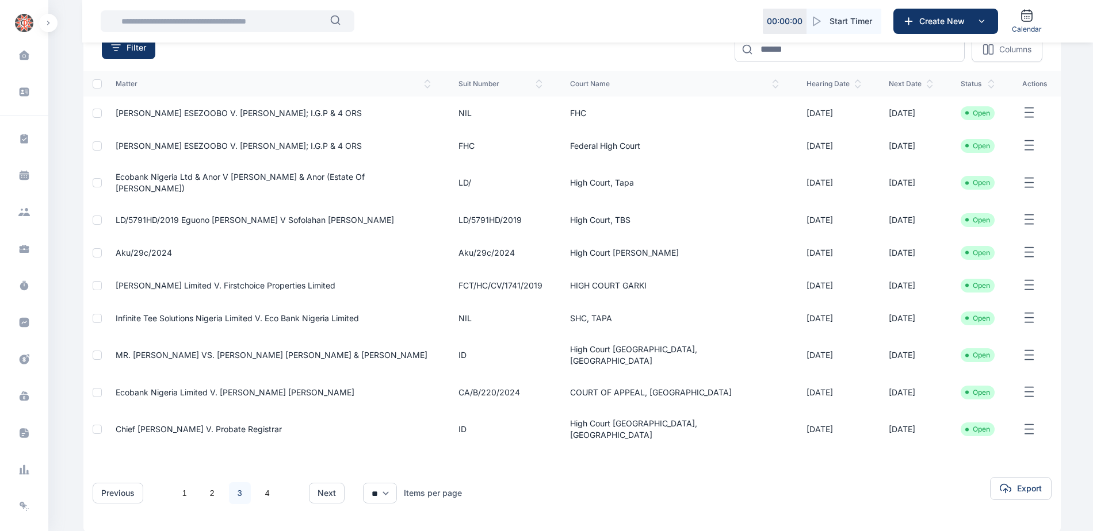
click at [240, 482] on link "3" at bounding box center [240, 493] width 22 height 22
click at [266, 482] on link "4" at bounding box center [267, 493] width 22 height 22
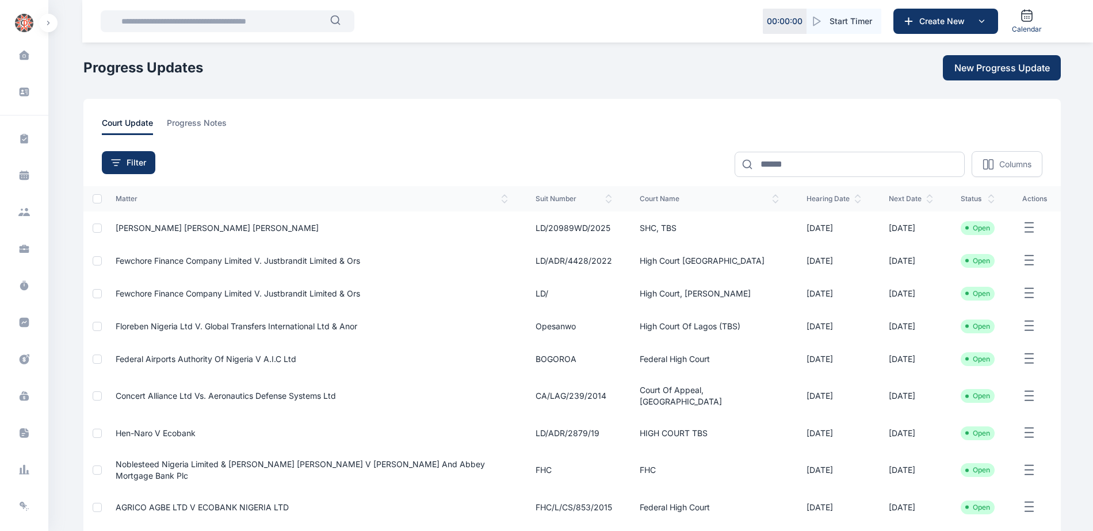
click at [219, 225] on span "[PERSON_NAME] [PERSON_NAME] [PERSON_NAME]" at bounding box center [217, 228] width 203 height 10
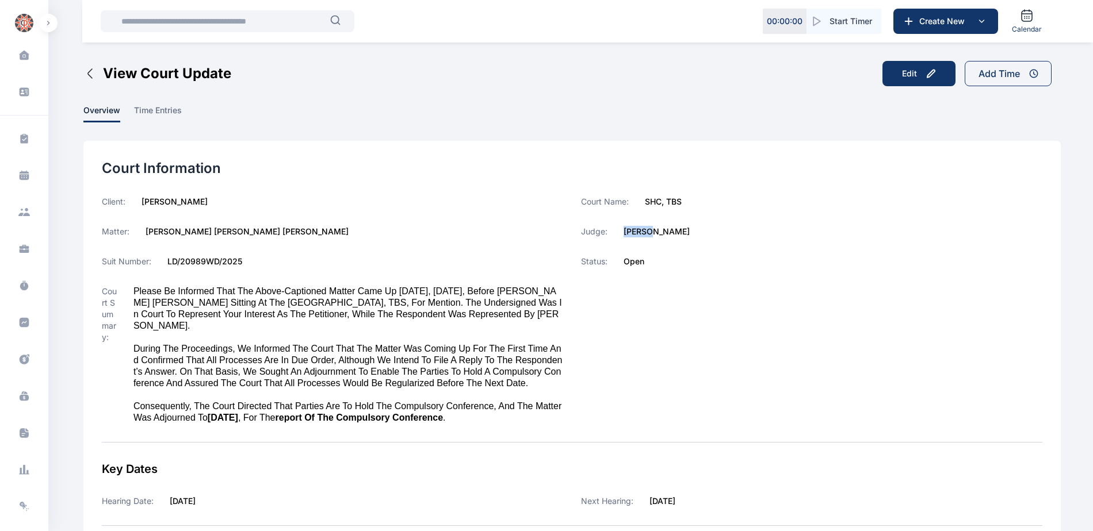
drag, startPoint x: 623, startPoint y: 235, endPoint x: 665, endPoint y: 234, distance: 41.4
click at [665, 234] on div "Judge: [PERSON_NAME]" at bounding box center [811, 232] width 461 height 12
copy label "[PERSON_NAME]"
click at [21, 318] on icon at bounding box center [24, 323] width 12 height 12
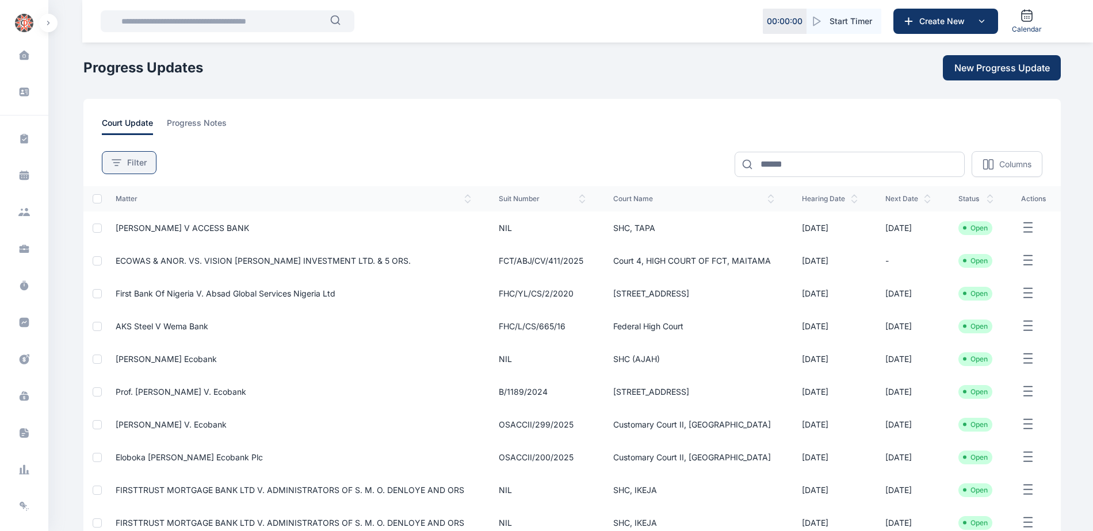
click at [135, 162] on span "Filter" at bounding box center [137, 163] width 20 height 12
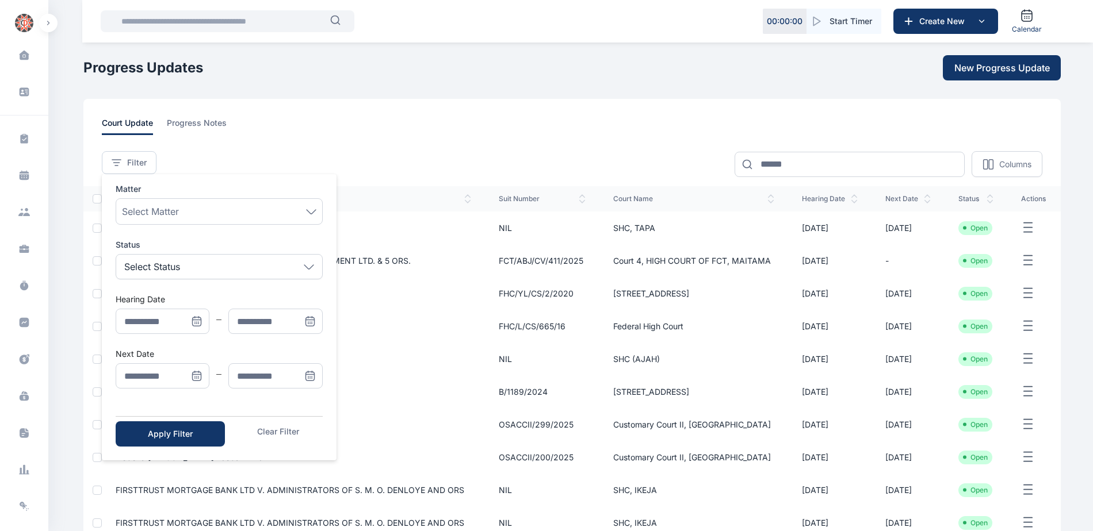
click at [199, 373] on icon "Menu" at bounding box center [199, 372] width 0 height 2
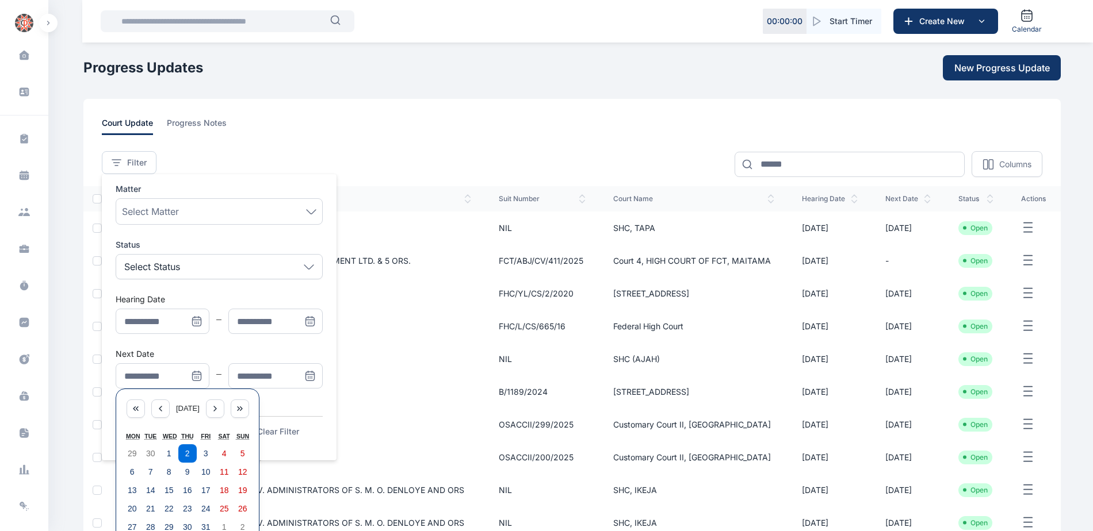
scroll to position [134, 0]
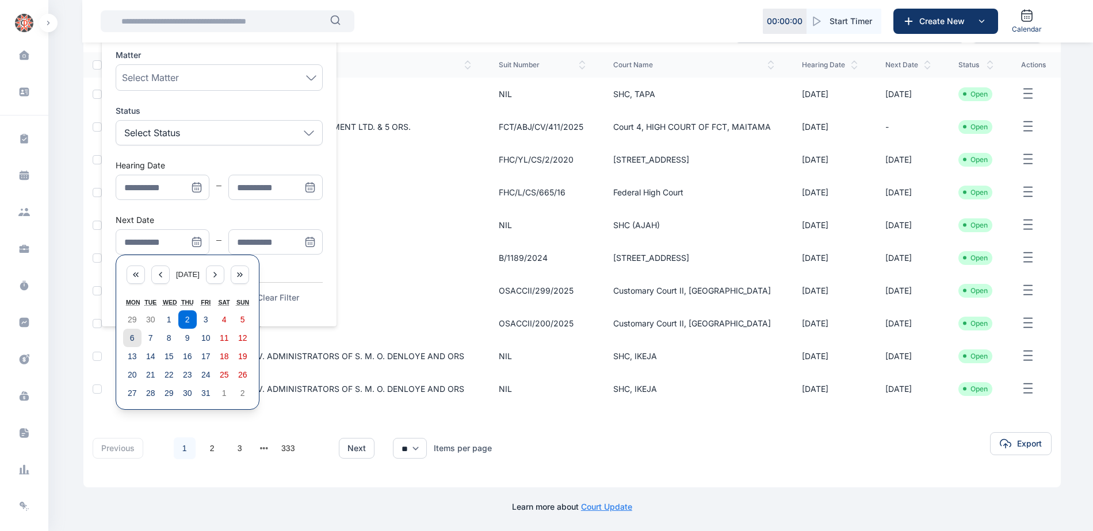
click at [129, 339] on button "6" at bounding box center [132, 338] width 18 height 18
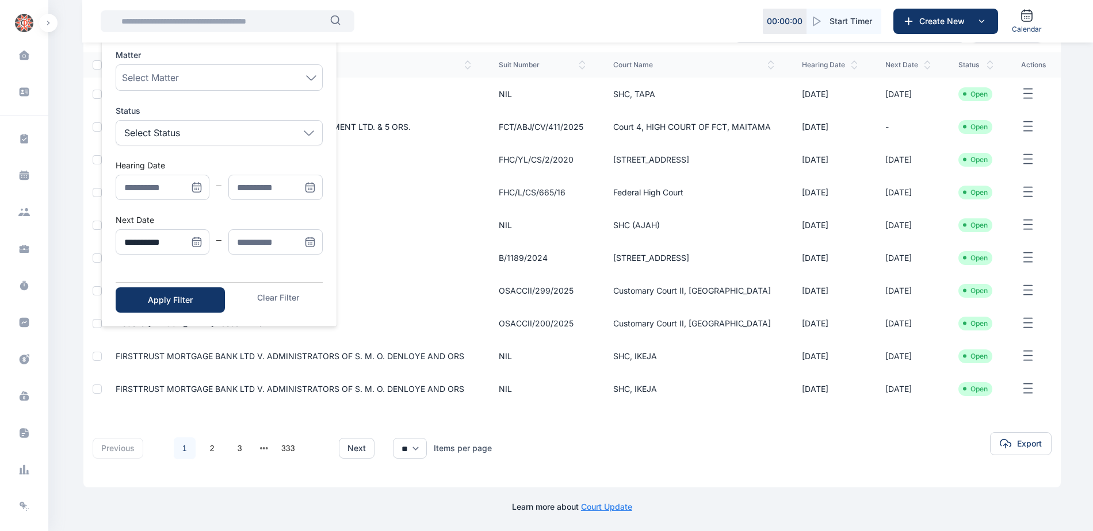
type input "**********"
click at [311, 242] on icon "Menu" at bounding box center [310, 242] width 12 height 12
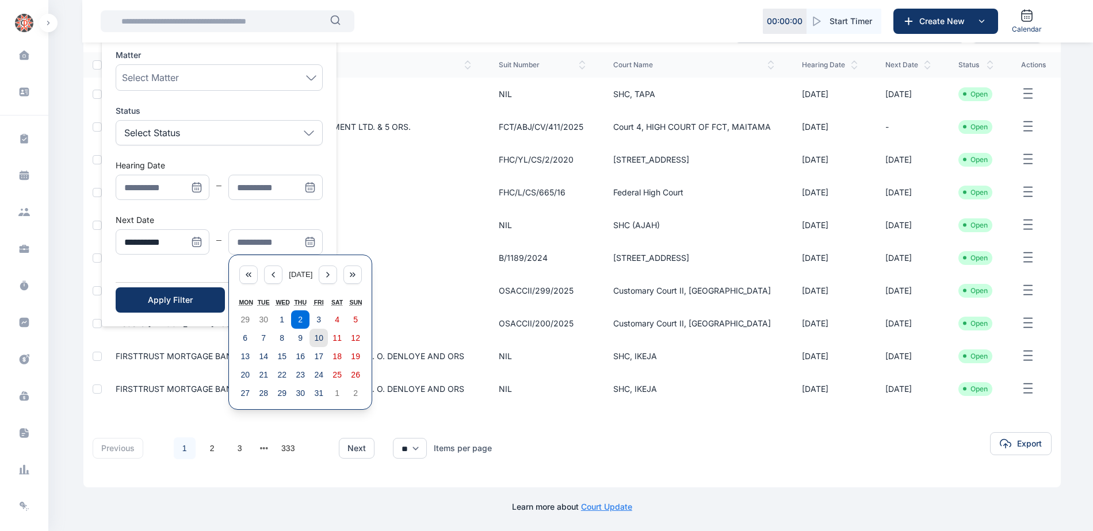
click at [317, 333] on button "10" at bounding box center [318, 338] width 18 height 18
type input "**********"
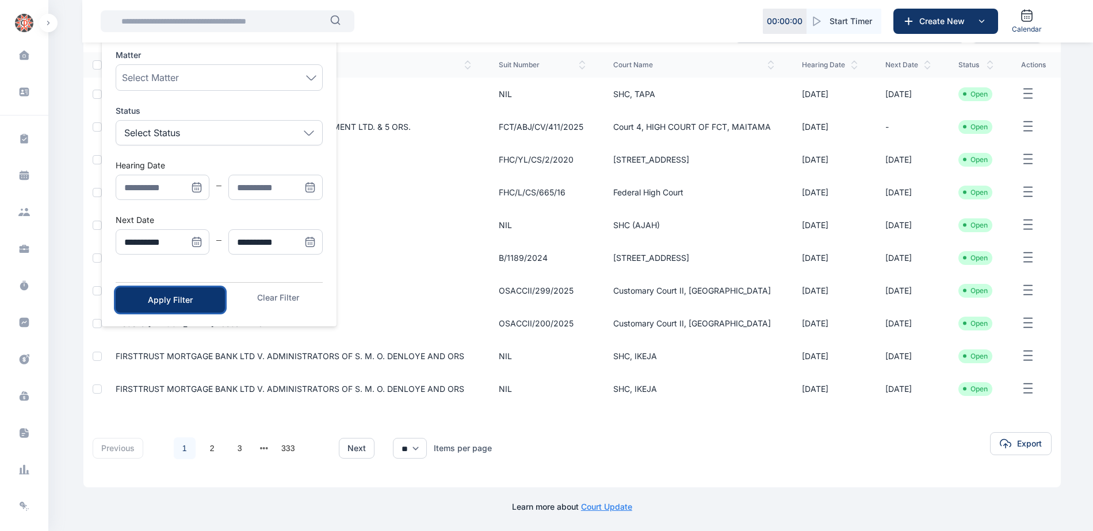
click at [205, 309] on button "Apply Filter" at bounding box center [170, 300] width 109 height 25
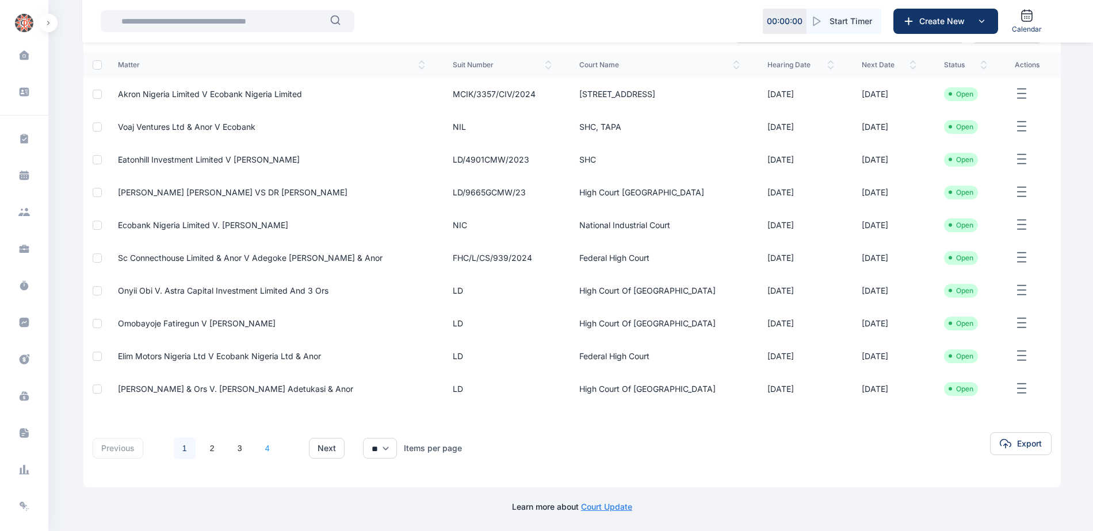
click at [263, 447] on link "4" at bounding box center [267, 449] width 22 height 22
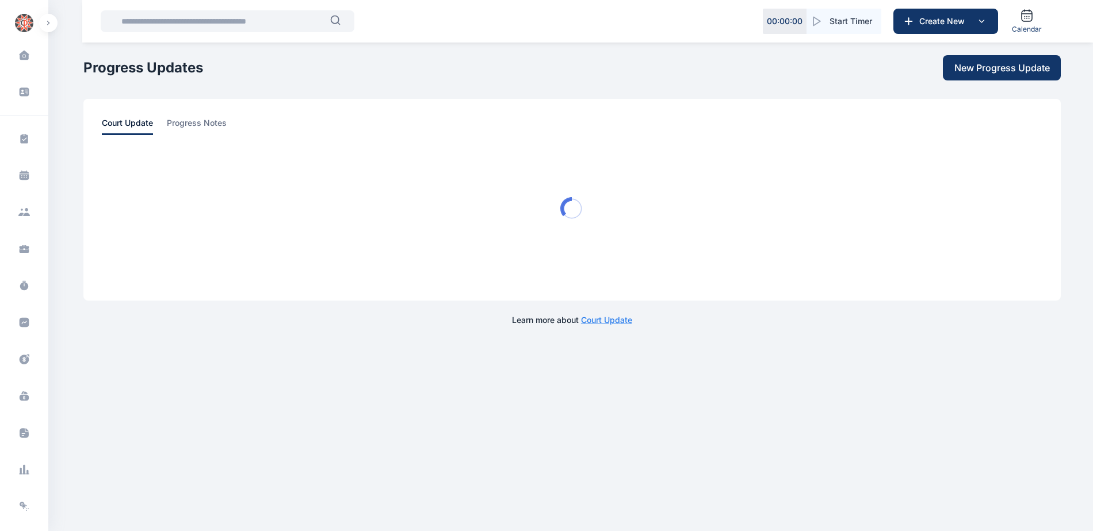
scroll to position [0, 0]
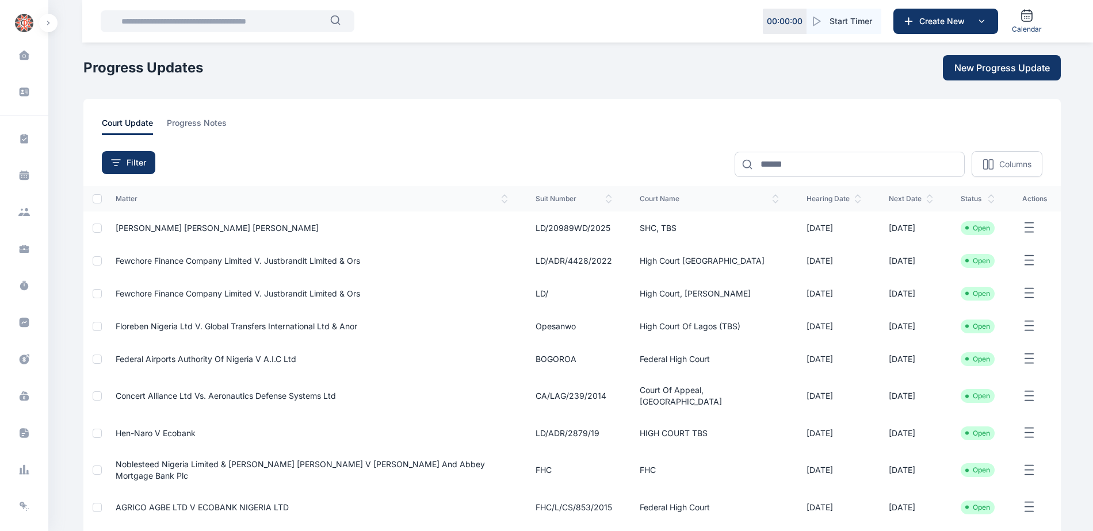
click at [204, 263] on span "Fewchore Finance Company Limited V. Justbrandit Limited & Ors" at bounding box center [238, 261] width 244 height 10
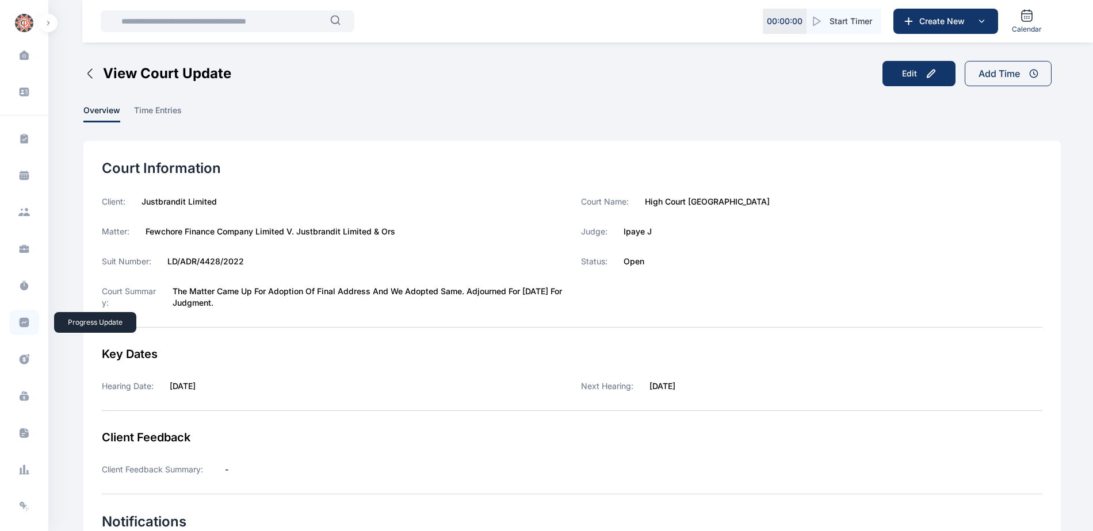
click at [21, 316] on span at bounding box center [24, 322] width 30 height 25
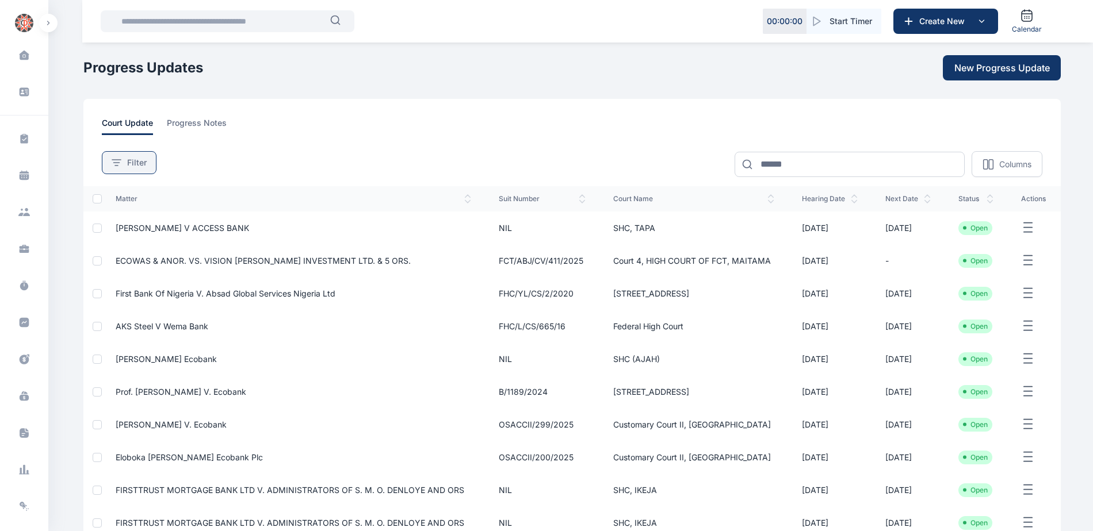
click at [132, 167] on span "Filter" at bounding box center [137, 163] width 20 height 12
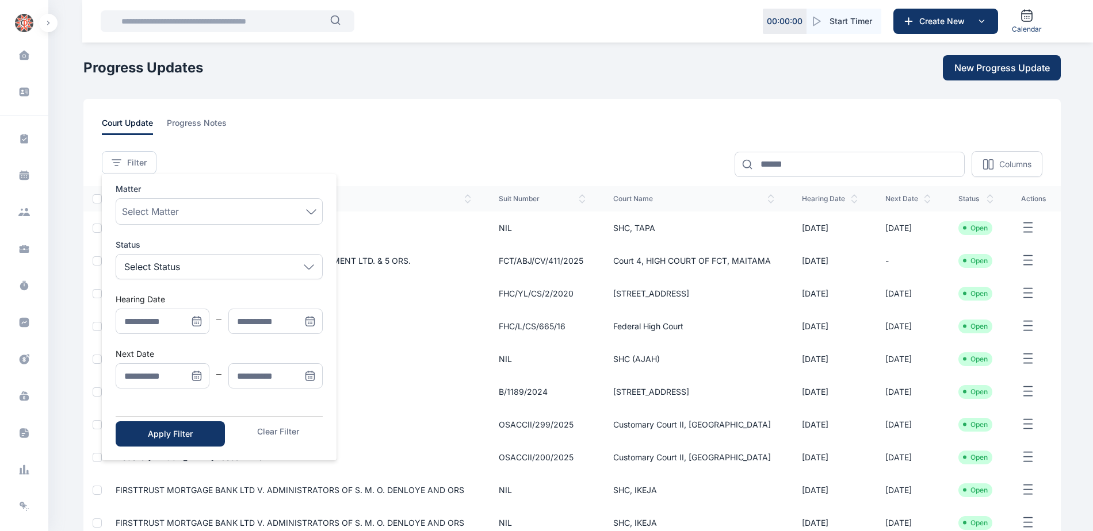
click at [197, 379] on icon "Menu" at bounding box center [197, 376] width 12 height 12
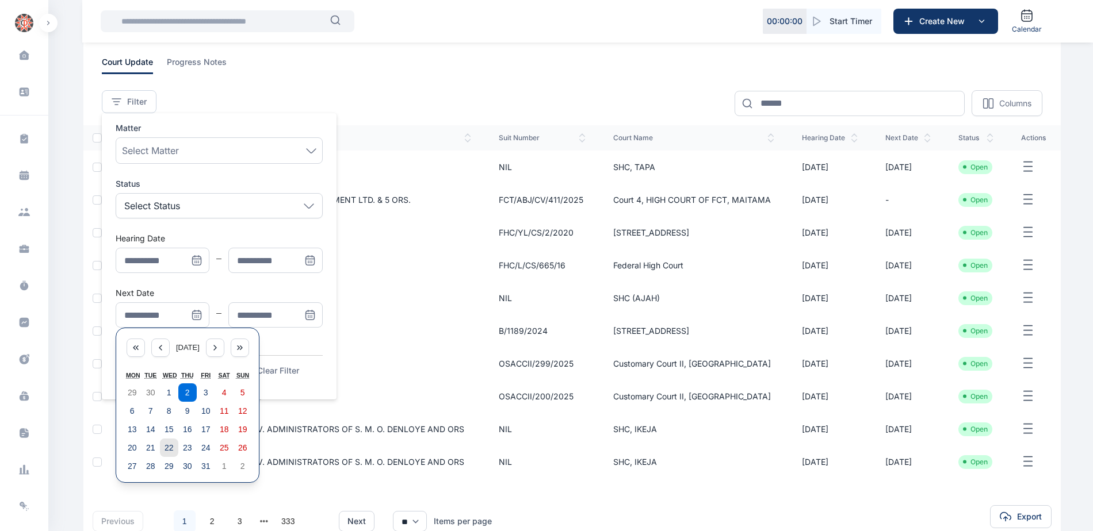
scroll to position [134, 0]
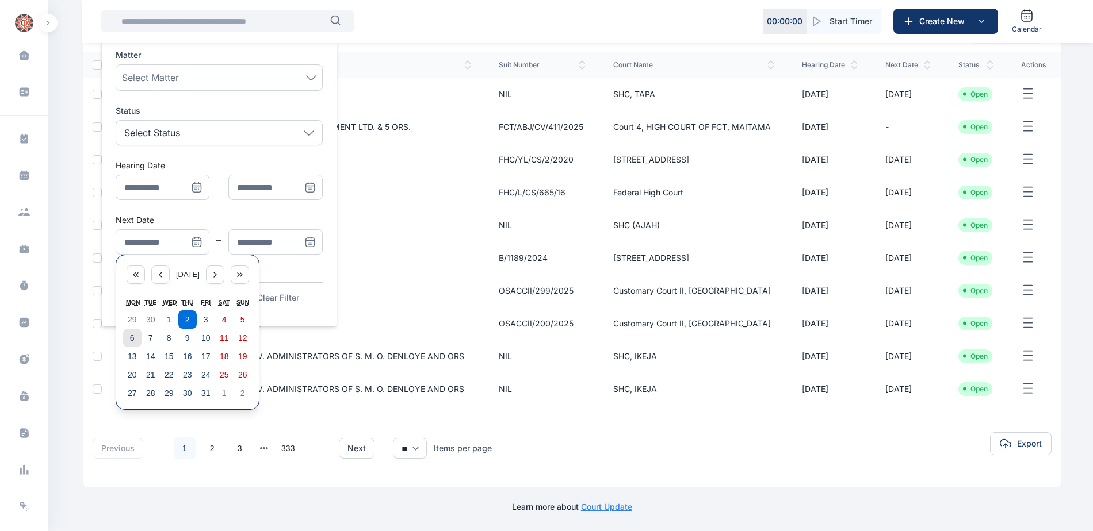
click at [135, 336] on button "6" at bounding box center [132, 338] width 18 height 18
type input "**********"
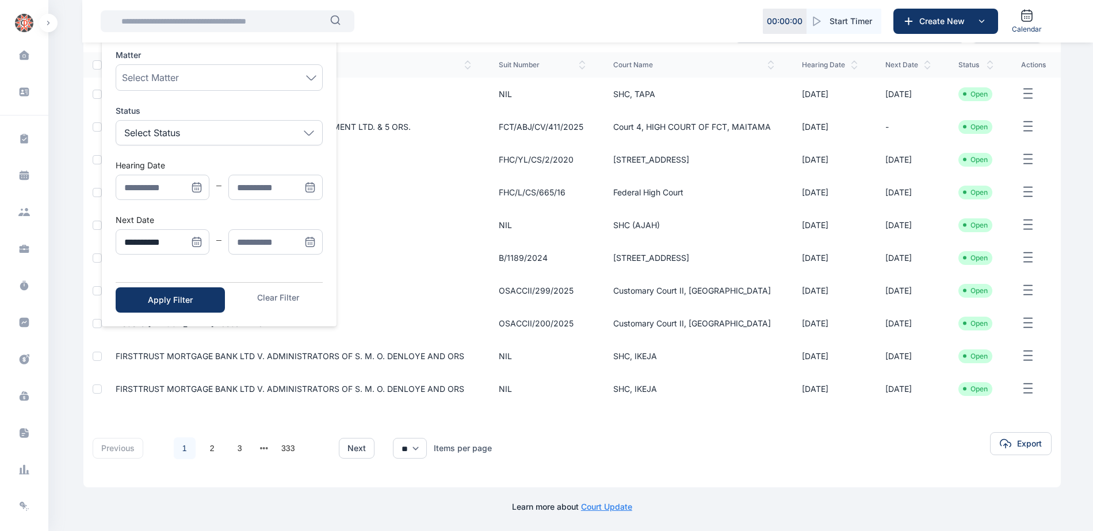
click at [309, 238] on icon "Menu" at bounding box center [309, 242] width 9 height 9
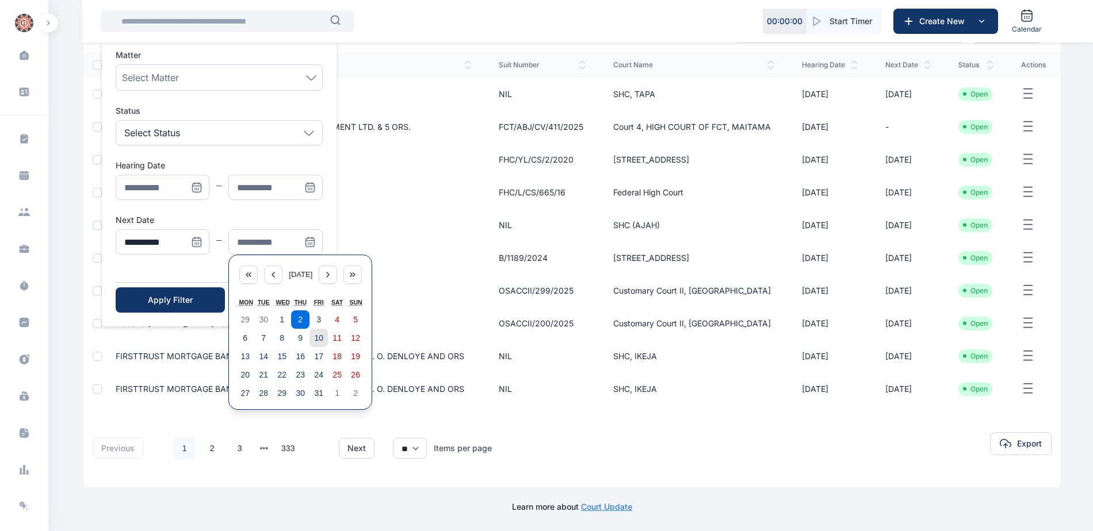
click at [315, 337] on abbr "10" at bounding box center [318, 338] width 9 height 9
type input "**********"
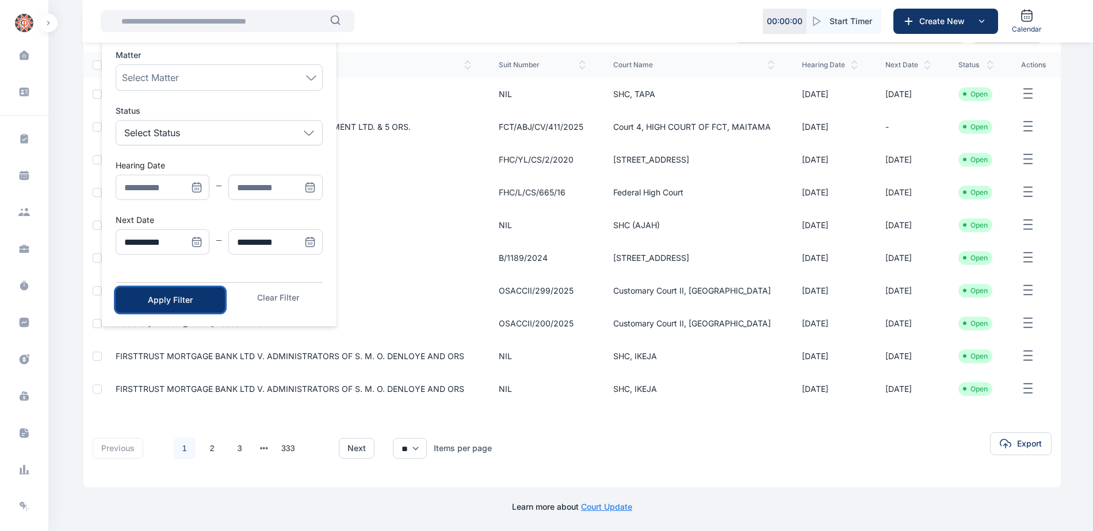
click at [190, 306] on button "Apply Filter" at bounding box center [170, 300] width 109 height 25
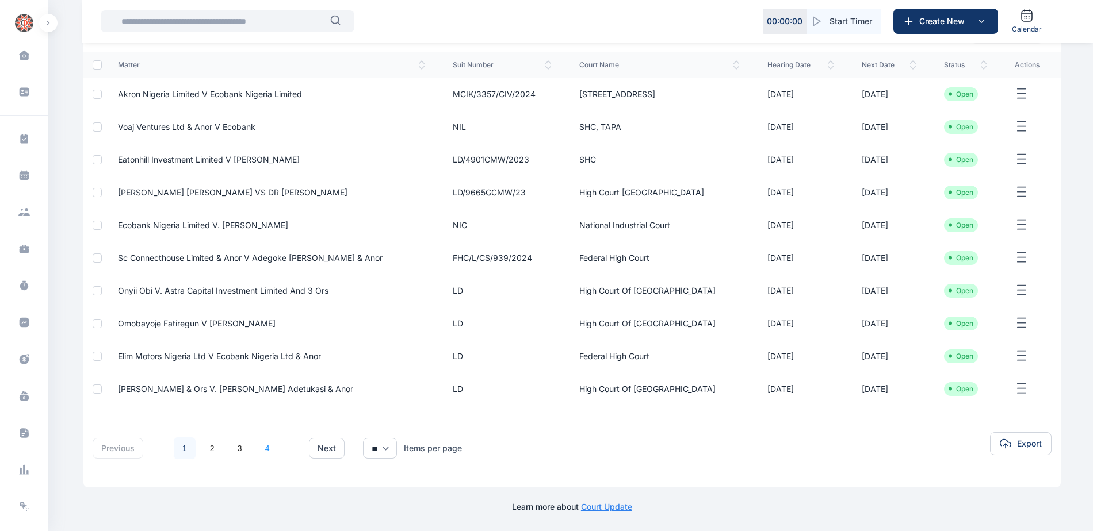
click at [267, 449] on link "4" at bounding box center [267, 449] width 22 height 22
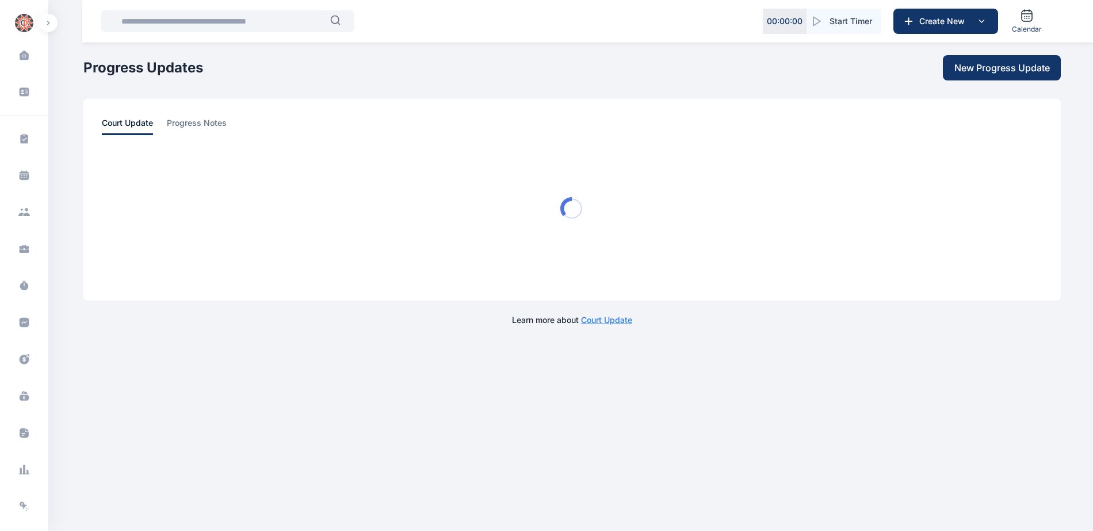
scroll to position [0, 0]
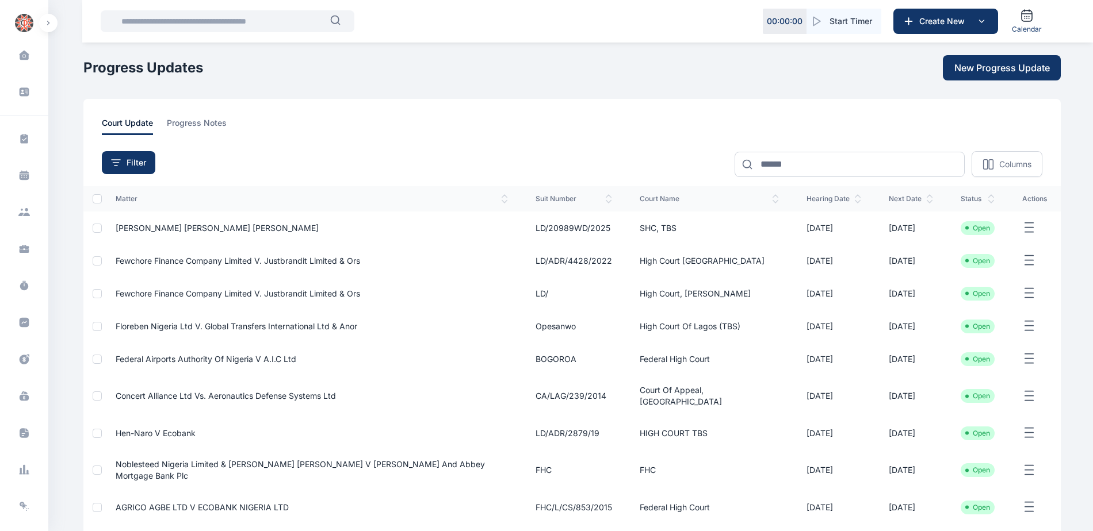
click at [190, 324] on span "Floreben Nigeria Ltd V. Global Transfers International Ltd & Anor" at bounding box center [237, 326] width 242 height 10
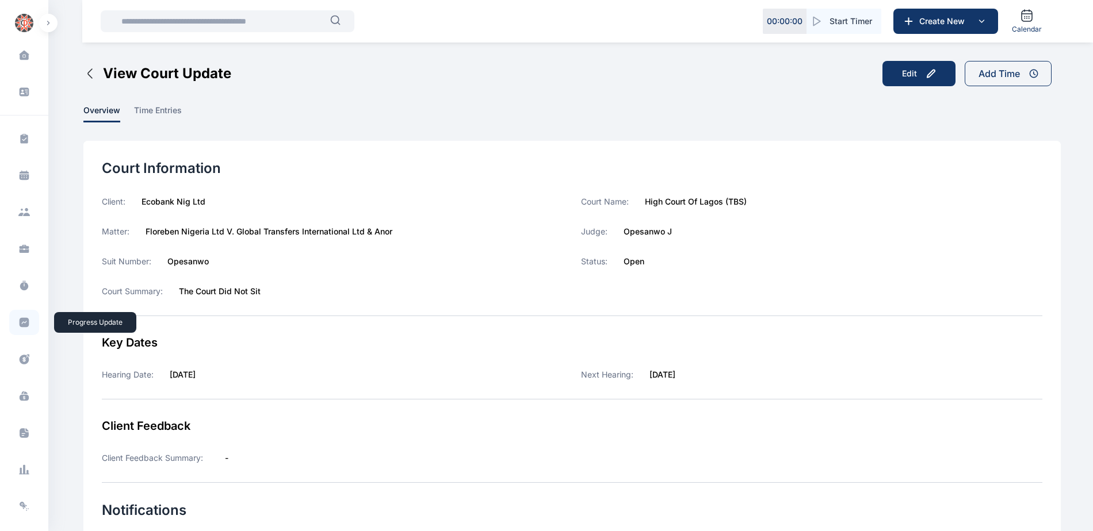
click at [18, 325] on icon at bounding box center [24, 323] width 12 height 12
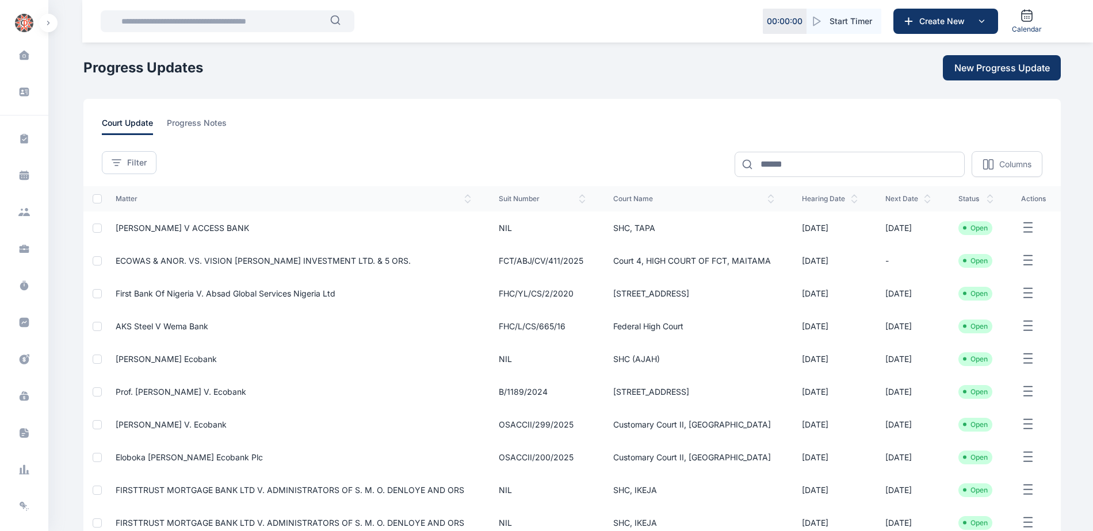
drag, startPoint x: 125, startPoint y: 169, endPoint x: 132, endPoint y: 185, distance: 17.8
click at [125, 168] on button "Filter" at bounding box center [129, 162] width 55 height 23
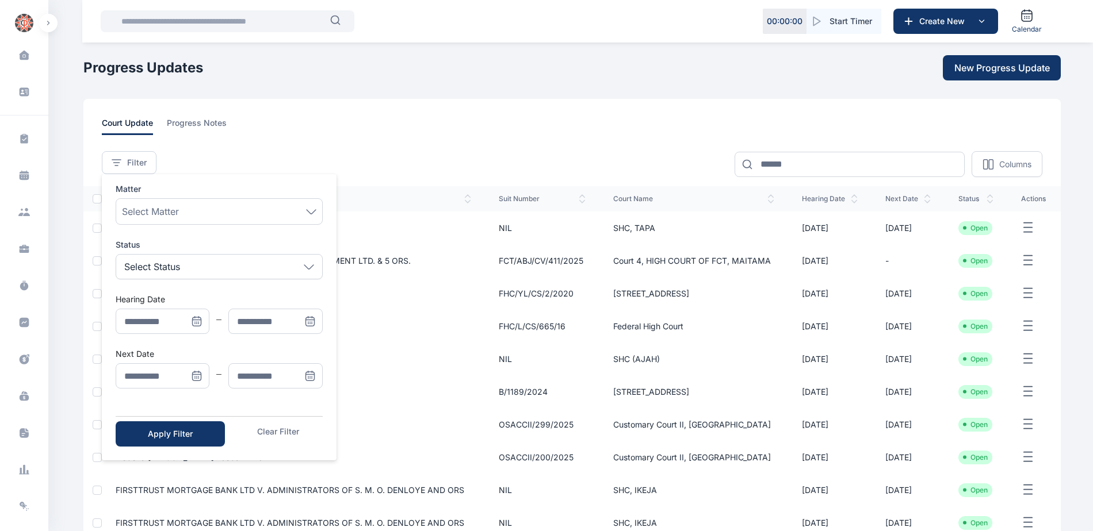
click at [194, 374] on icon "Menu" at bounding box center [197, 376] width 12 height 12
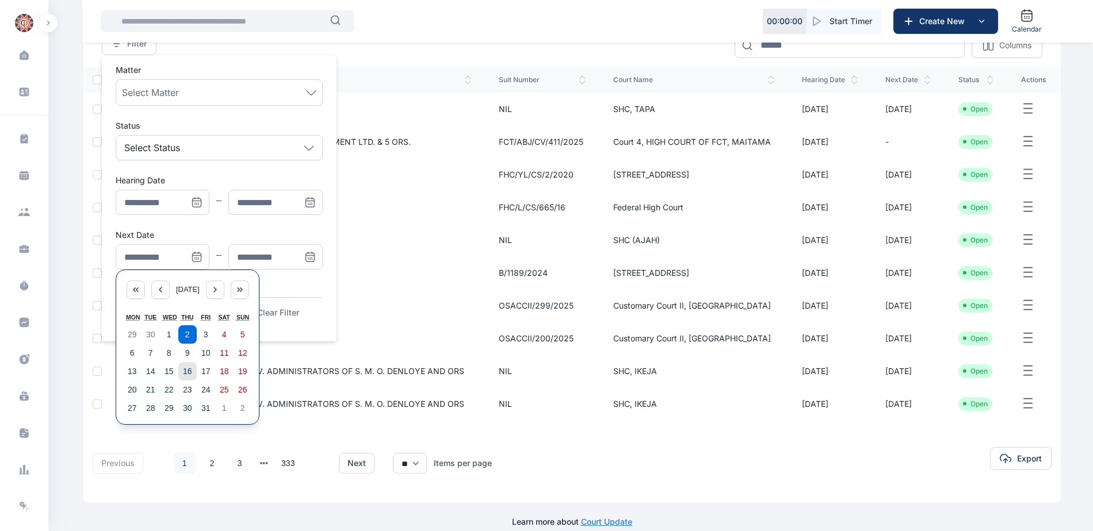
scroll to position [134, 0]
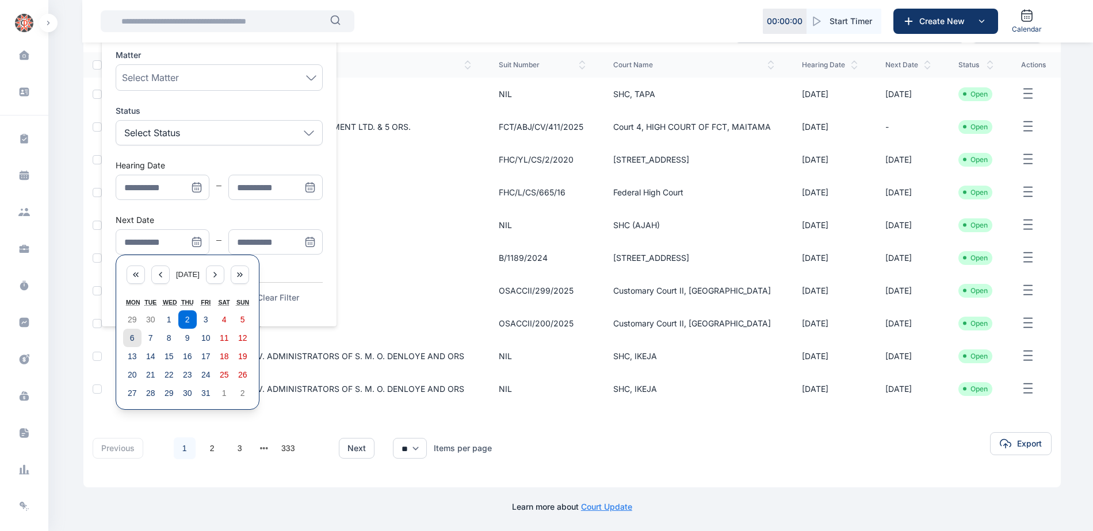
click at [131, 336] on abbr "6" at bounding box center [132, 338] width 5 height 9
type input "**********"
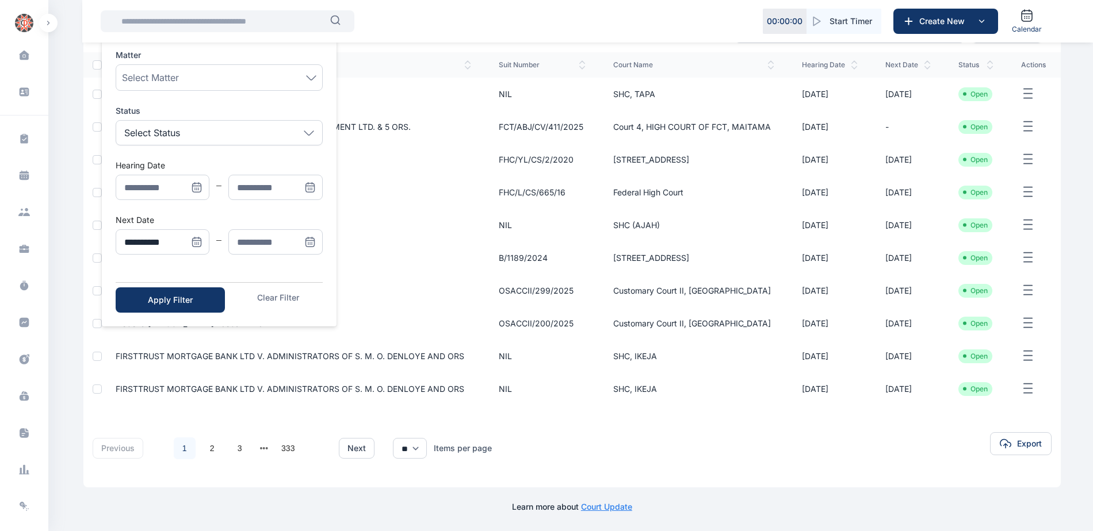
click at [305, 243] on icon "Menu" at bounding box center [310, 242] width 12 height 12
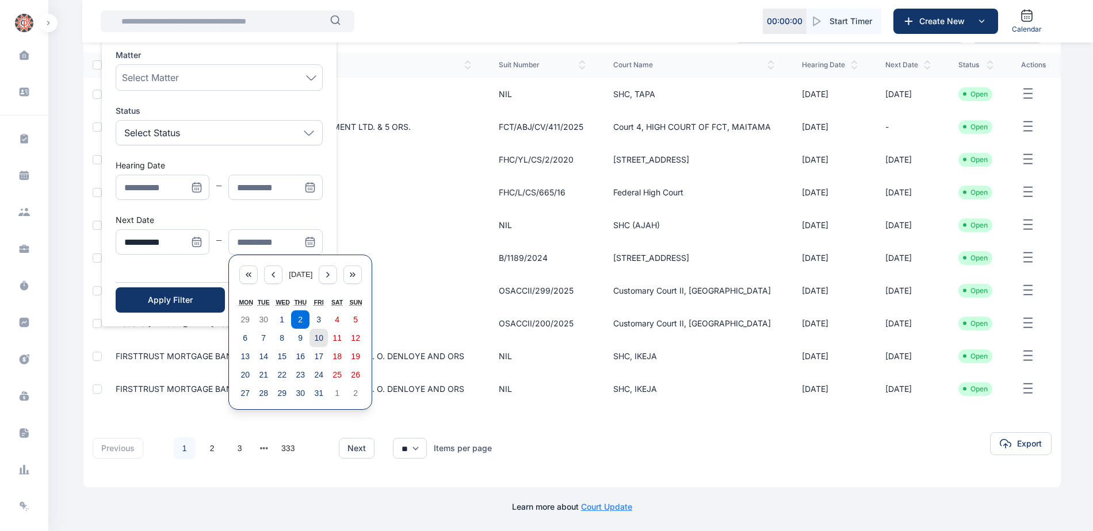
click at [318, 340] on abbr "10" at bounding box center [318, 338] width 9 height 9
type input "**********"
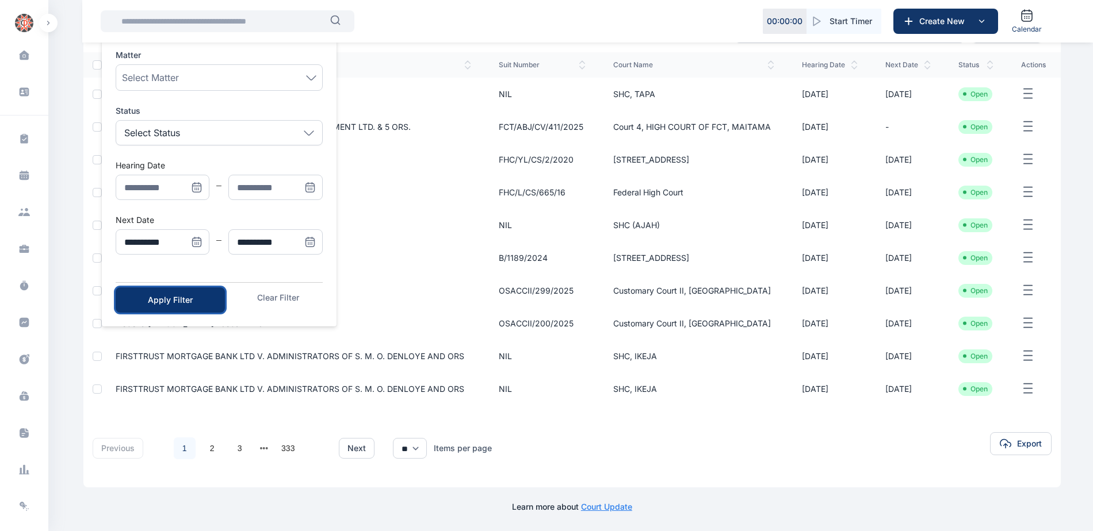
click at [201, 303] on div "Apply Filter" at bounding box center [170, 300] width 72 height 12
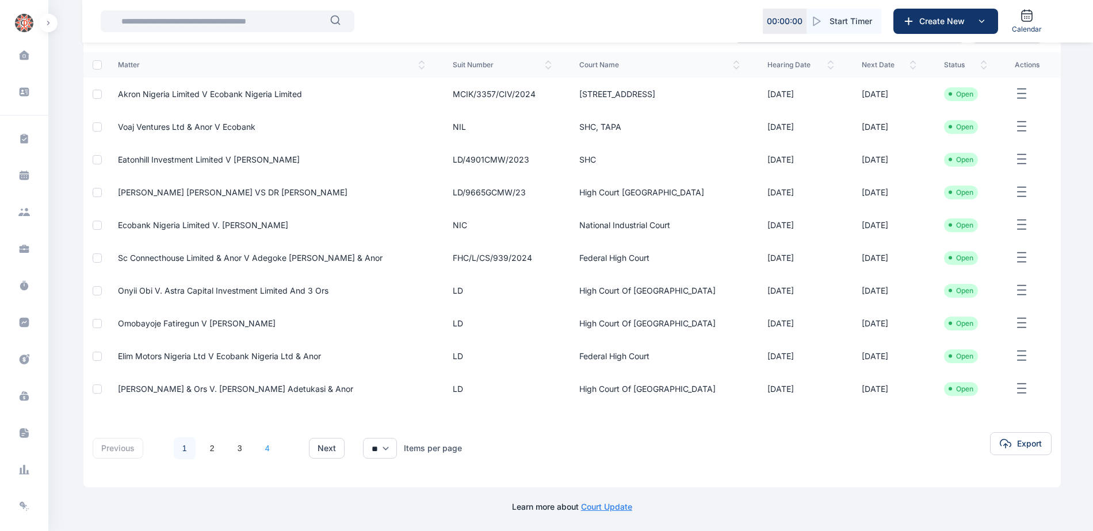
click at [262, 448] on link "4" at bounding box center [267, 449] width 22 height 22
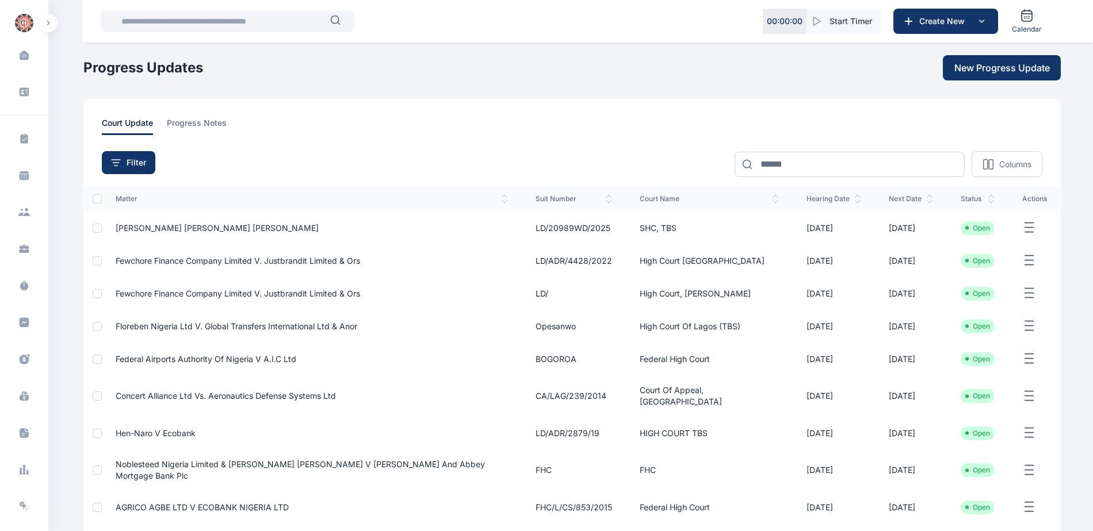
scroll to position [58, 0]
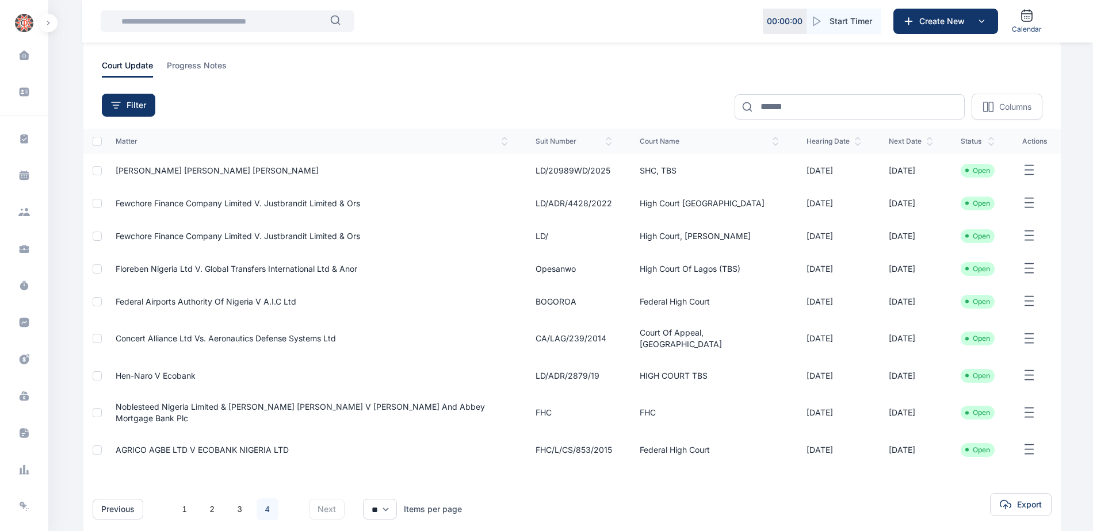
click at [227, 300] on span "Federal Airports Authority Of Nigeria V A.I.C Ltd" at bounding box center [206, 302] width 181 height 10
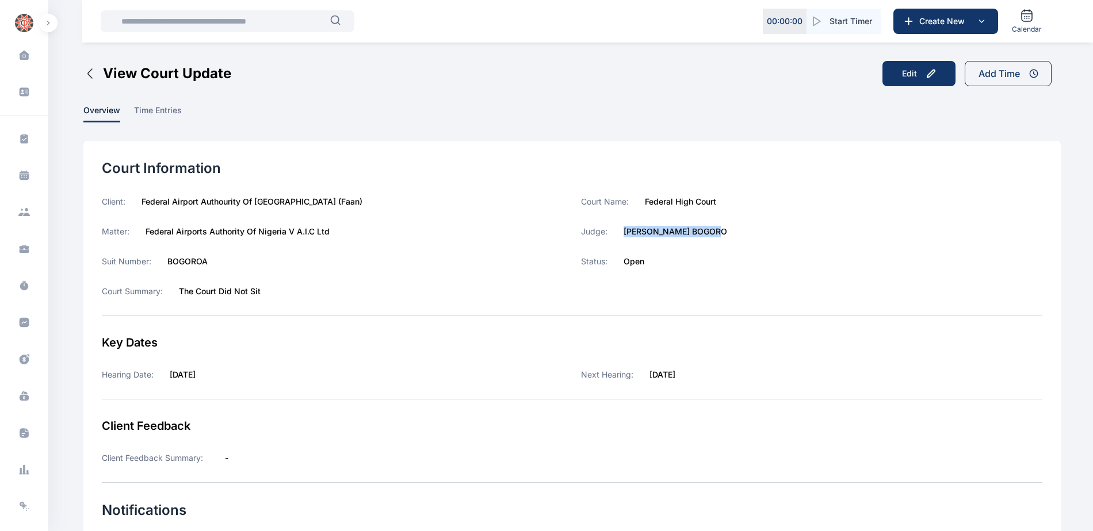
drag, startPoint x: 623, startPoint y: 229, endPoint x: 753, endPoint y: 235, distance: 129.5
click at [753, 235] on div "Judge: [PERSON_NAME] BOGORO" at bounding box center [811, 232] width 461 height 12
copy label "[PERSON_NAME] BOGORO"
click at [20, 325] on icon at bounding box center [25, 323] width 10 height 10
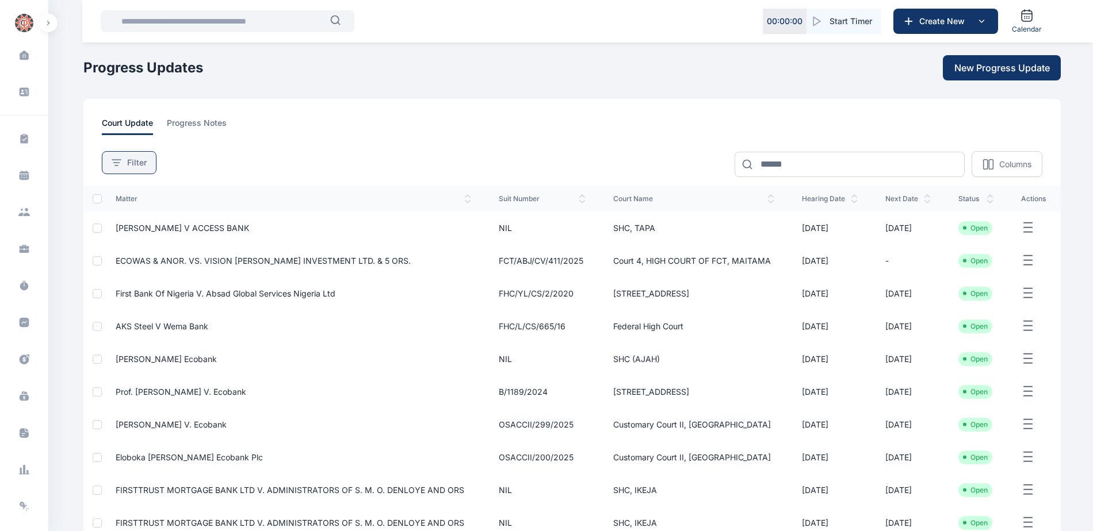
click at [130, 158] on span "Filter" at bounding box center [137, 163] width 20 height 12
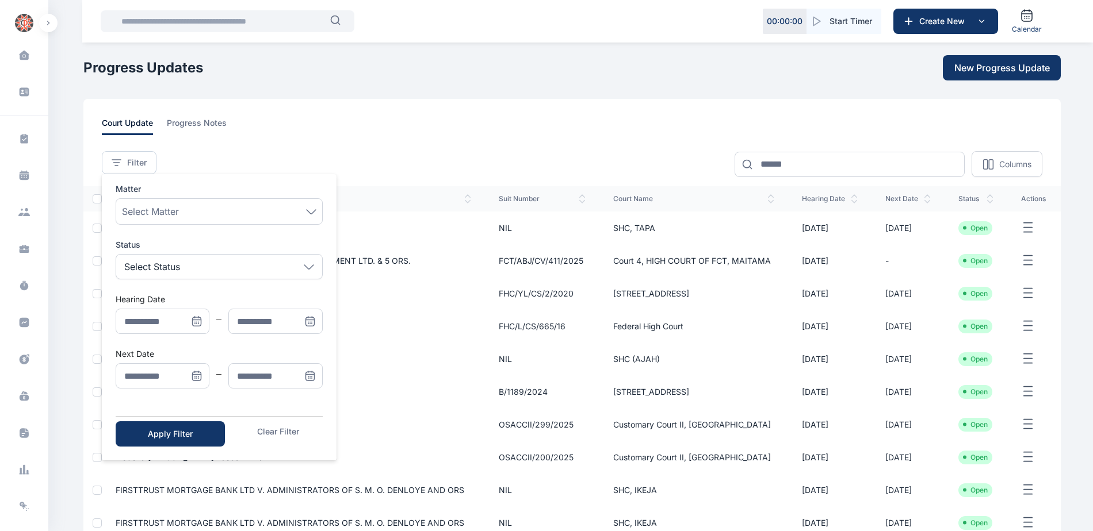
click at [198, 377] on icon "Menu" at bounding box center [198, 377] width 0 height 0
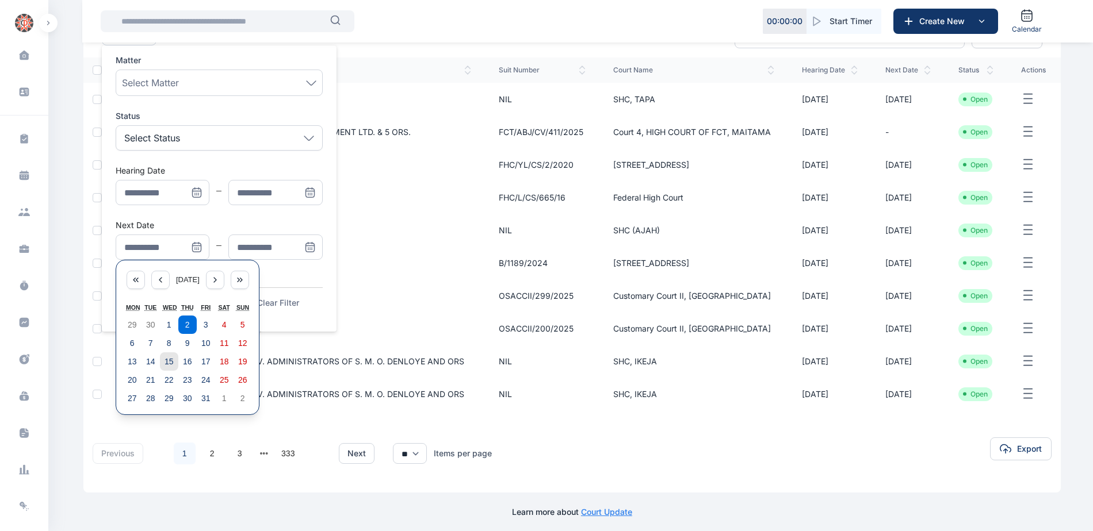
scroll to position [134, 0]
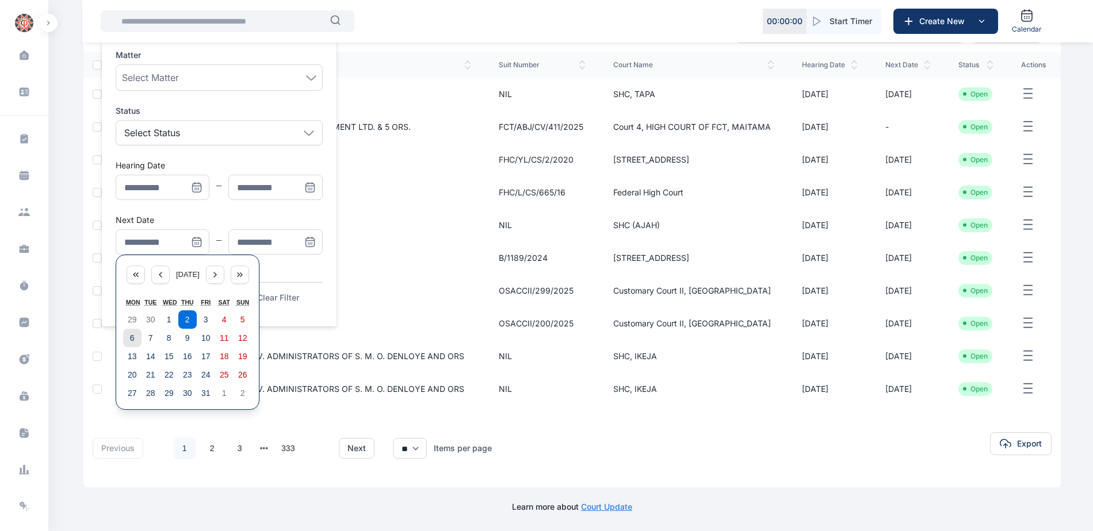
click at [133, 340] on abbr "6" at bounding box center [132, 338] width 5 height 9
type input "**********"
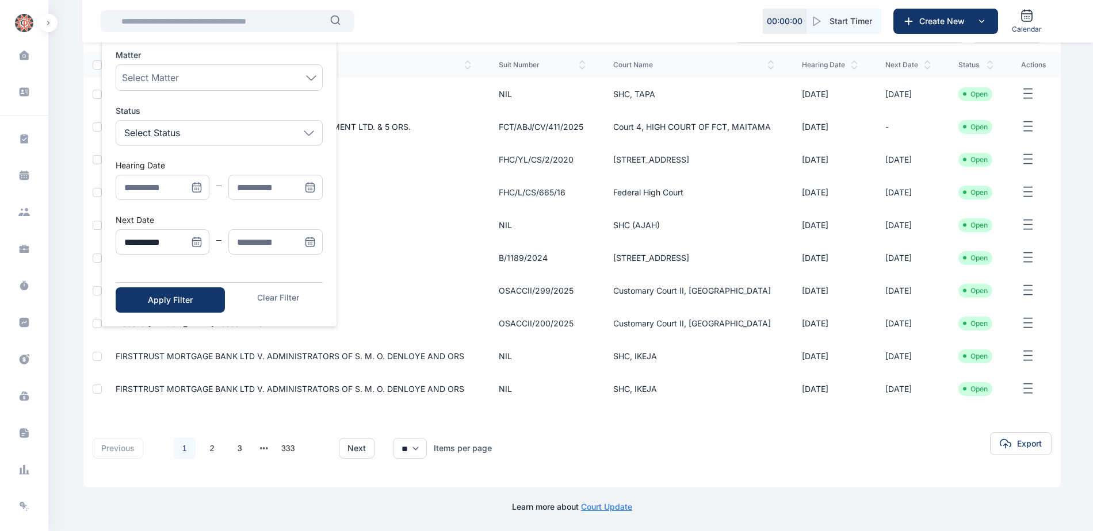
click at [304, 241] on icon "Menu" at bounding box center [310, 242] width 12 height 12
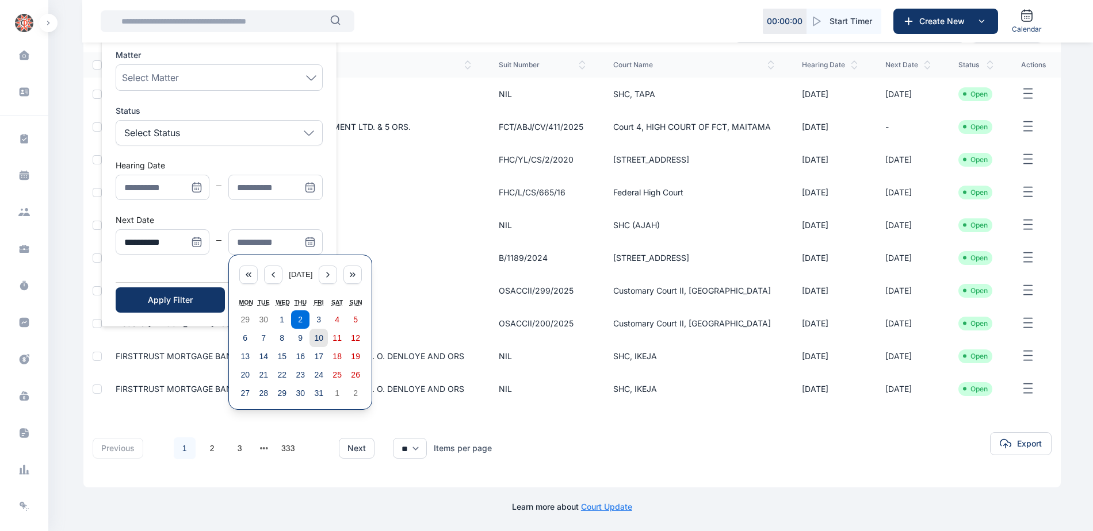
click at [314, 341] on abbr "10" at bounding box center [318, 338] width 9 height 9
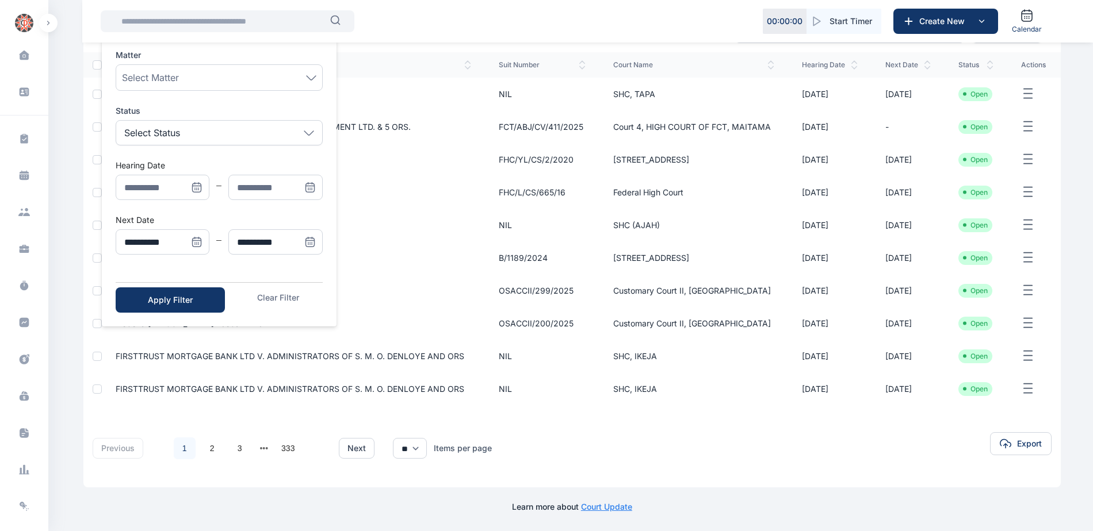
type input "**********"
click at [160, 299] on div "Apply Filter" at bounding box center [170, 300] width 72 height 12
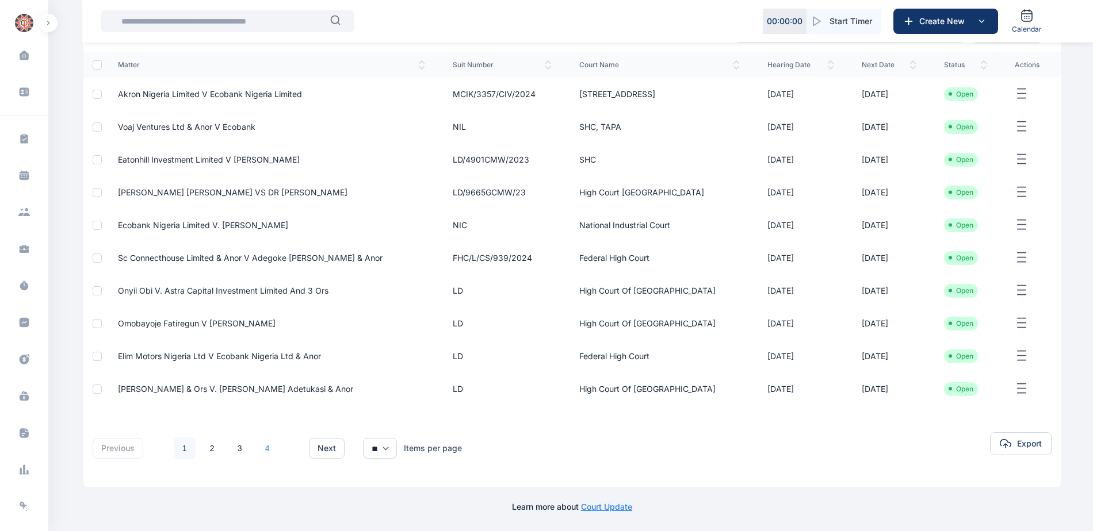
click at [265, 447] on link "4" at bounding box center [267, 449] width 22 height 22
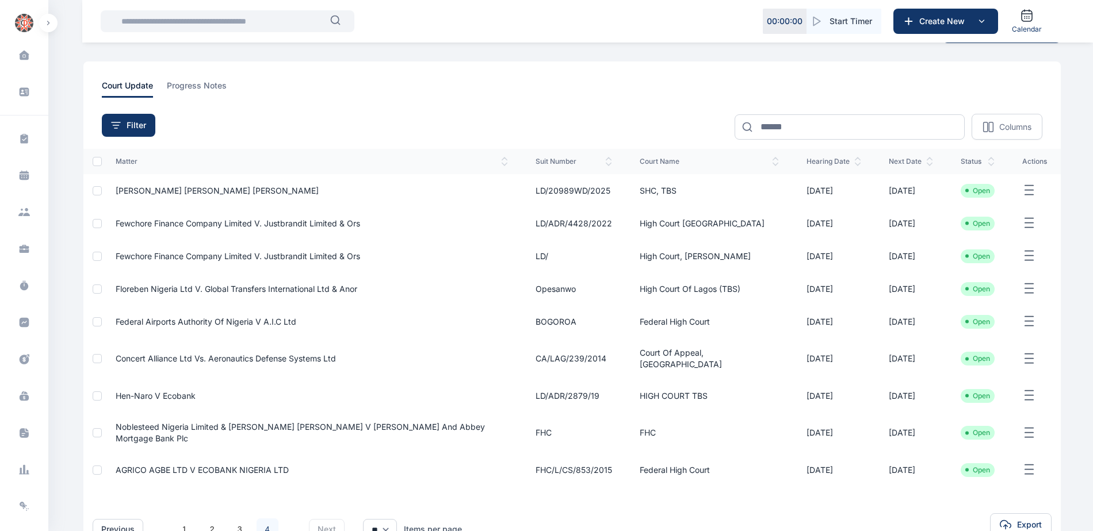
scroll to position [58, 0]
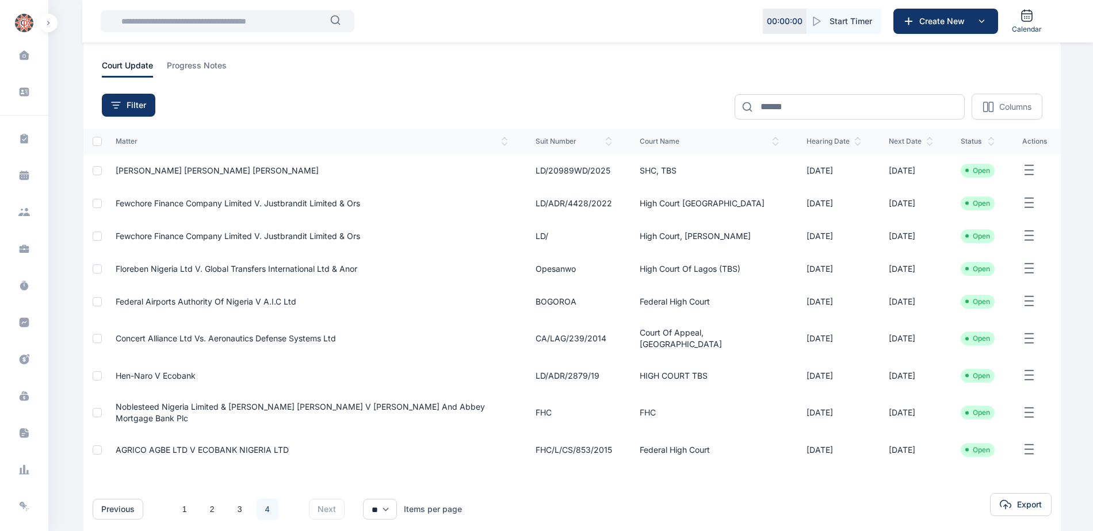
click at [221, 334] on span "Concert Alliance Ltd Vs. Aeronautics Defense Systems Ltd" at bounding box center [226, 339] width 220 height 10
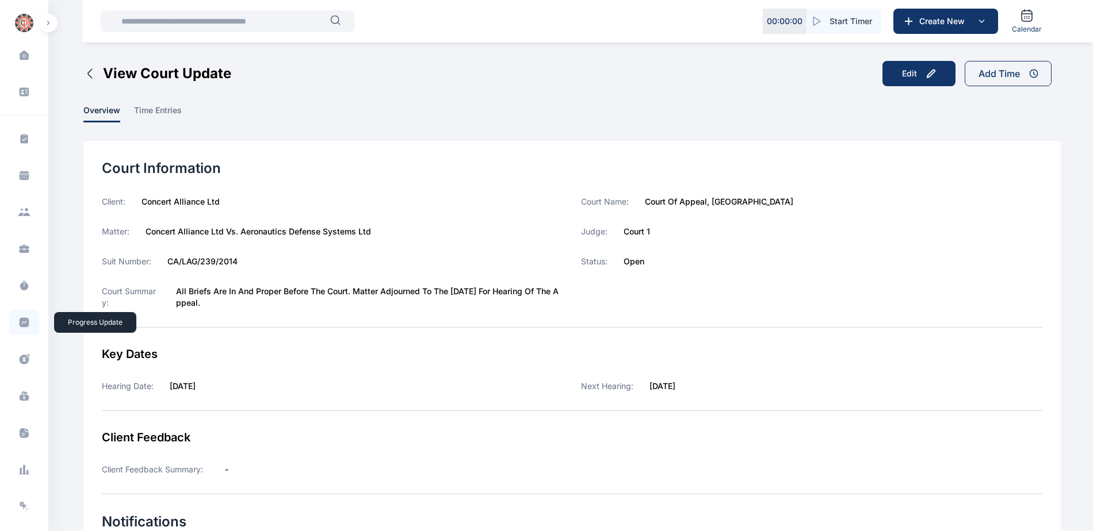
click at [20, 324] on icon at bounding box center [25, 323] width 10 height 10
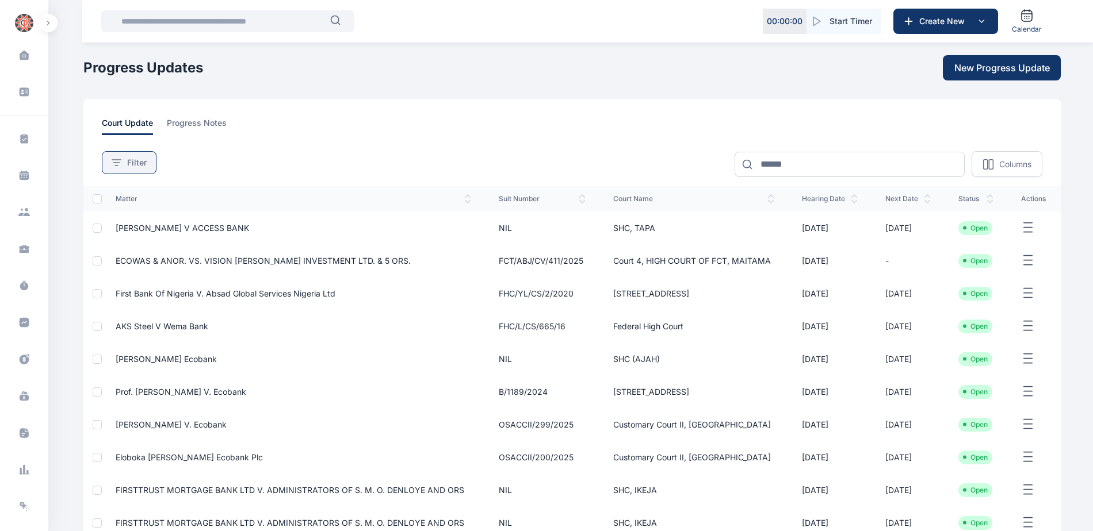
click at [132, 167] on span "Filter" at bounding box center [137, 163] width 20 height 12
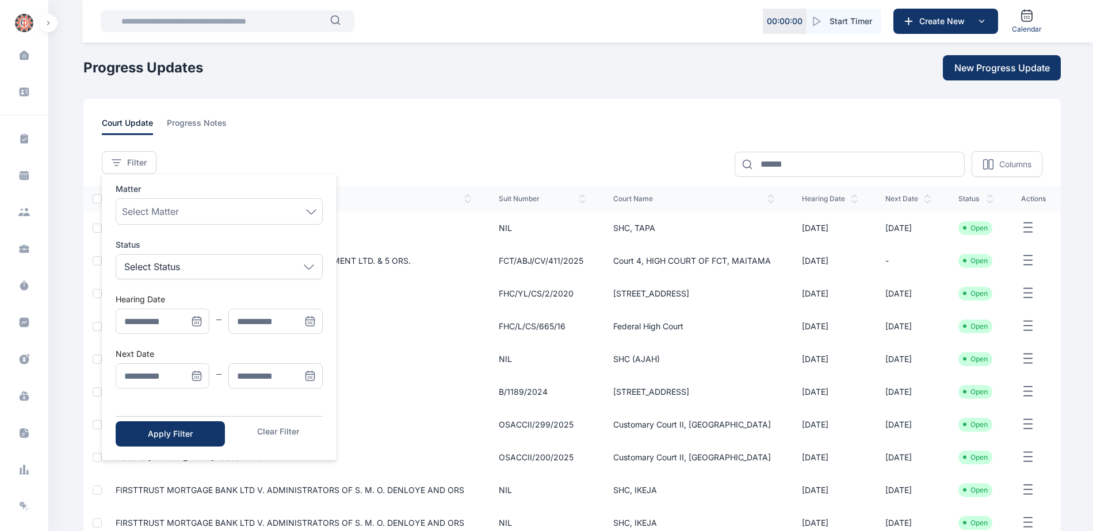
click at [196, 371] on icon "Menu" at bounding box center [197, 376] width 12 height 12
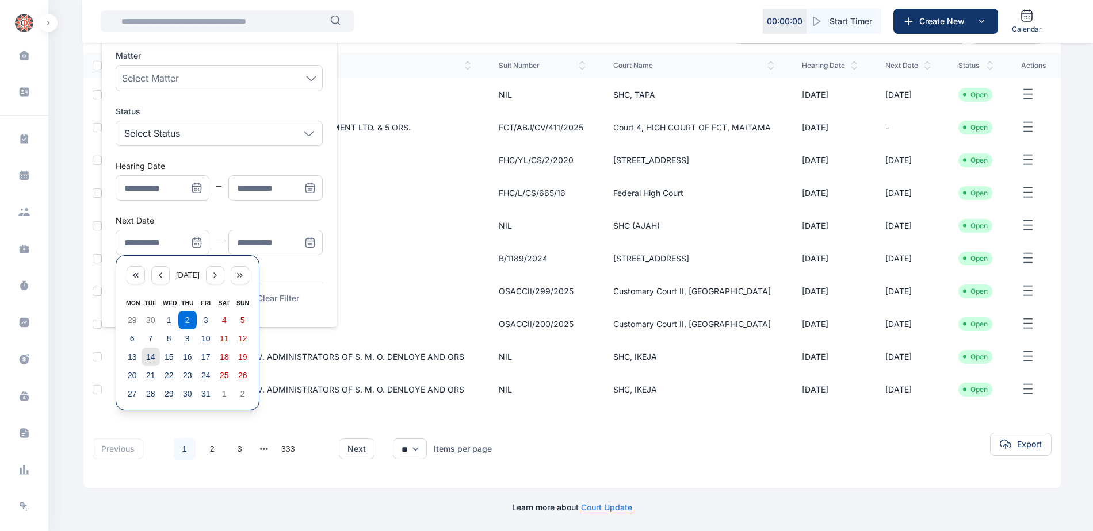
scroll to position [134, 0]
click at [128, 343] on button "6" at bounding box center [132, 338] width 18 height 18
type input "**********"
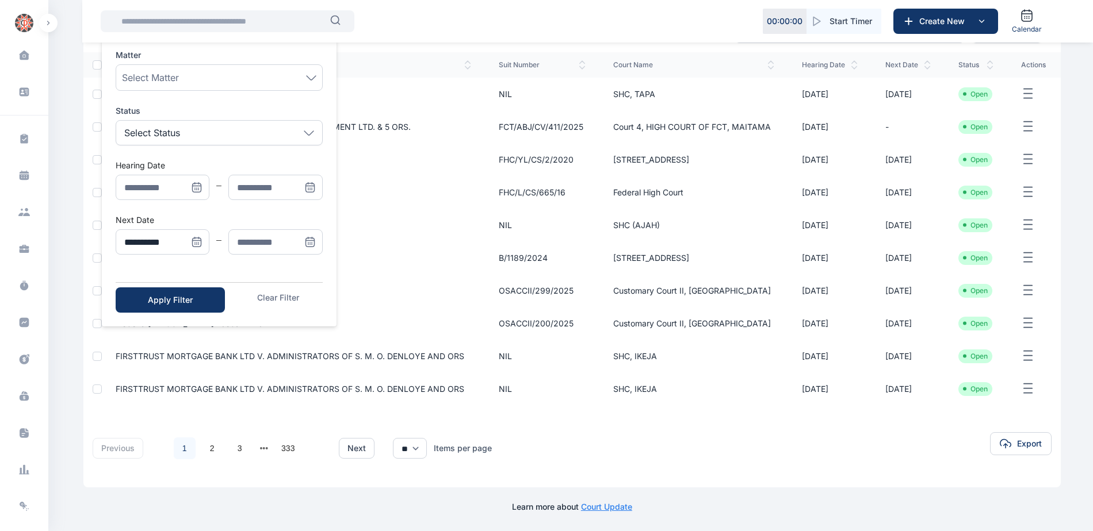
click at [320, 240] on span "Menu" at bounding box center [309, 241] width 25 height 25
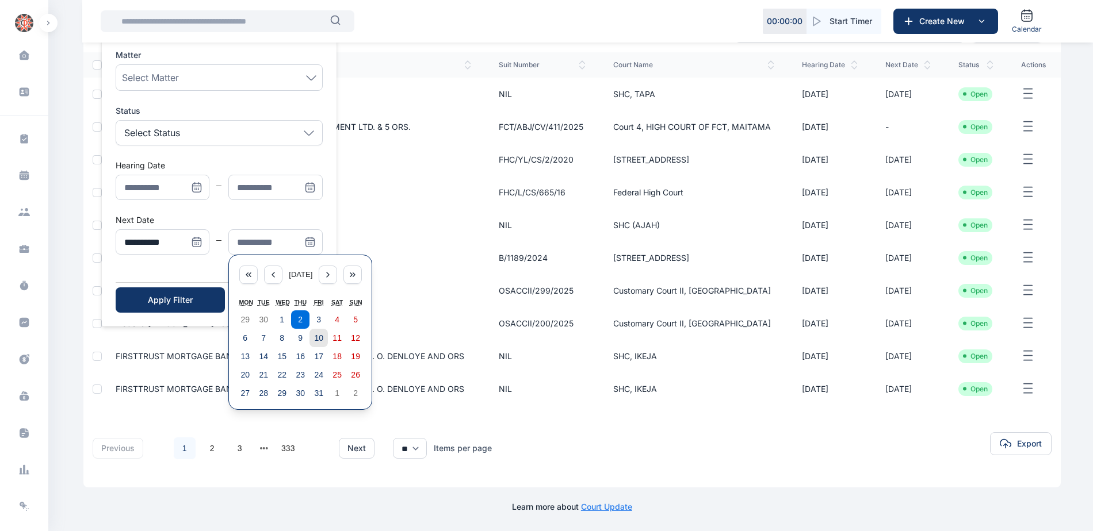
click at [324, 340] on button "10" at bounding box center [318, 338] width 18 height 18
type input "**********"
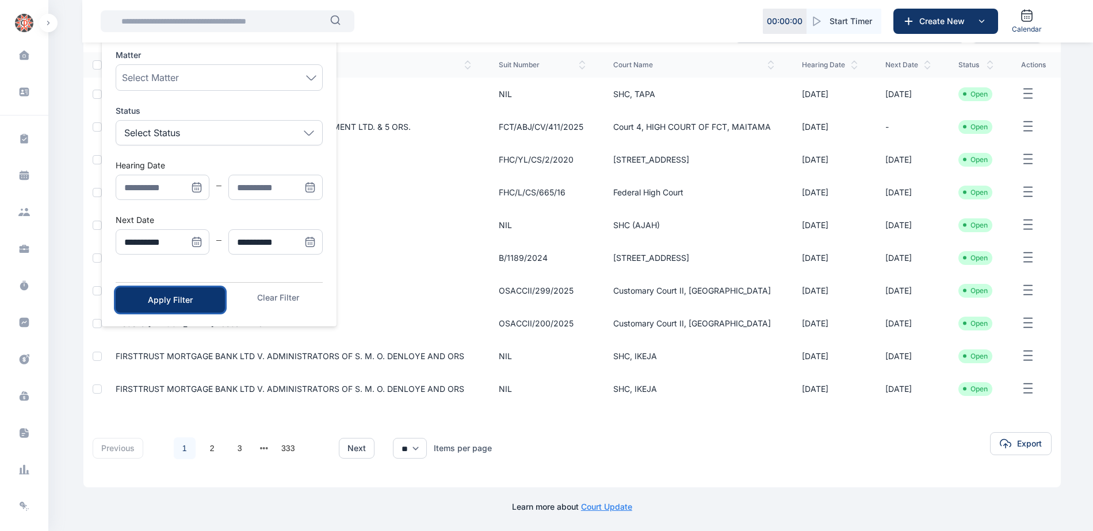
click at [190, 300] on div "Apply Filter" at bounding box center [170, 300] width 72 height 12
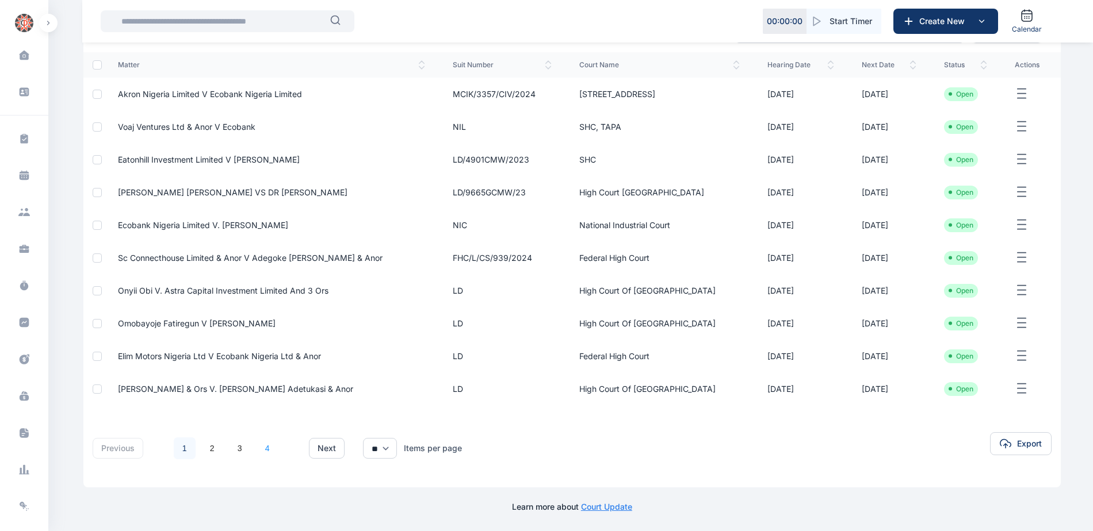
click at [269, 447] on link "4" at bounding box center [267, 449] width 22 height 22
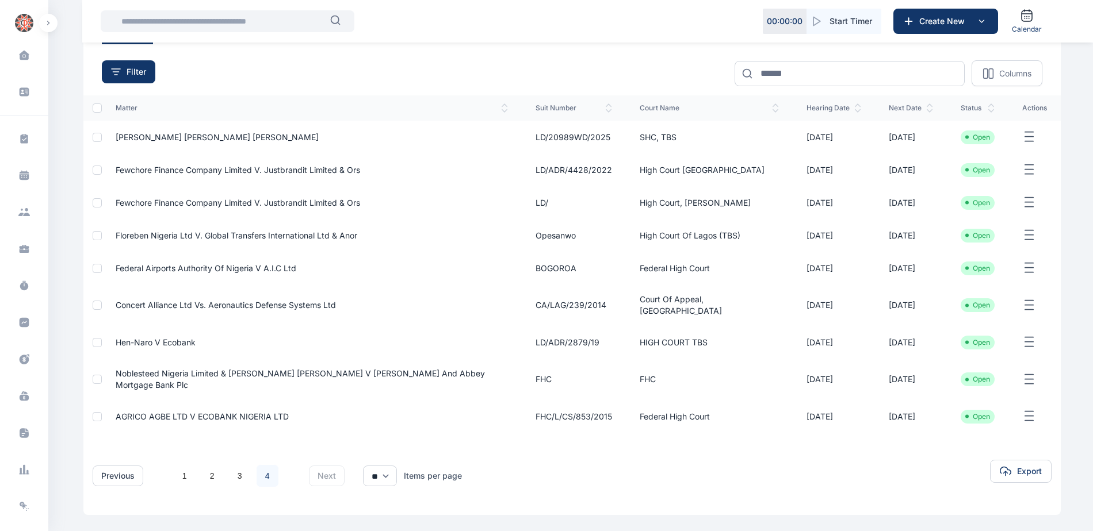
scroll to position [101, 0]
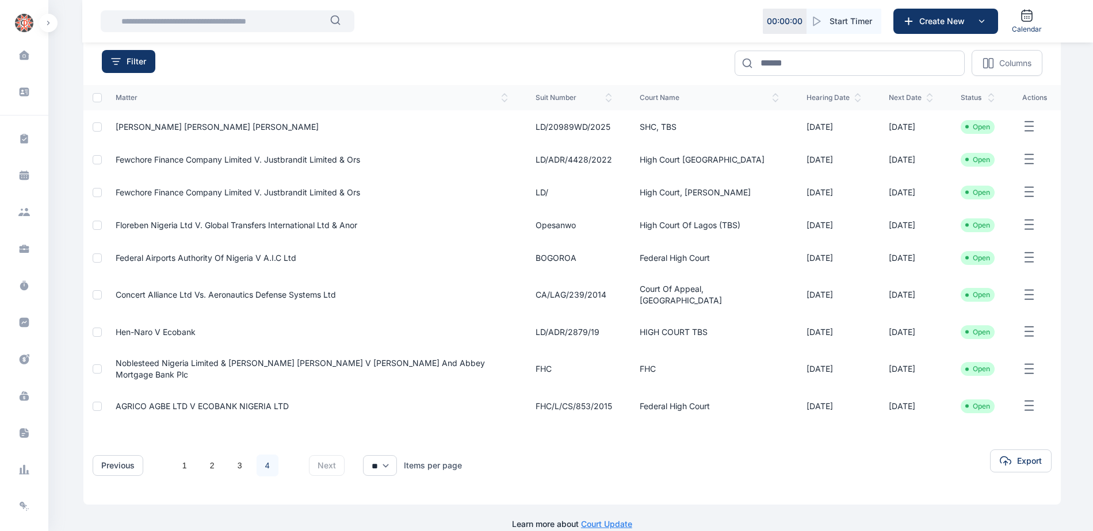
click at [162, 327] on span "Hen-Naro V Ecobank" at bounding box center [156, 332] width 80 height 10
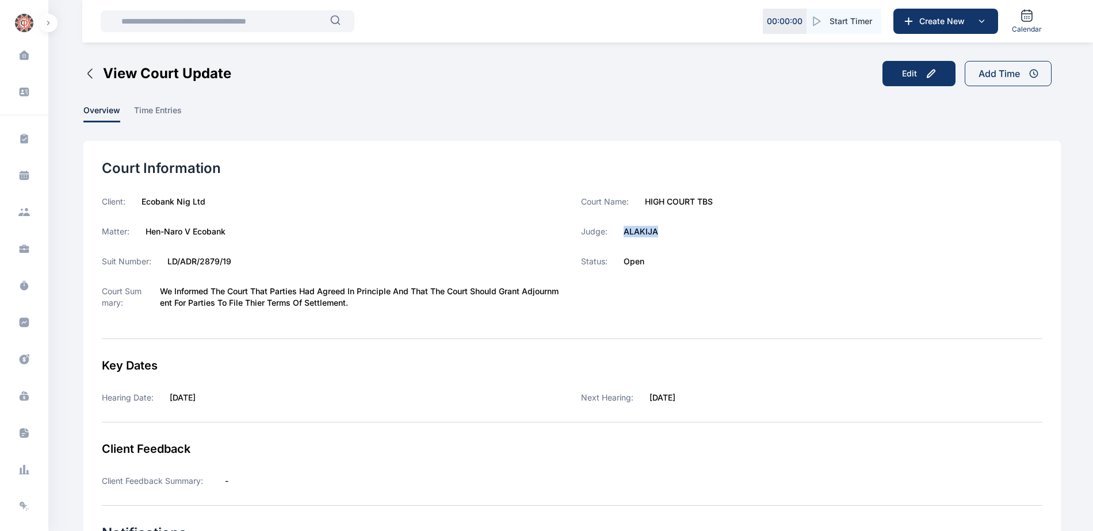
drag, startPoint x: 626, startPoint y: 233, endPoint x: 662, endPoint y: 231, distance: 36.3
click at [662, 231] on div "Judge: [PERSON_NAME]" at bounding box center [811, 232] width 461 height 12
copy label "ALAKIJA"
click at [20, 323] on icon at bounding box center [25, 323] width 10 height 10
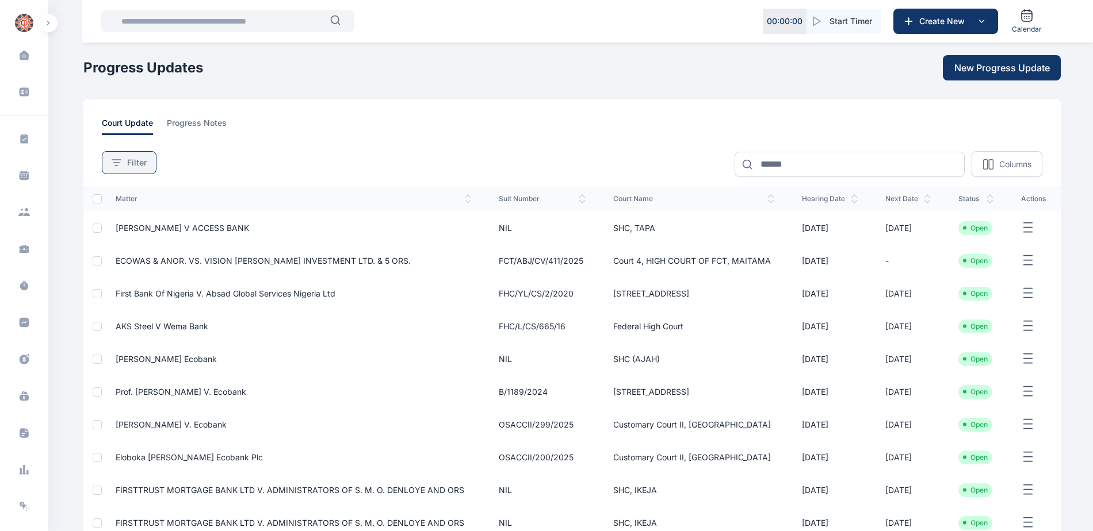
click at [109, 161] on button "Filter" at bounding box center [129, 162] width 55 height 23
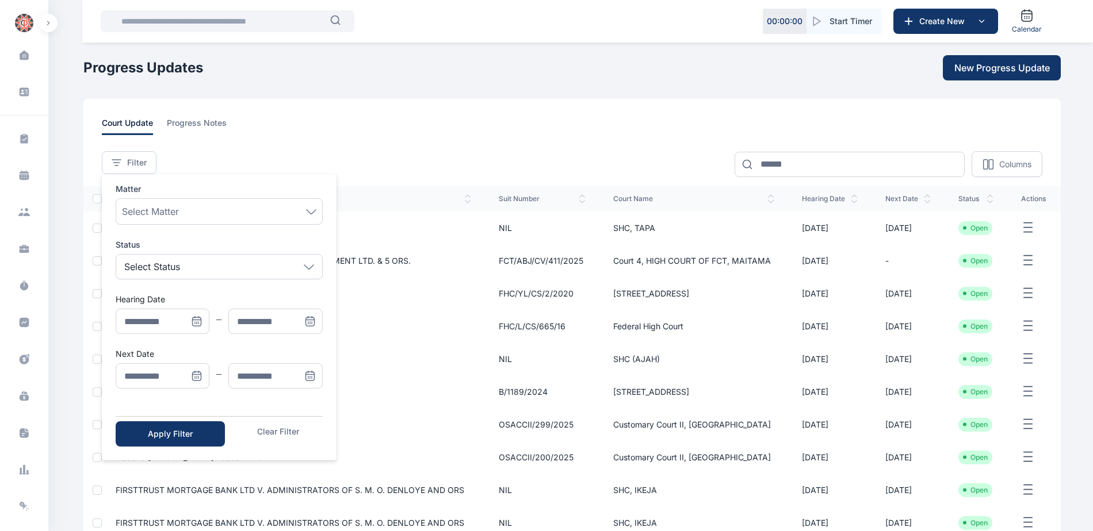
click at [193, 377] on icon "Menu" at bounding box center [197, 376] width 12 height 12
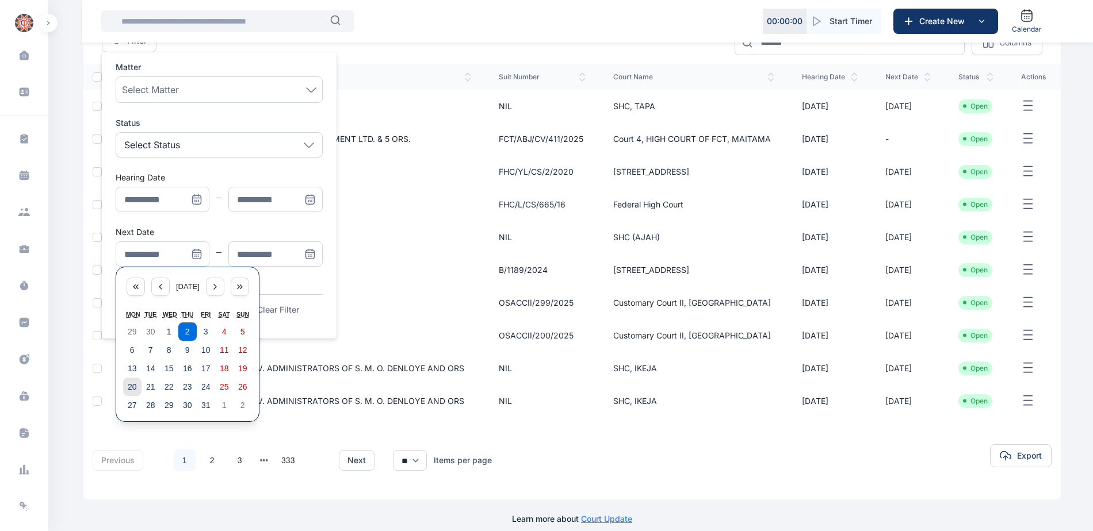
scroll to position [134, 0]
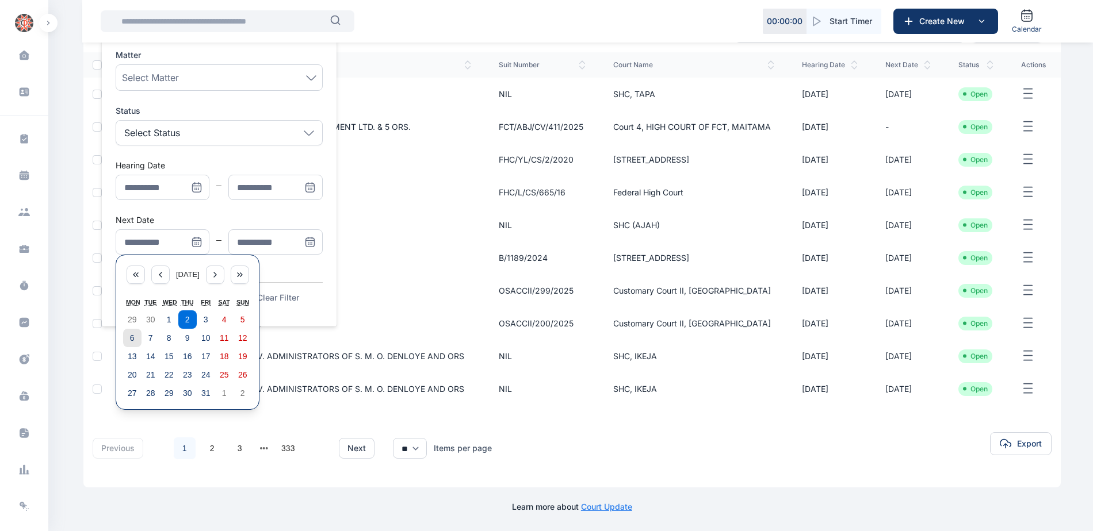
click at [126, 338] on button "6" at bounding box center [132, 338] width 18 height 18
type input "**********"
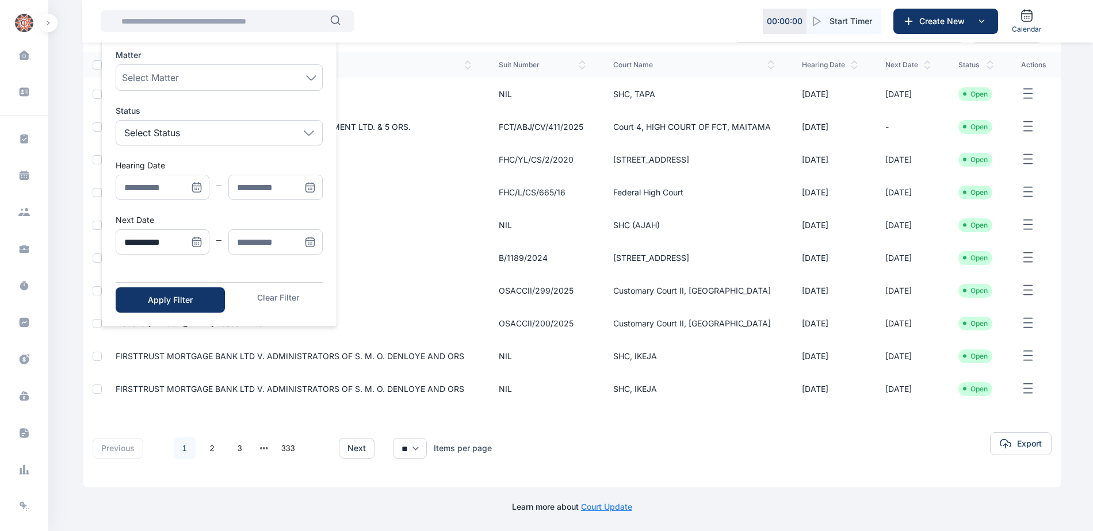
click at [306, 236] on span "Menu" at bounding box center [309, 241] width 25 height 25
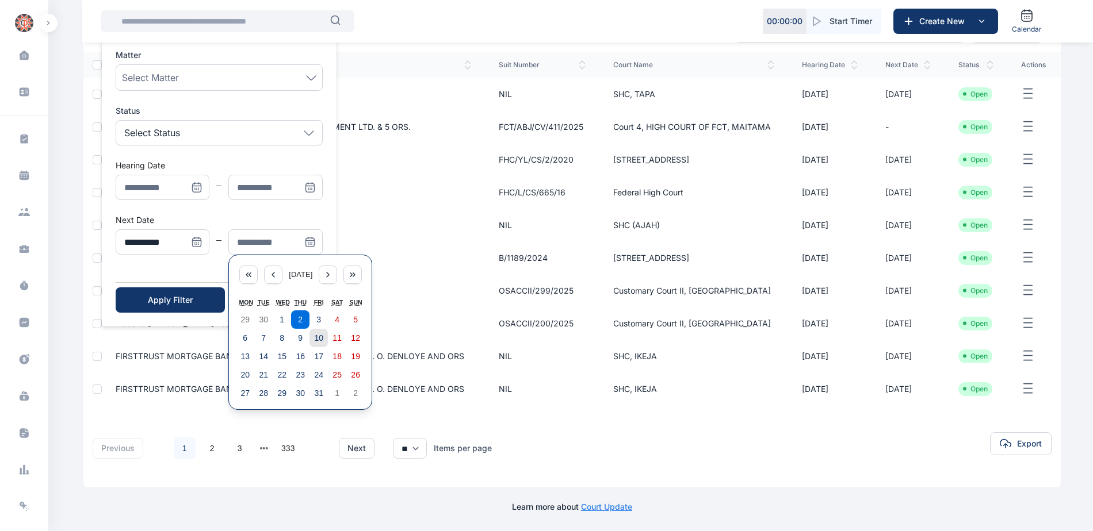
click at [319, 342] on abbr "10" at bounding box center [318, 338] width 9 height 9
type input "**********"
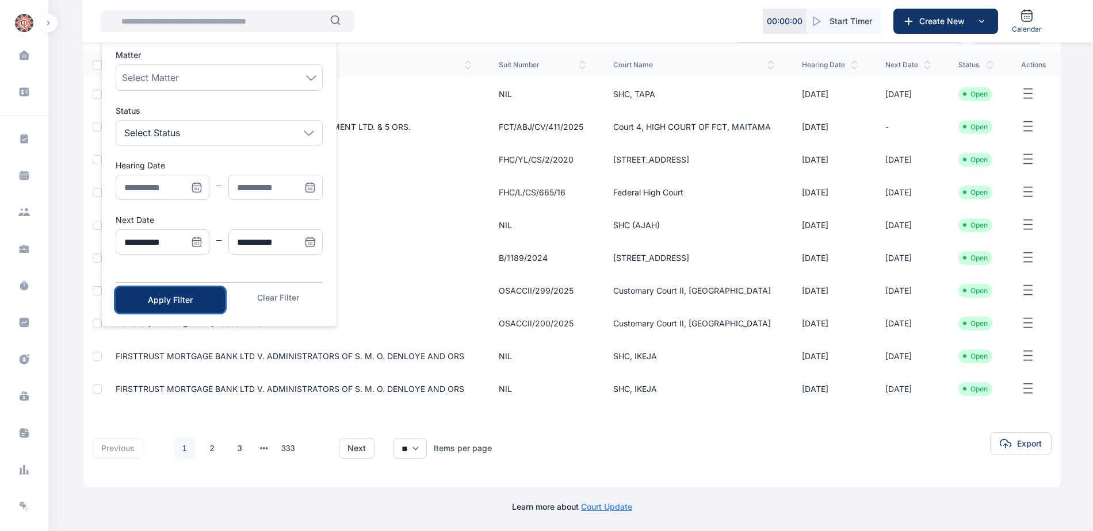
click at [208, 305] on button "Apply Filter" at bounding box center [170, 300] width 109 height 25
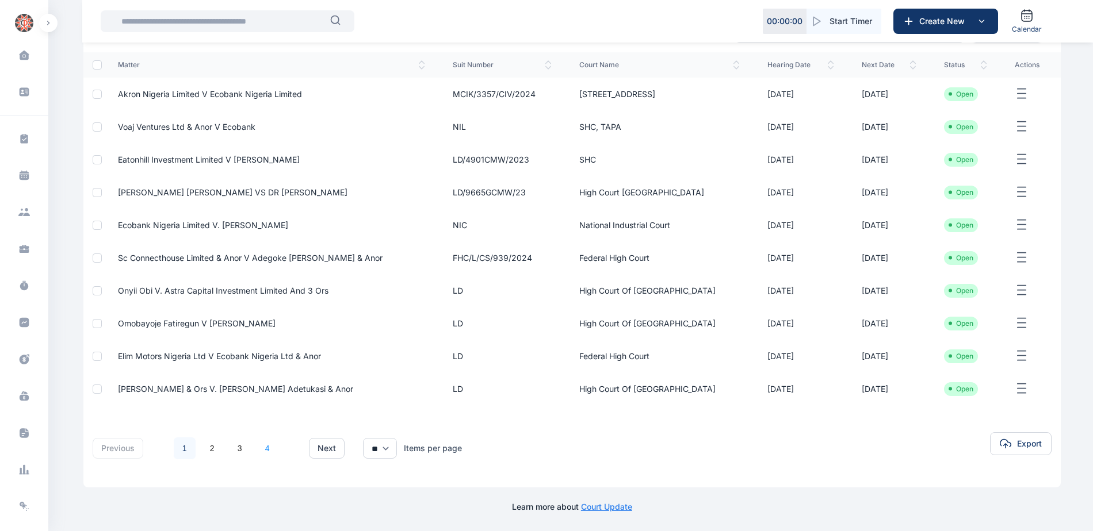
click at [267, 447] on link "4" at bounding box center [267, 449] width 22 height 22
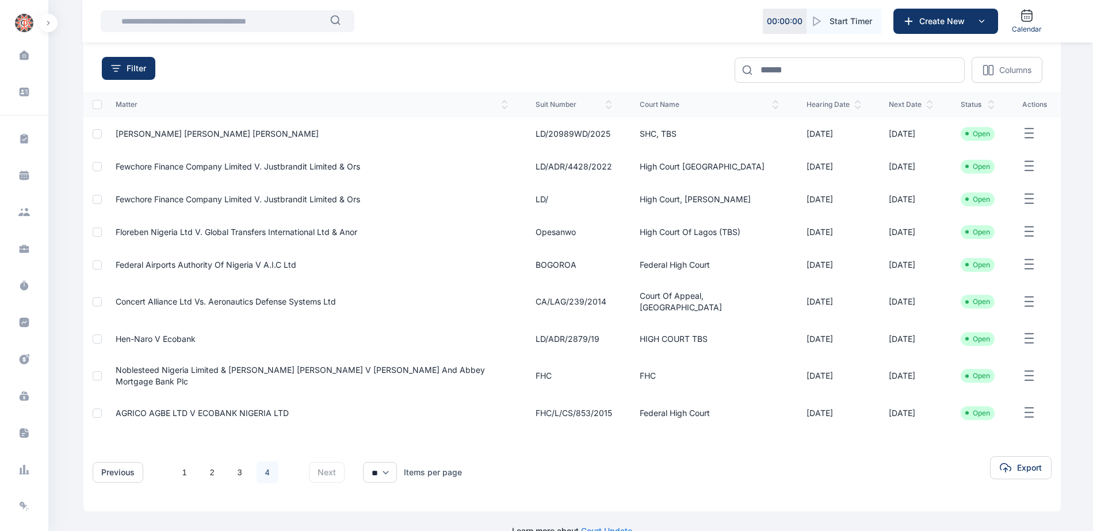
scroll to position [101, 0]
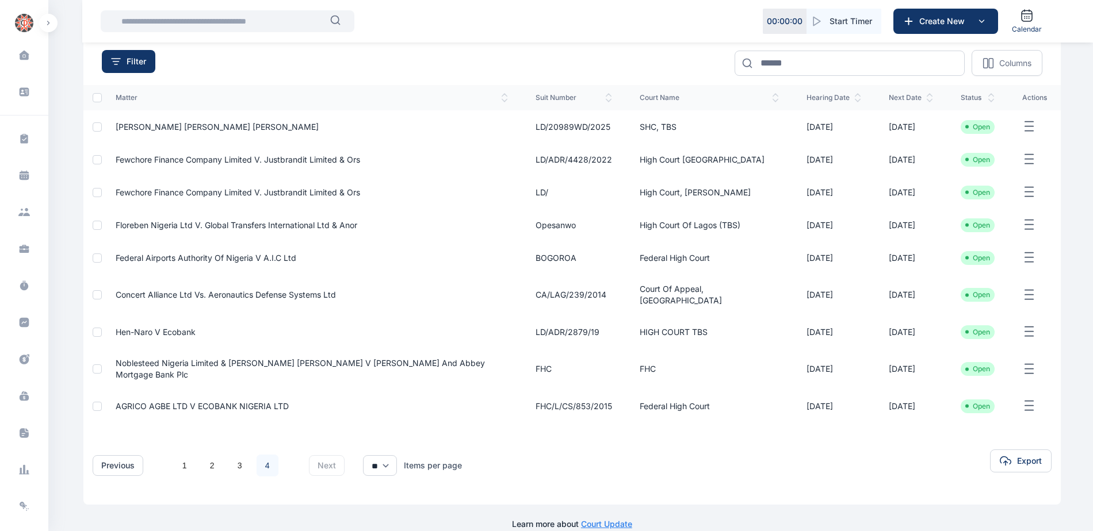
click at [204, 358] on span "Noblesteed Nigeria Limited & [PERSON_NAME] [PERSON_NAME] v [PERSON_NAME] and Ab…" at bounding box center [300, 368] width 369 height 21
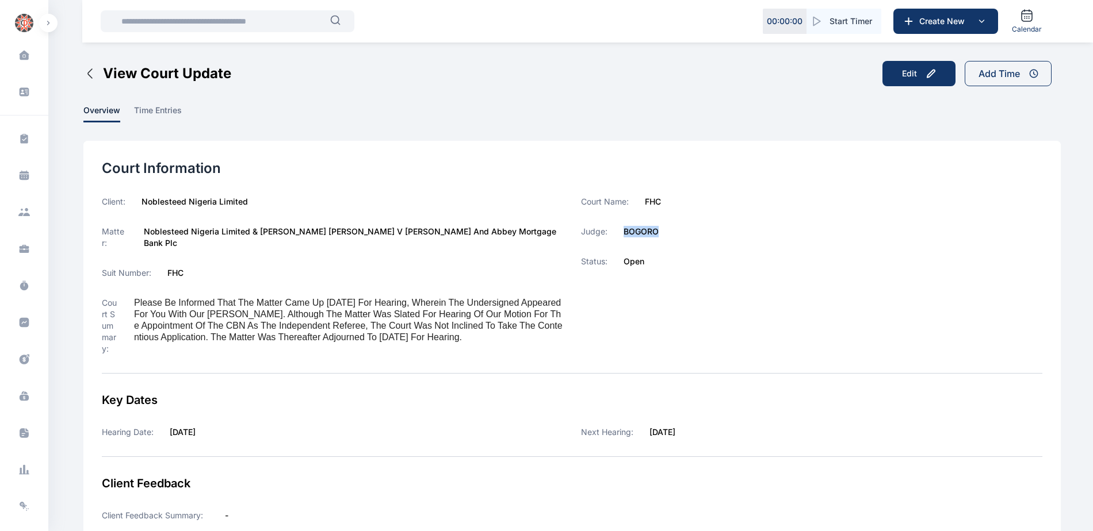
drag, startPoint x: 623, startPoint y: 229, endPoint x: 673, endPoint y: 232, distance: 50.1
click at [673, 232] on div "Judge: [PERSON_NAME]" at bounding box center [811, 232] width 461 height 12
copy label "BOGORO"
click at [20, 326] on icon at bounding box center [25, 323] width 10 height 10
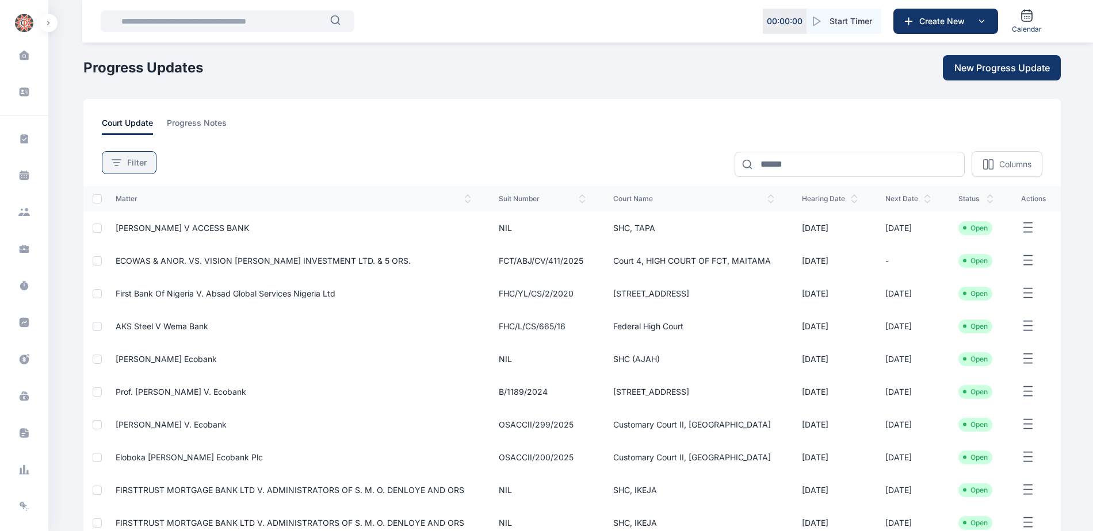
click at [106, 165] on button "Filter" at bounding box center [129, 162] width 55 height 23
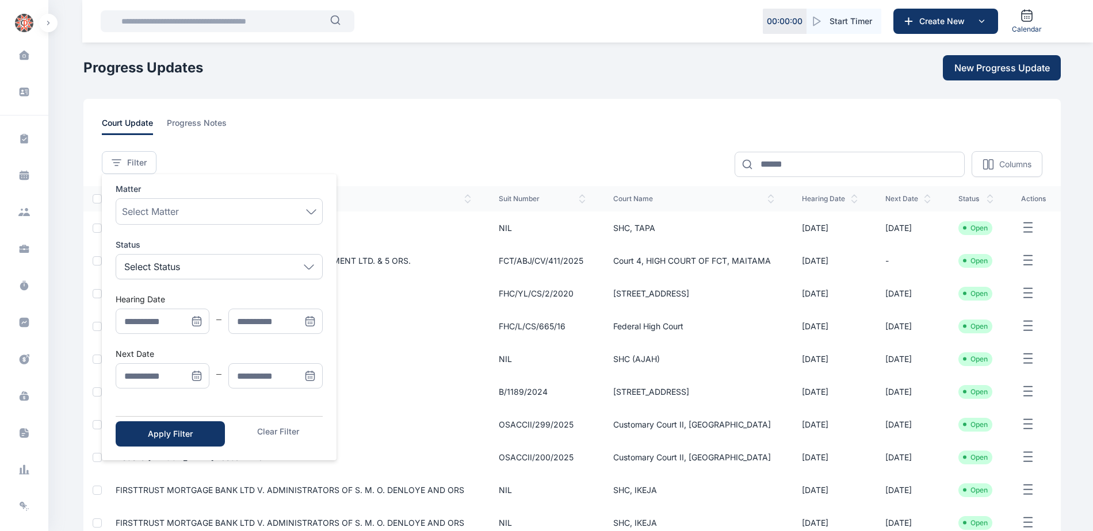
click at [196, 375] on icon "Menu" at bounding box center [197, 376] width 12 height 12
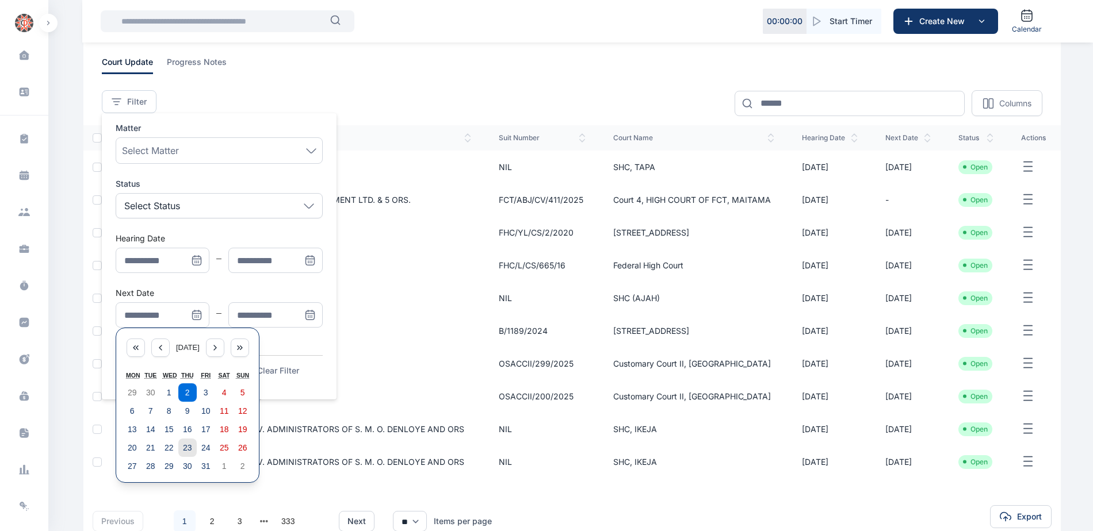
scroll to position [134, 0]
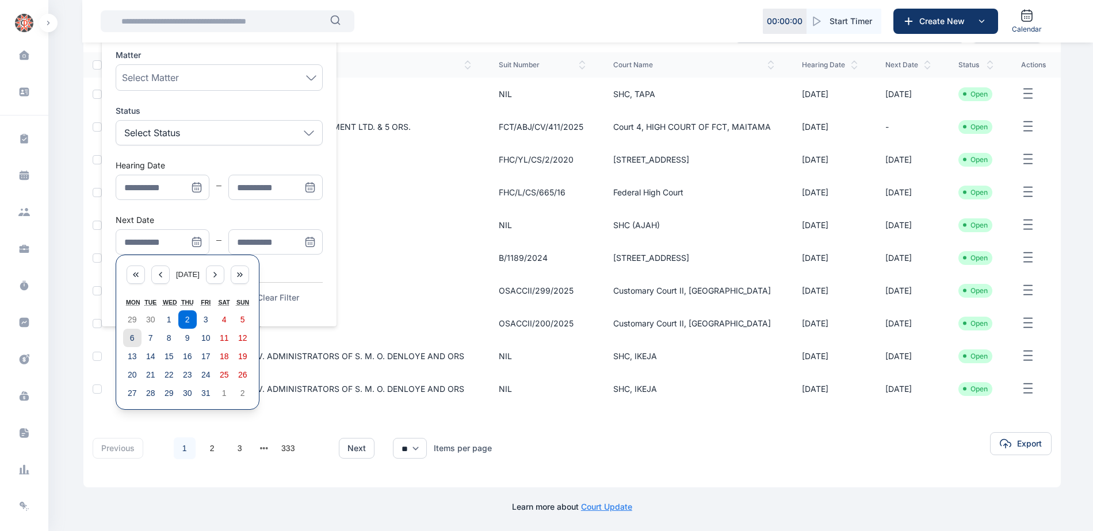
click at [133, 339] on abbr "6" at bounding box center [132, 338] width 5 height 9
type input "**********"
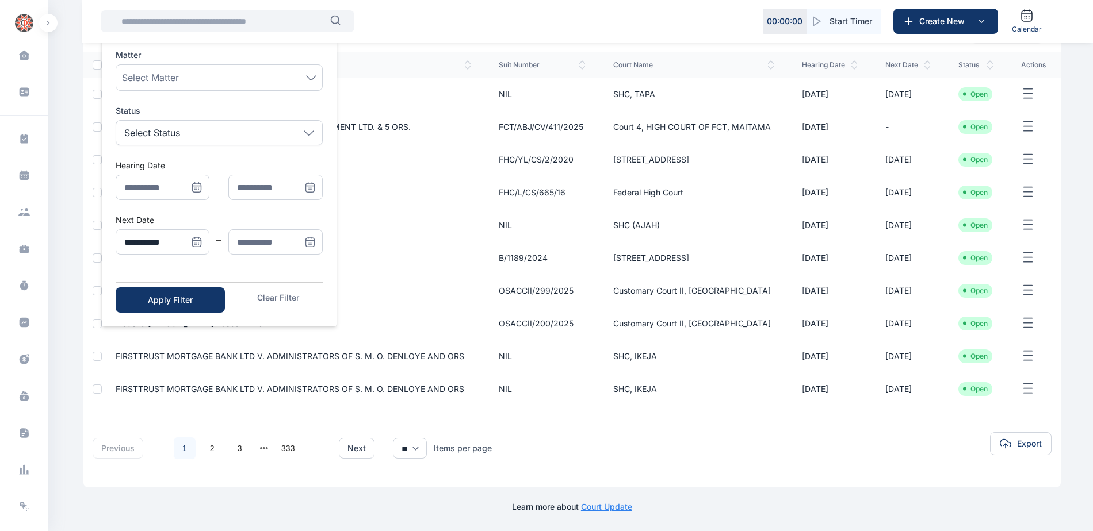
click at [308, 242] on icon "Menu" at bounding box center [310, 242] width 12 height 12
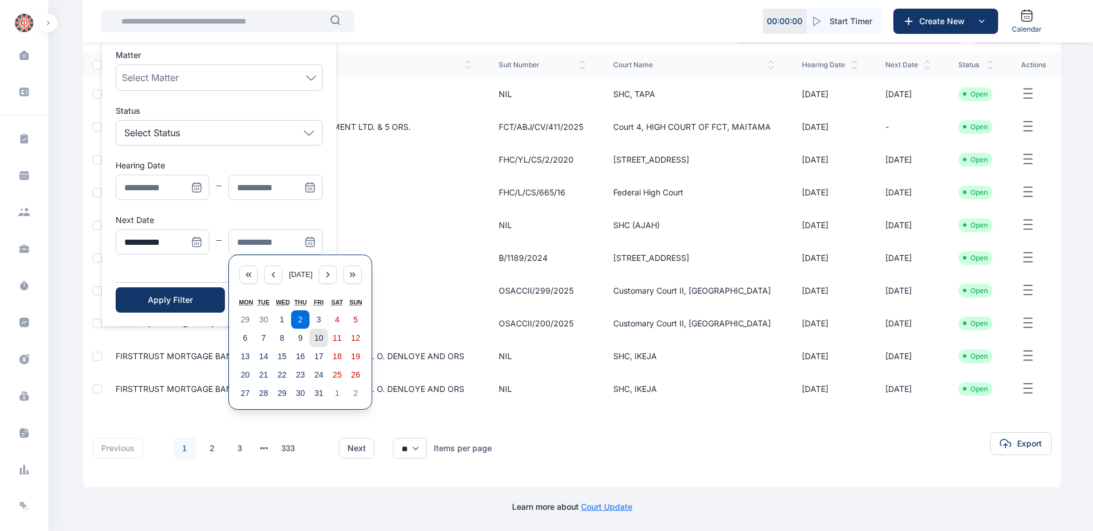
drag, startPoint x: 321, startPoint y: 339, endPoint x: 269, endPoint y: 324, distance: 55.0
click at [321, 339] on abbr "10" at bounding box center [318, 338] width 9 height 9
type input "**********"
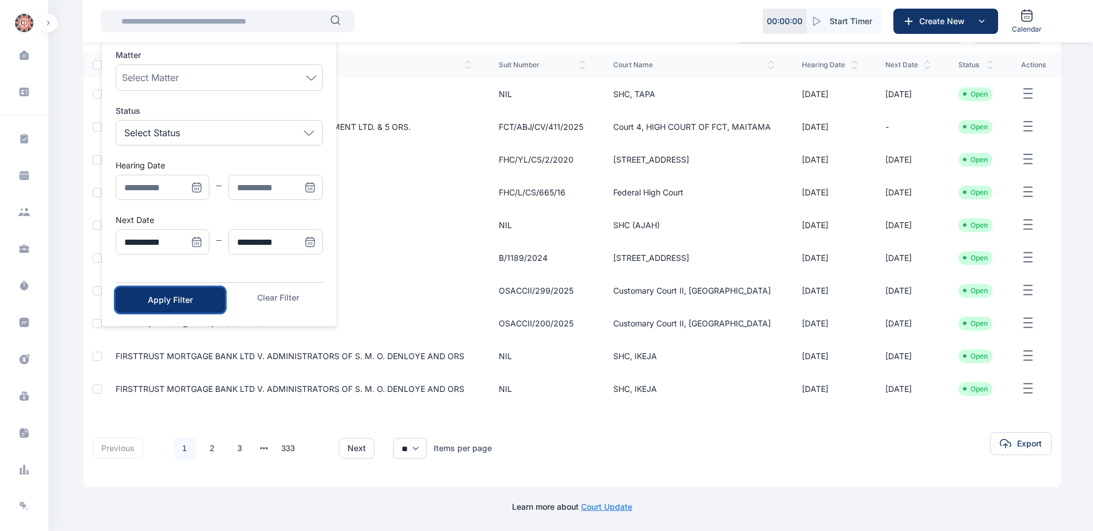
click at [186, 306] on button "Apply Filter" at bounding box center [170, 300] width 109 height 25
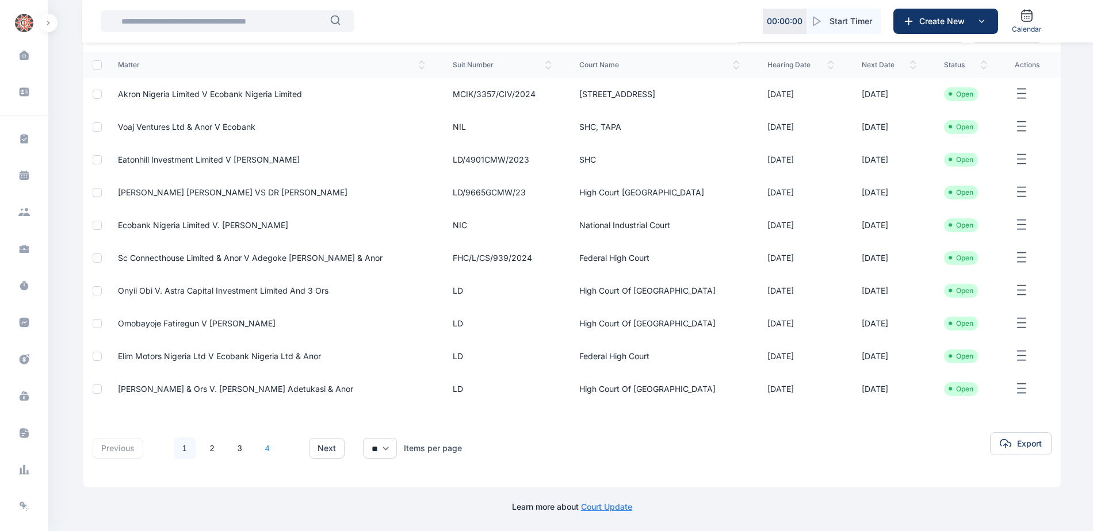
click at [266, 449] on link "4" at bounding box center [267, 449] width 22 height 22
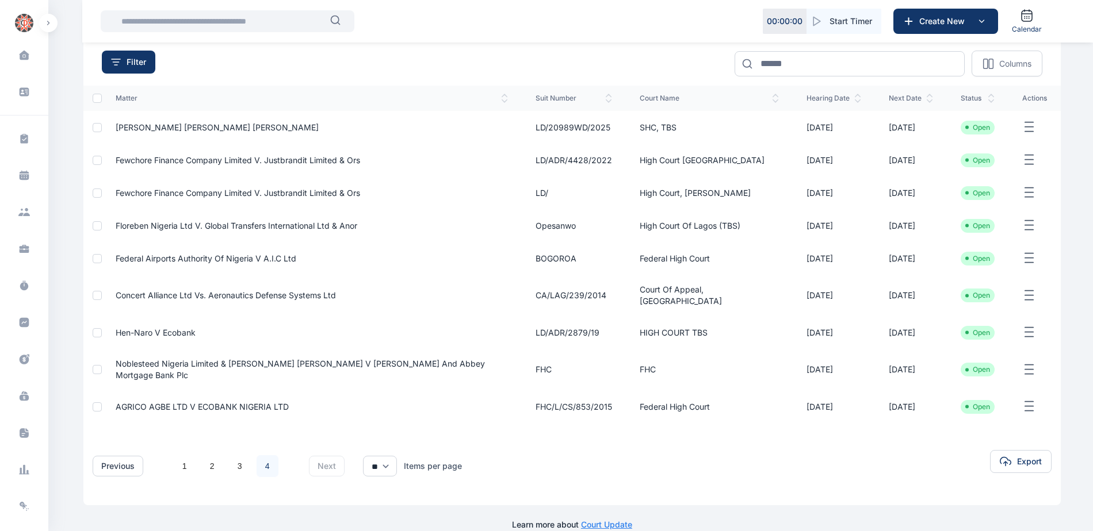
scroll to position [101, 0]
click at [235, 401] on span "AGRICO AGBE LTD V ECOBANK NIGERIA LTD" at bounding box center [202, 406] width 173 height 10
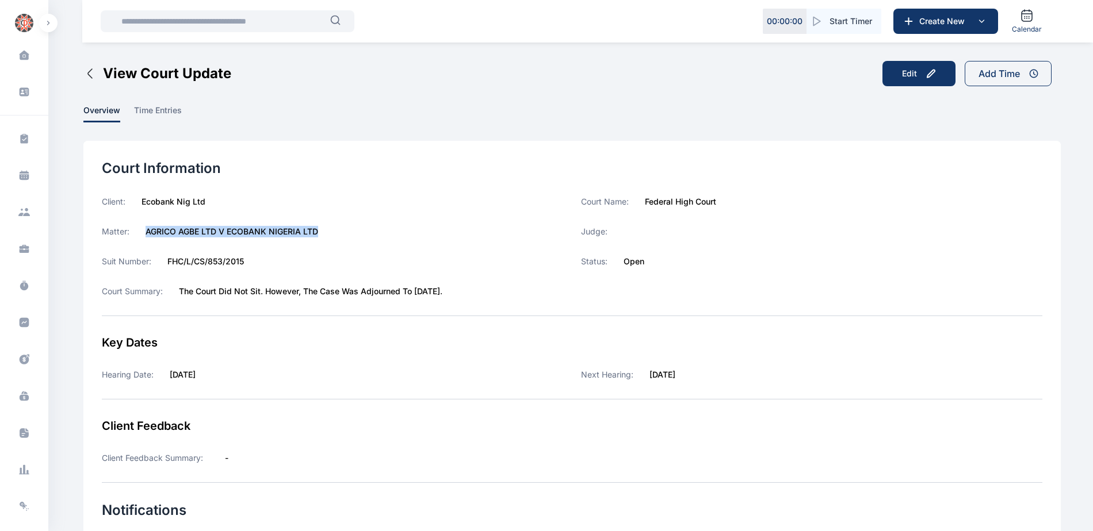
drag, startPoint x: 146, startPoint y: 230, endPoint x: 316, endPoint y: 232, distance: 170.2
click at [316, 232] on label "AGRICO AGBE LTD V ECOBANK NIGERIA LTD" at bounding box center [231, 232] width 173 height 12
click at [22, 325] on icon at bounding box center [25, 323] width 10 height 10
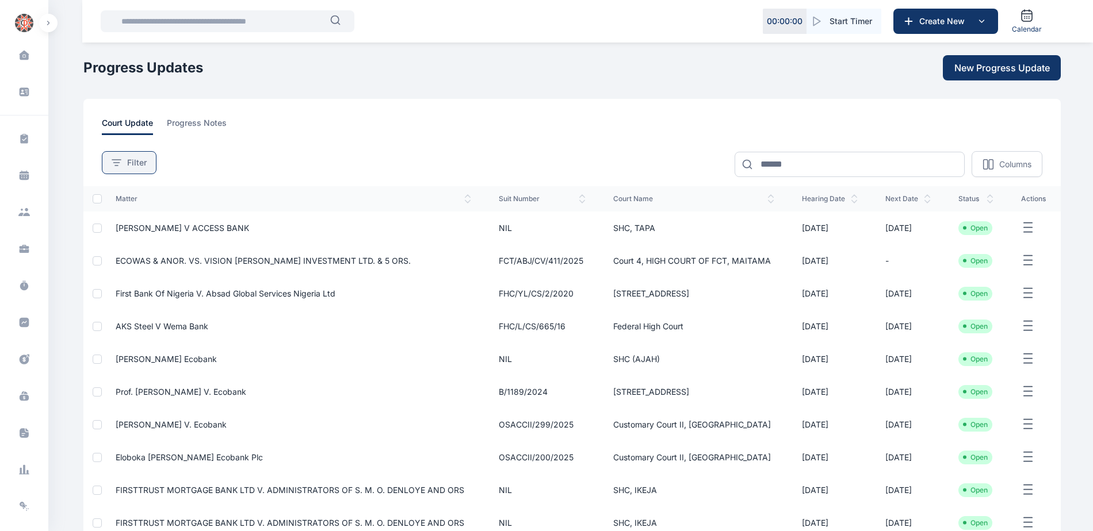
click at [140, 164] on span "Filter" at bounding box center [137, 163] width 20 height 12
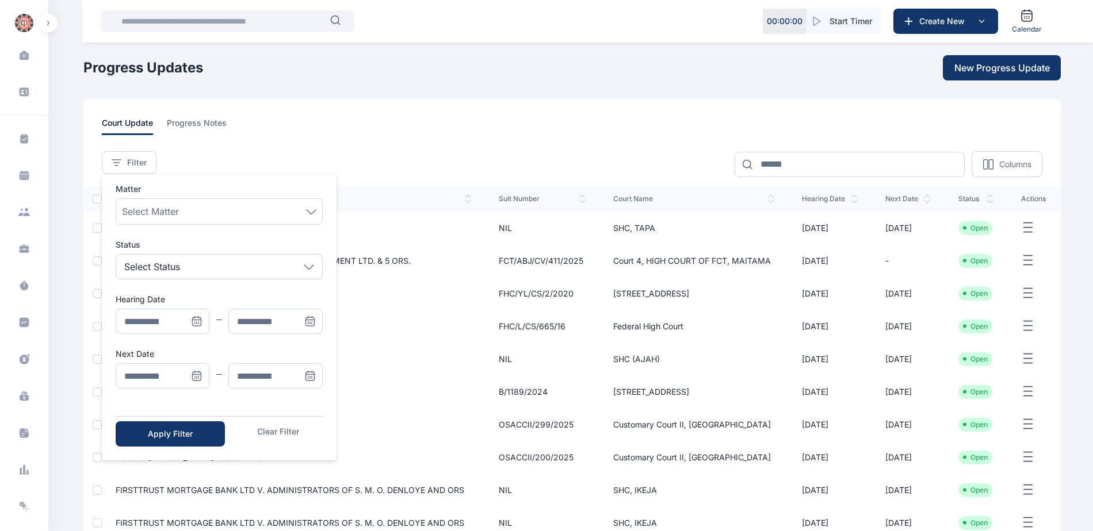
click at [197, 377] on icon "Menu" at bounding box center [197, 377] width 0 height 0
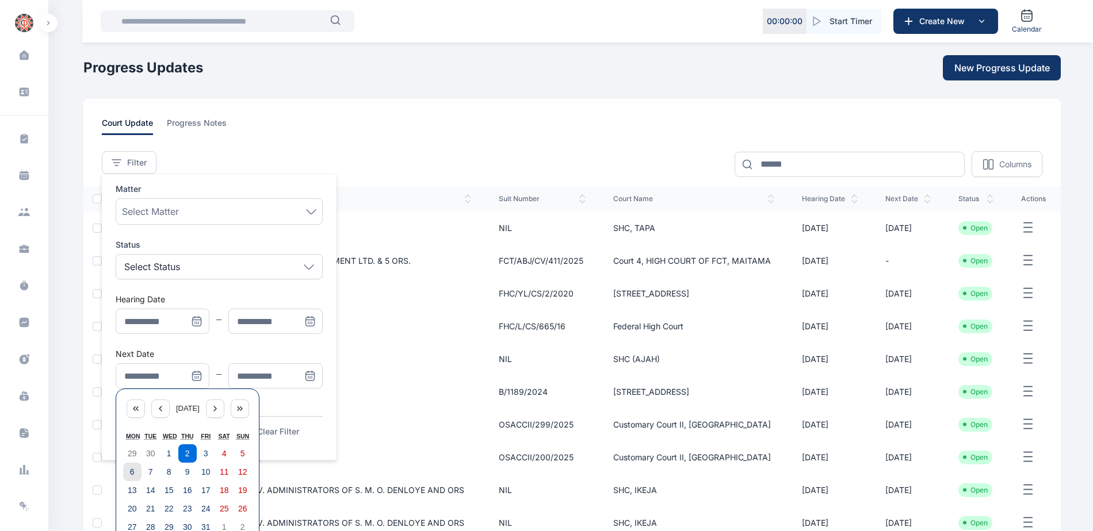
click at [130, 474] on button "6" at bounding box center [132, 472] width 18 height 18
type input "**********"
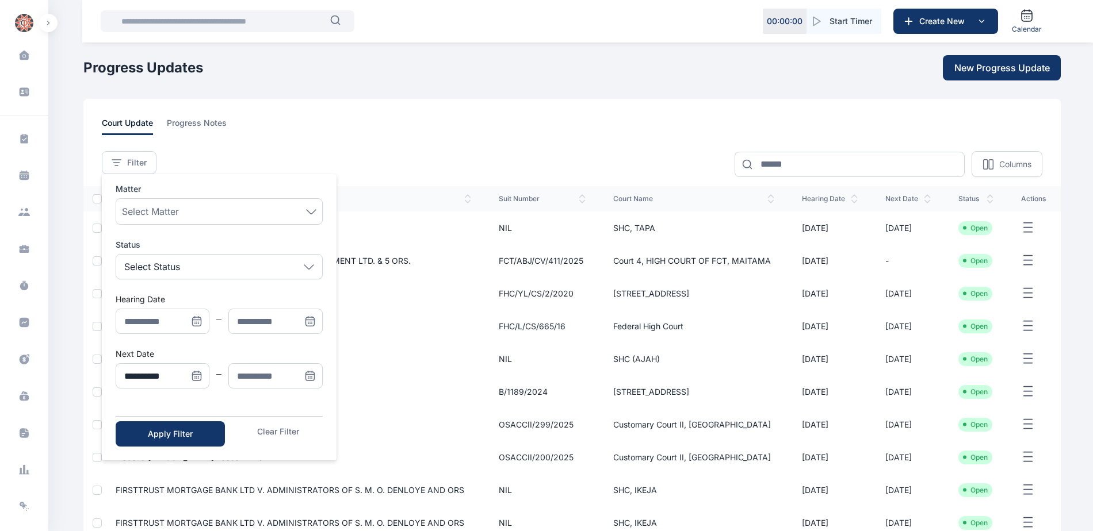
click at [306, 374] on icon "Menu" at bounding box center [310, 376] width 12 height 12
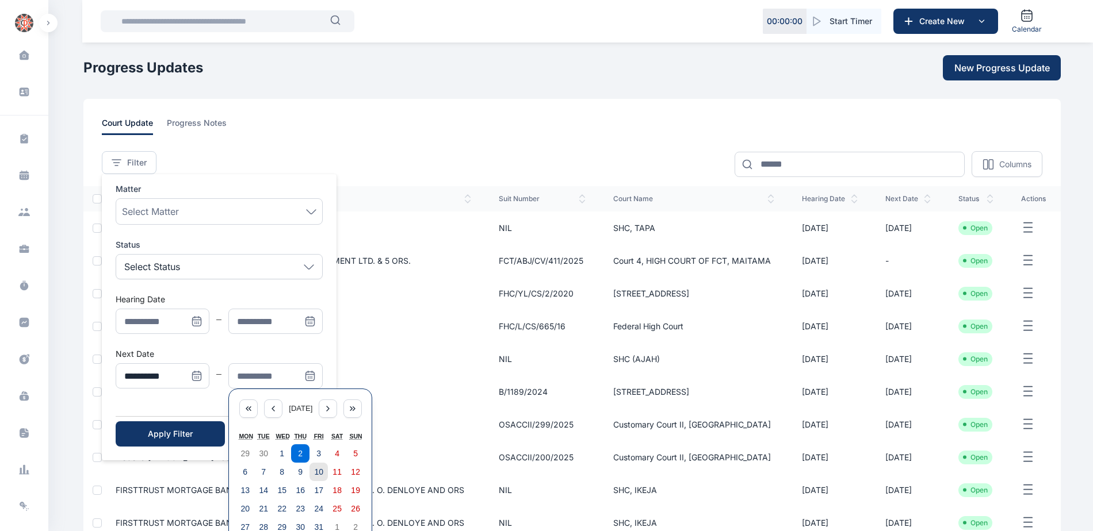
click at [316, 473] on abbr "10" at bounding box center [318, 472] width 9 height 9
type input "**********"
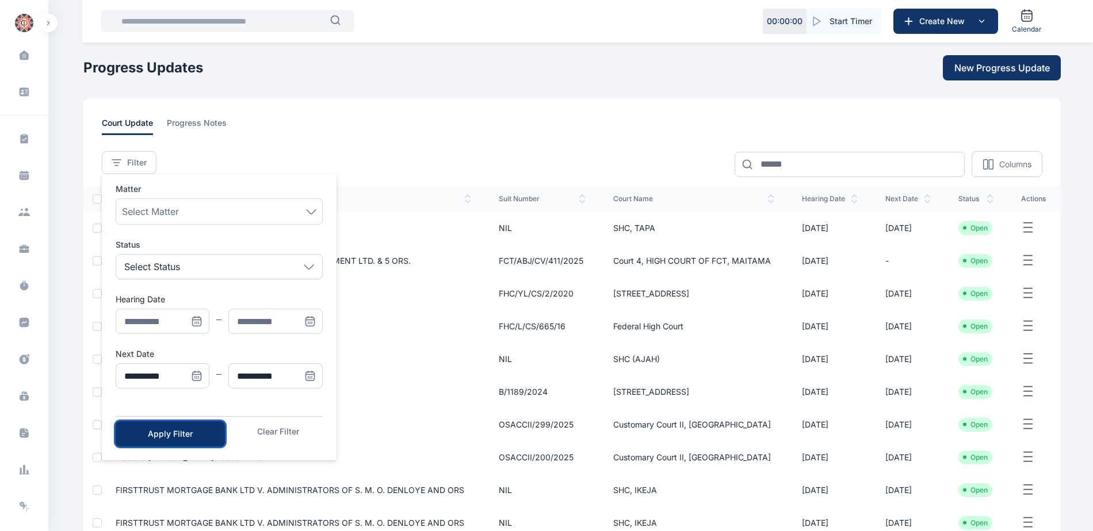
click at [196, 437] on div "Apply Filter" at bounding box center [170, 434] width 72 height 12
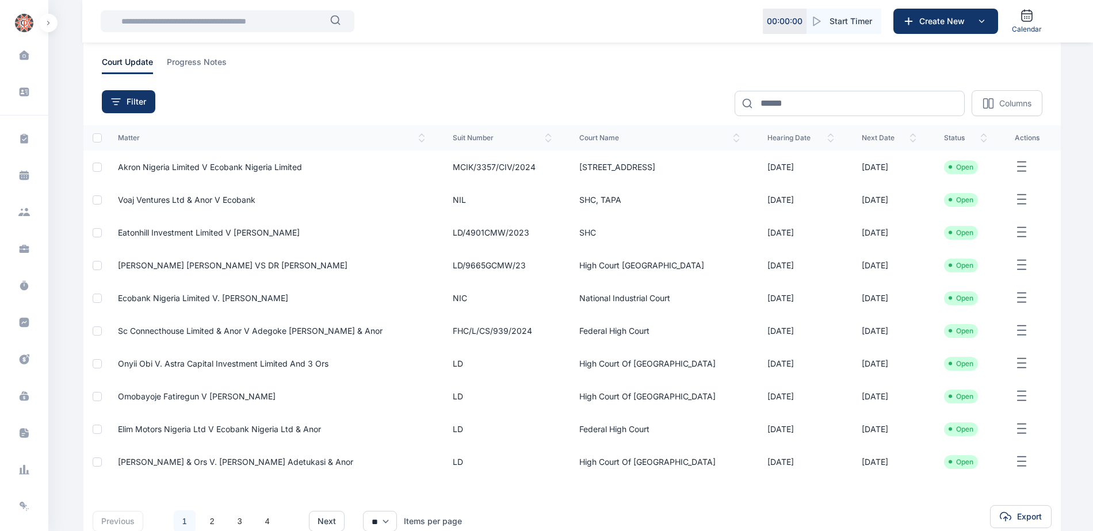
scroll to position [134, 0]
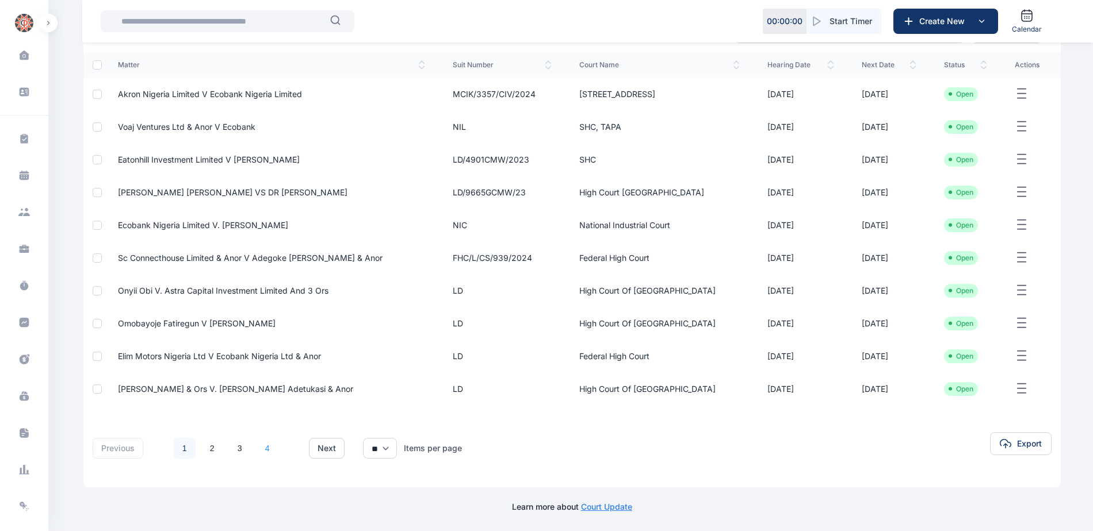
click at [269, 456] on link "4" at bounding box center [267, 449] width 22 height 22
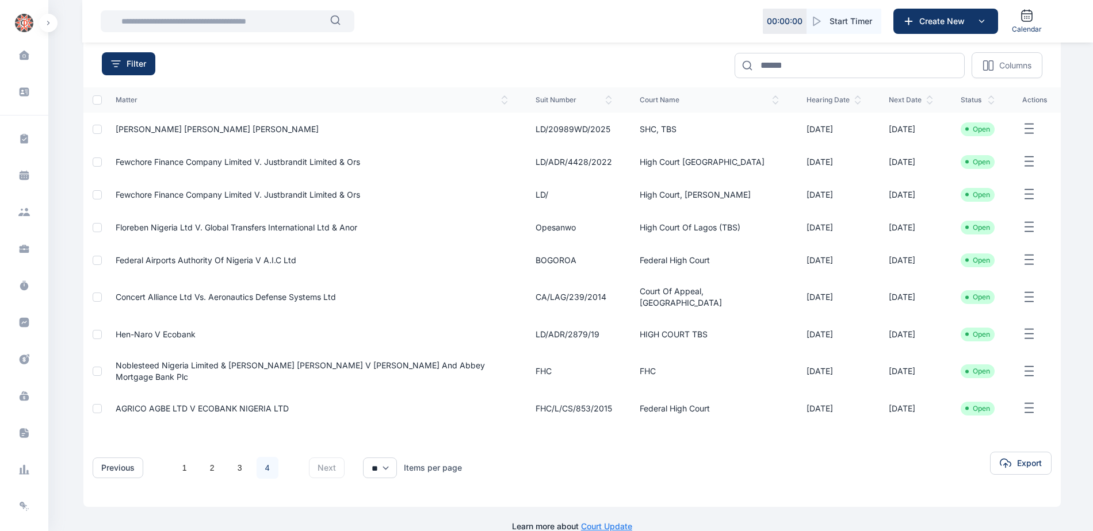
scroll to position [101, 0]
